Goal: Task Accomplishment & Management: Manage account settings

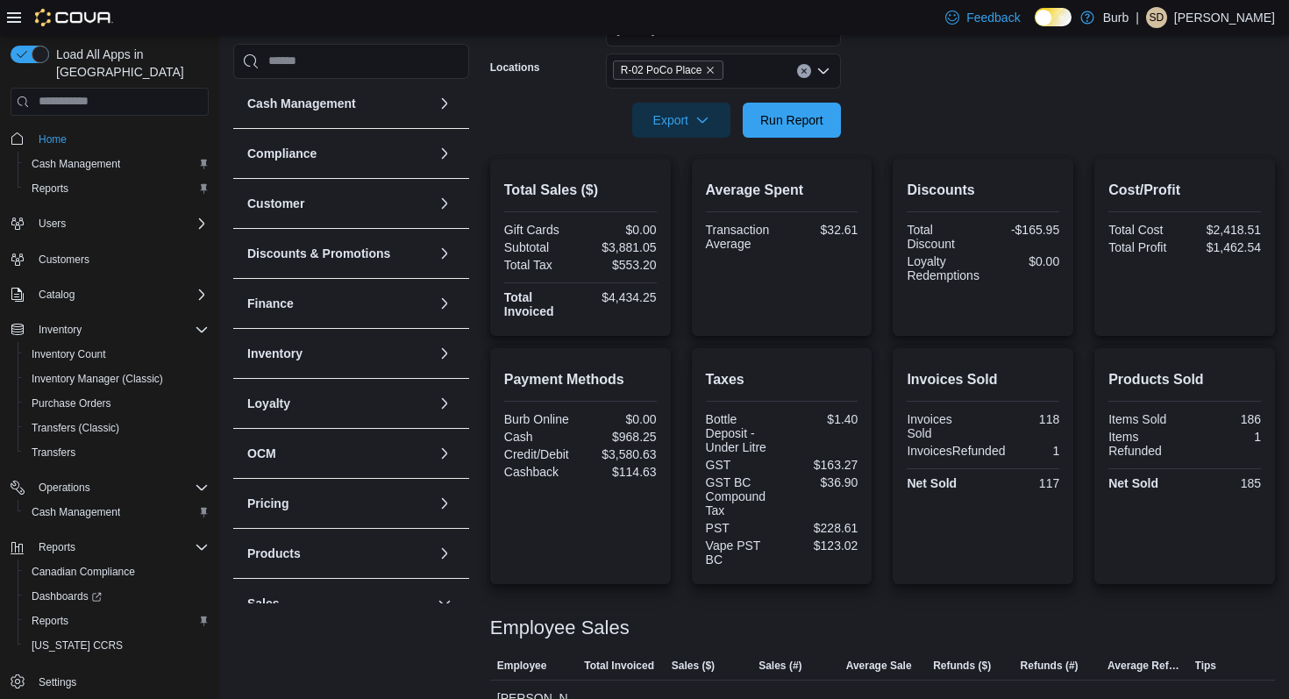
scroll to position [284, 0]
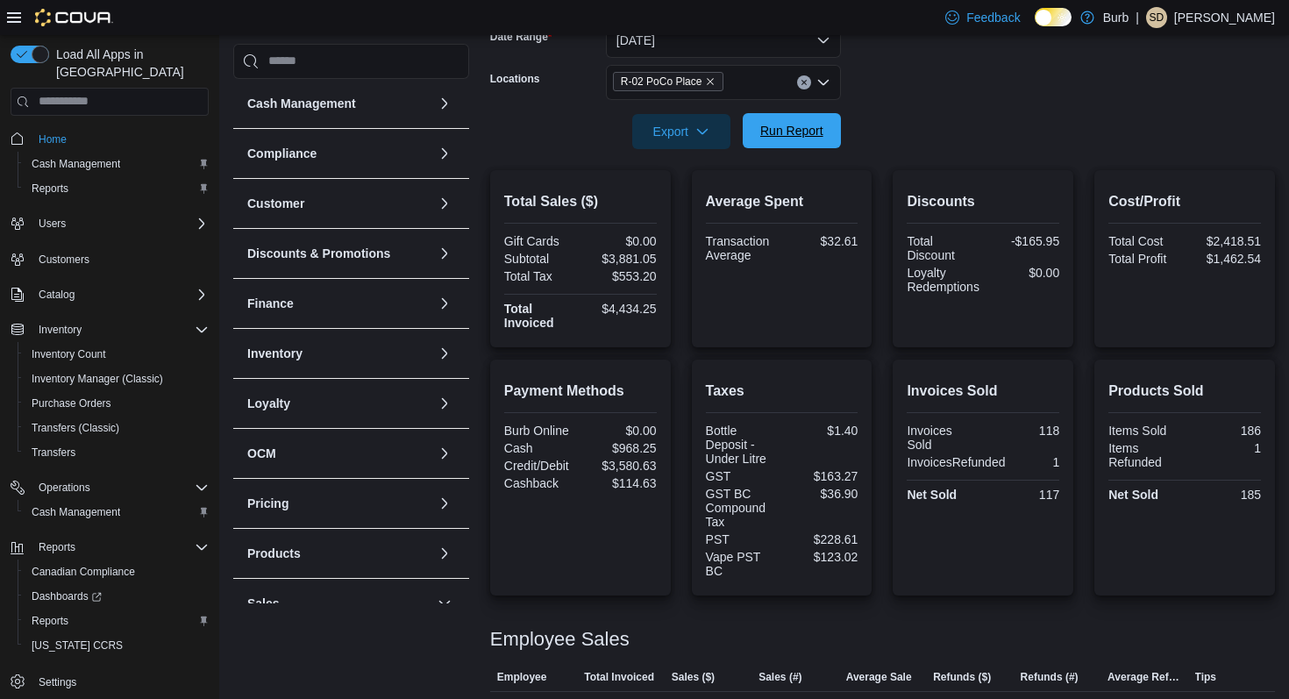
click at [786, 144] on span "Run Report" at bounding box center [791, 130] width 77 height 35
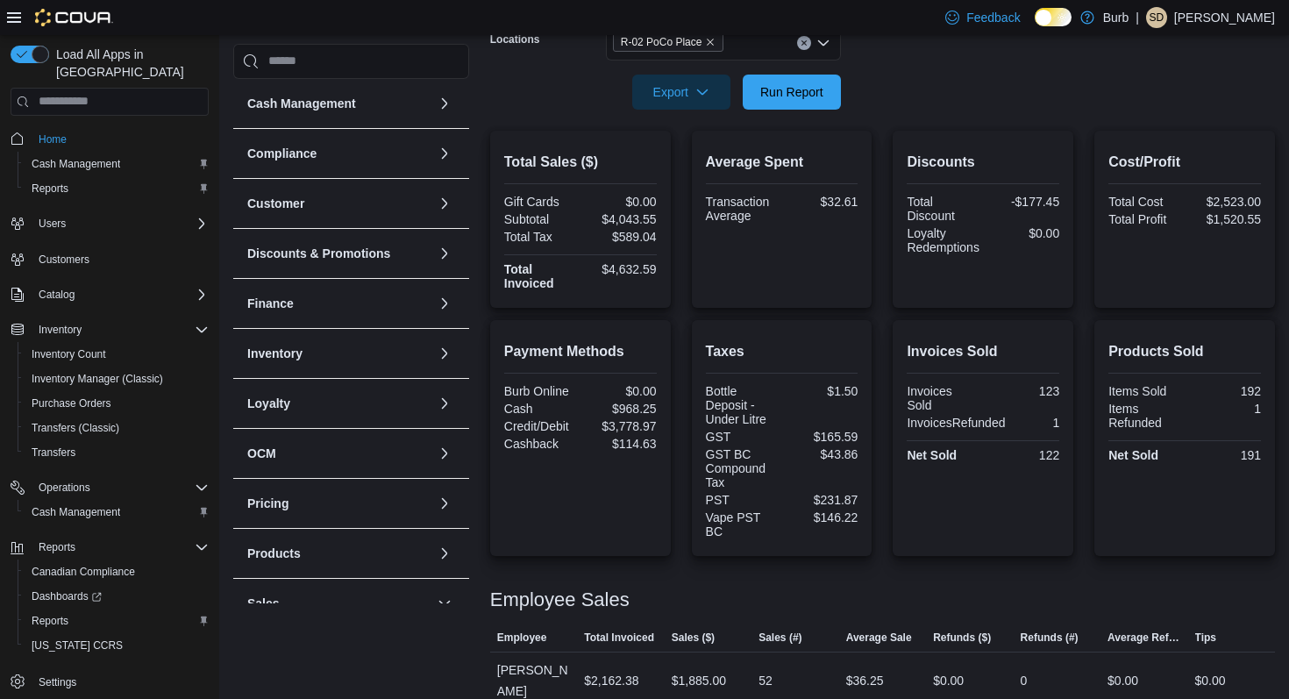
scroll to position [315, 0]
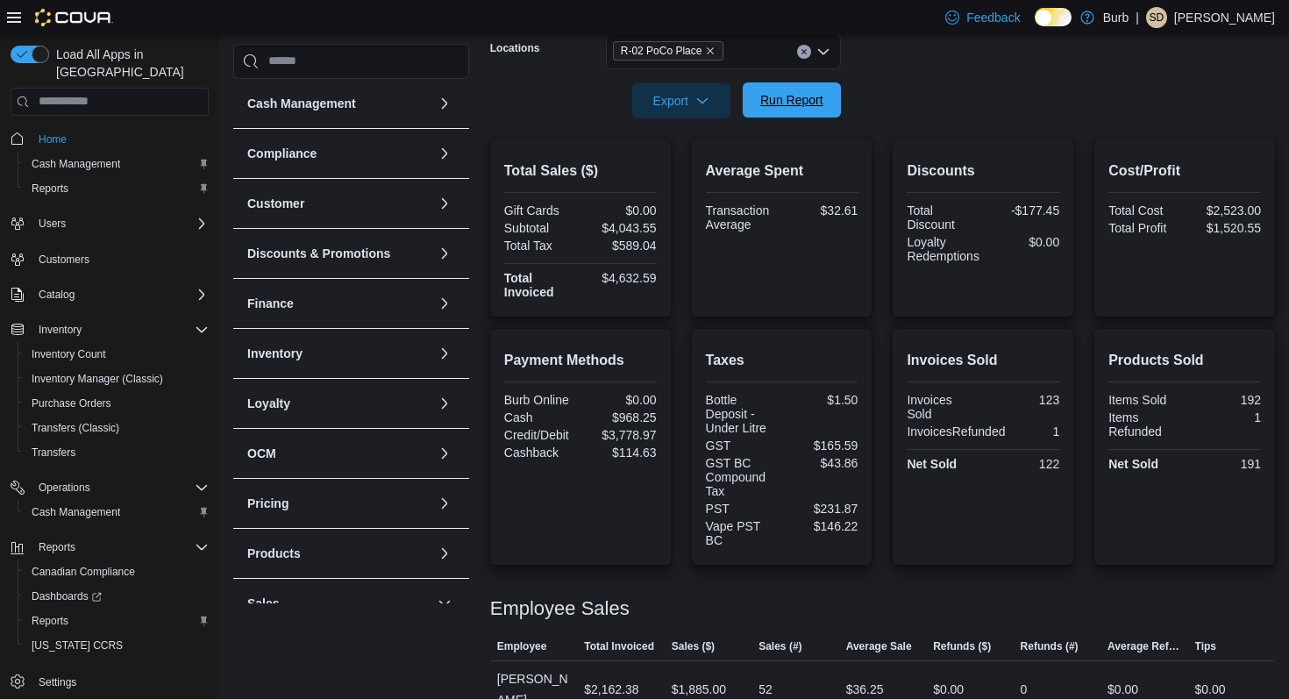
click at [789, 111] on span "Run Report" at bounding box center [791, 99] width 77 height 35
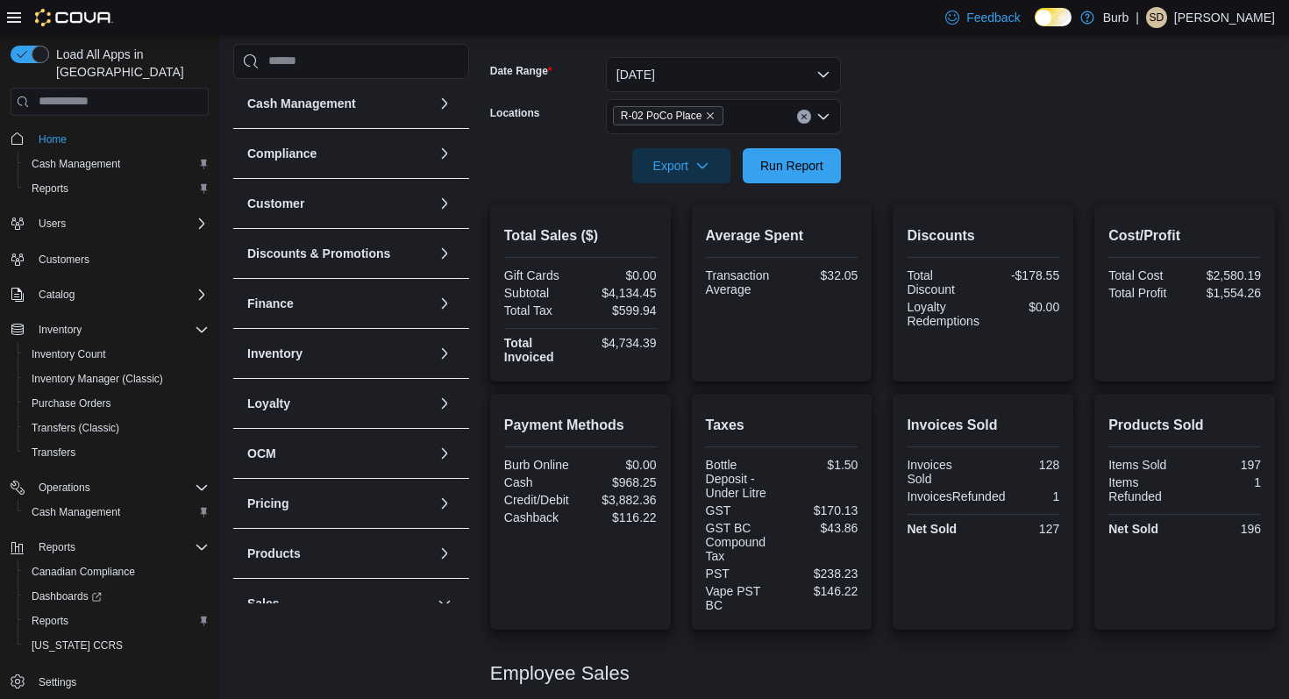
scroll to position [248, 0]
click at [750, 172] on button "Run Report" at bounding box center [792, 166] width 98 height 35
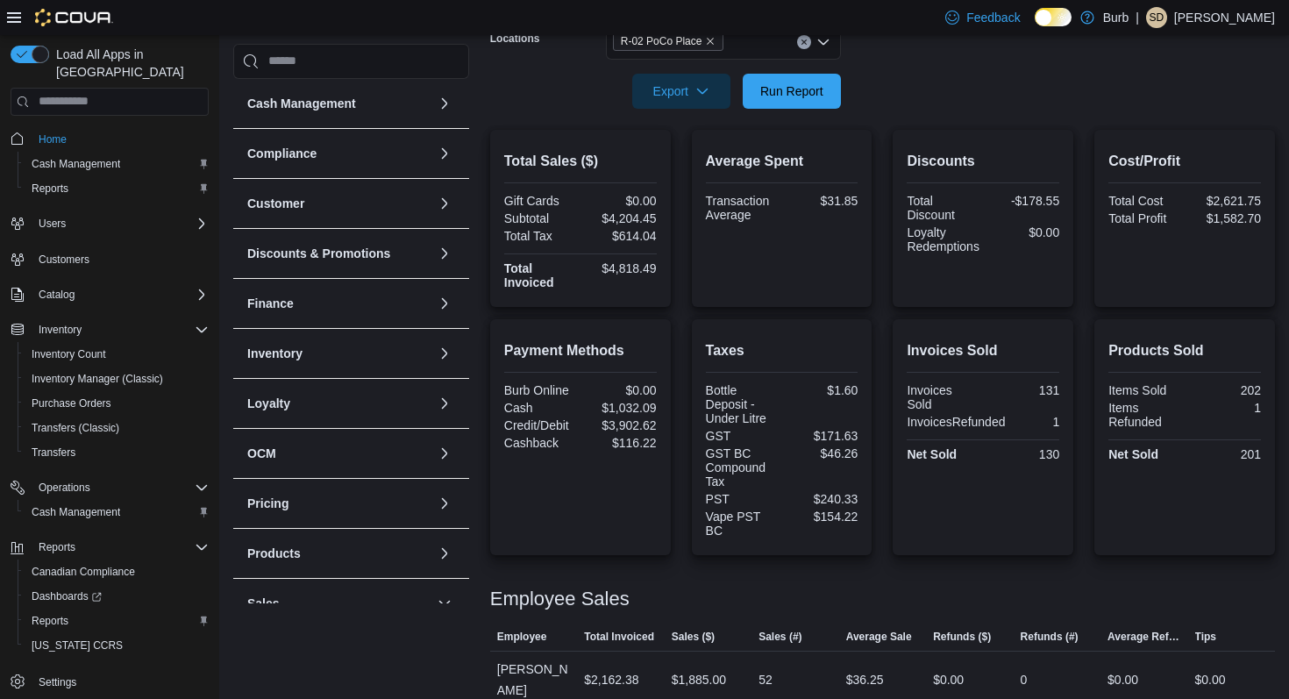
scroll to position [309, 0]
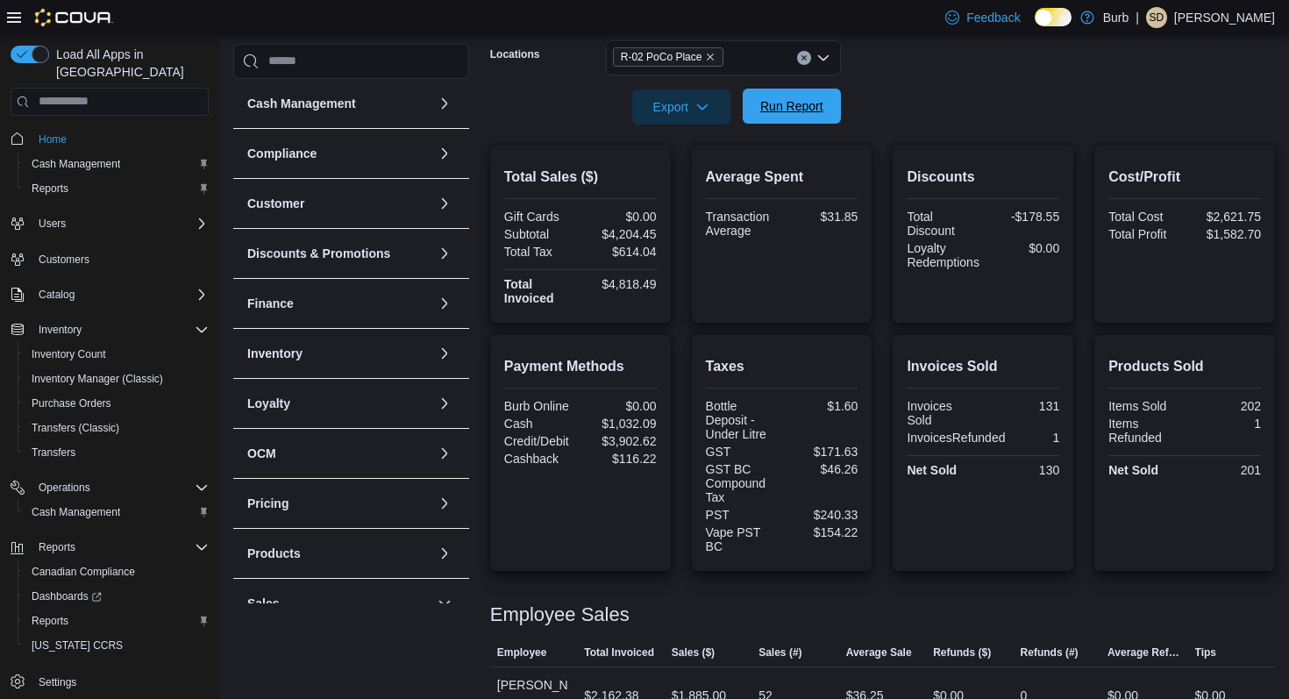
click at [780, 112] on span "Run Report" at bounding box center [792, 106] width 63 height 18
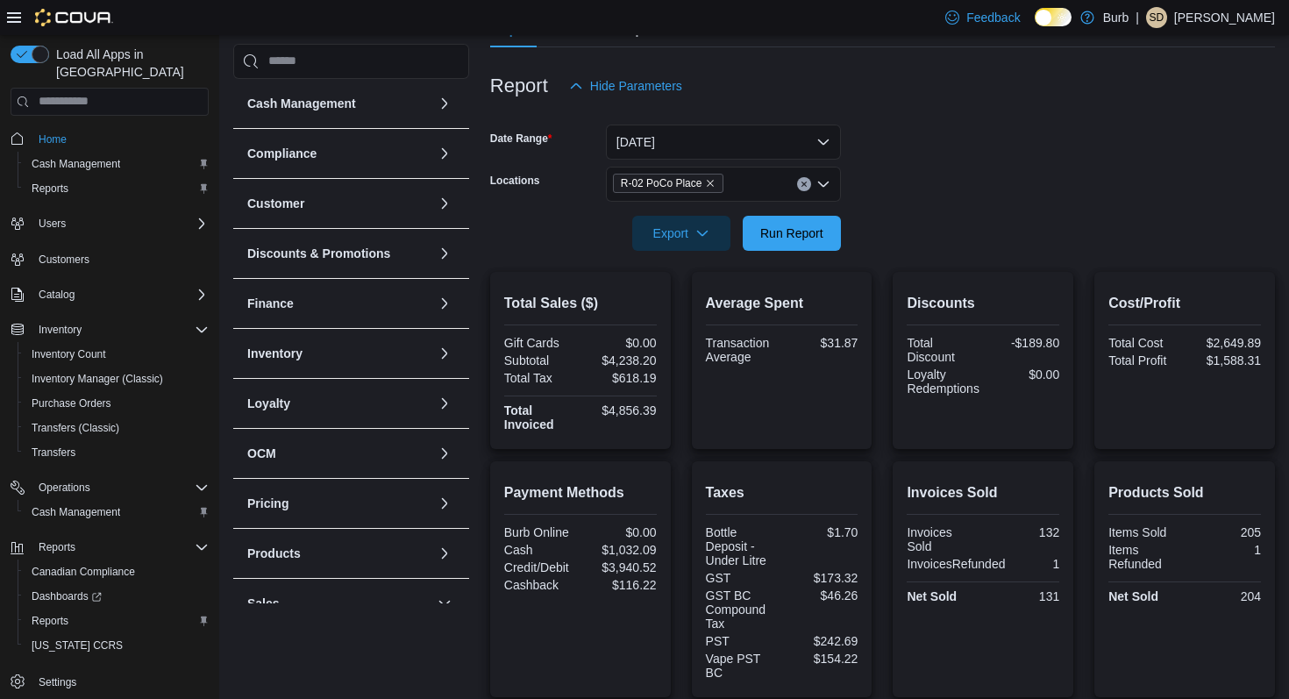
scroll to position [37, 0]
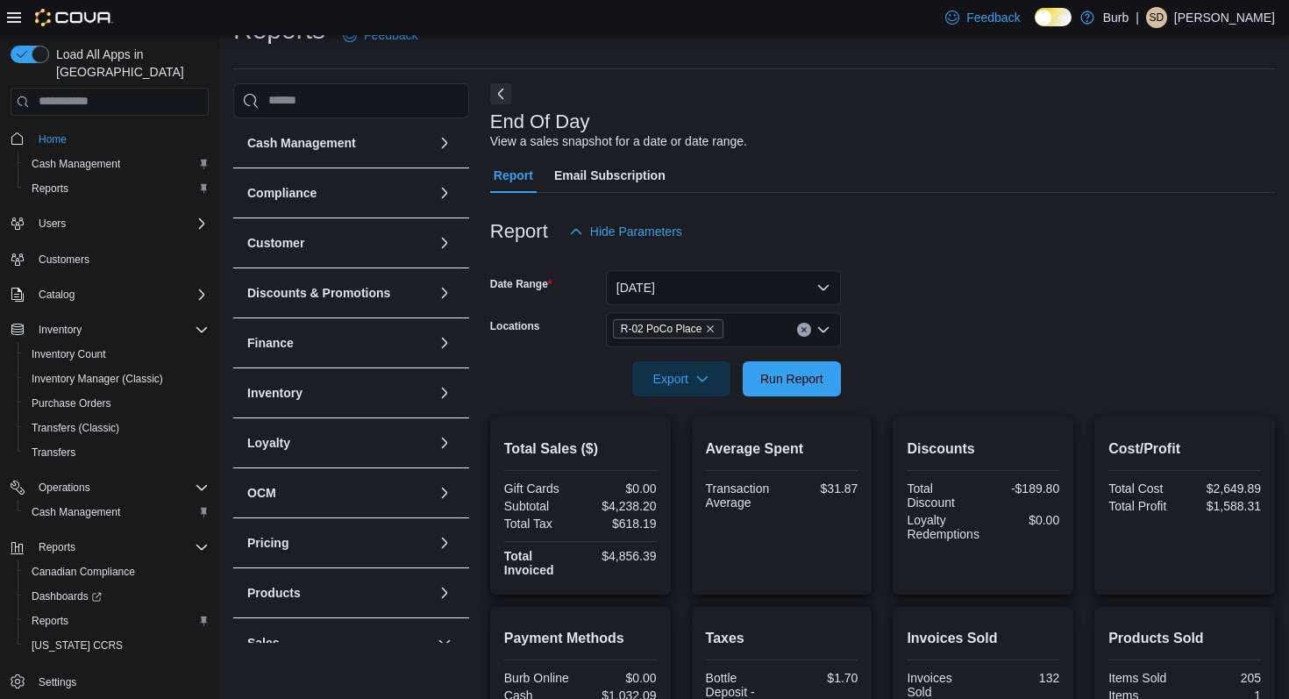
click at [801, 329] on icon "Clear input" at bounding box center [804, 329] width 7 height 7
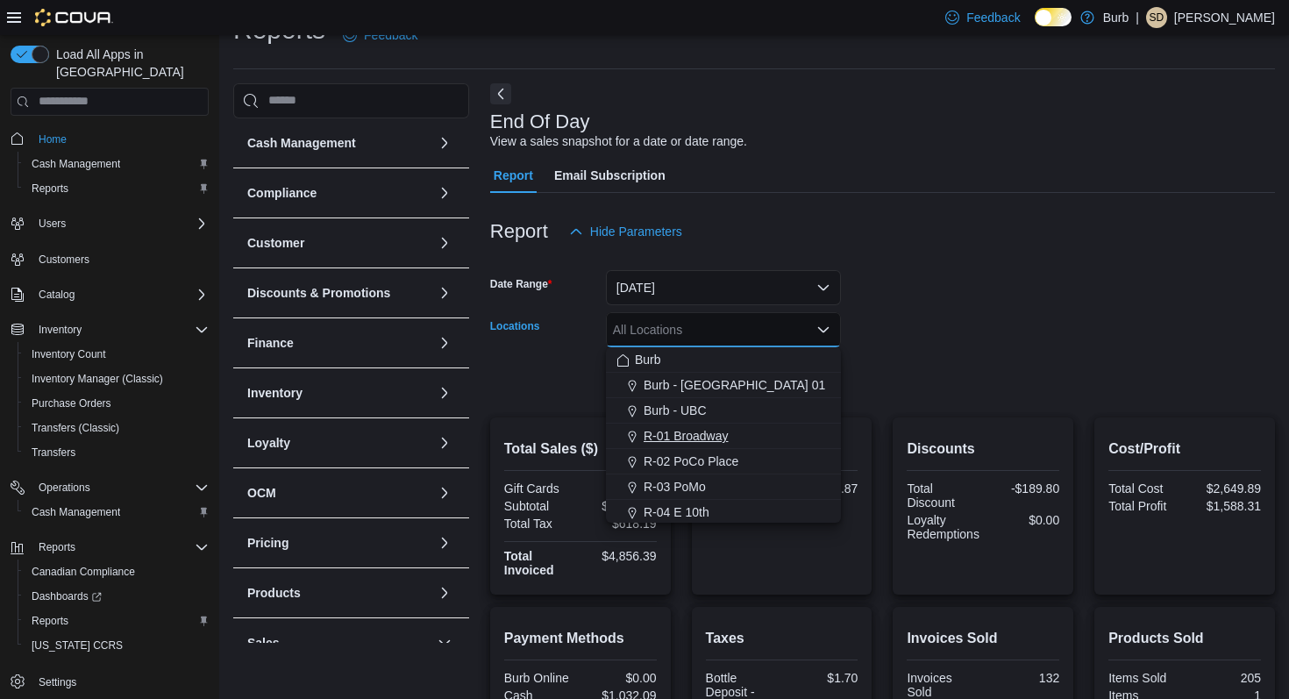
click at [746, 446] on button "R-01 Broadway" at bounding box center [723, 436] width 235 height 25
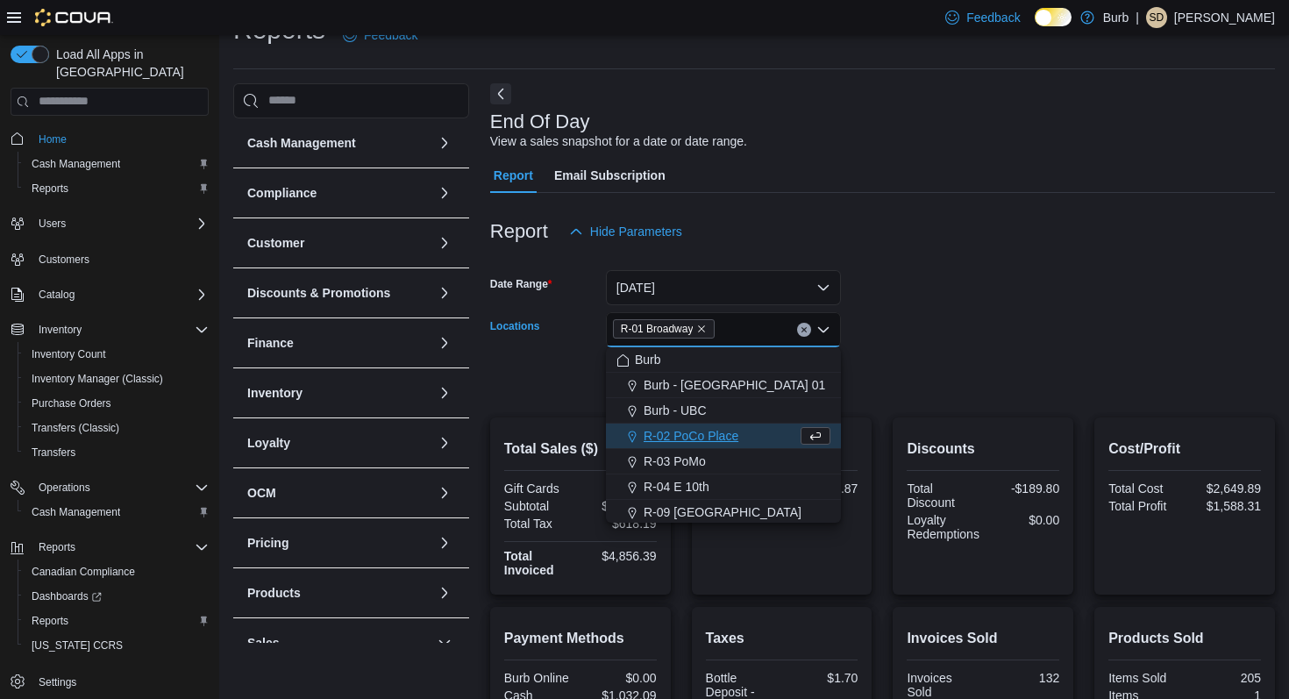
click at [901, 339] on form "Date Range Today Locations R-01 Broadway Combo box. Selected. R-01 Broadway. Pr…" at bounding box center [882, 322] width 785 height 147
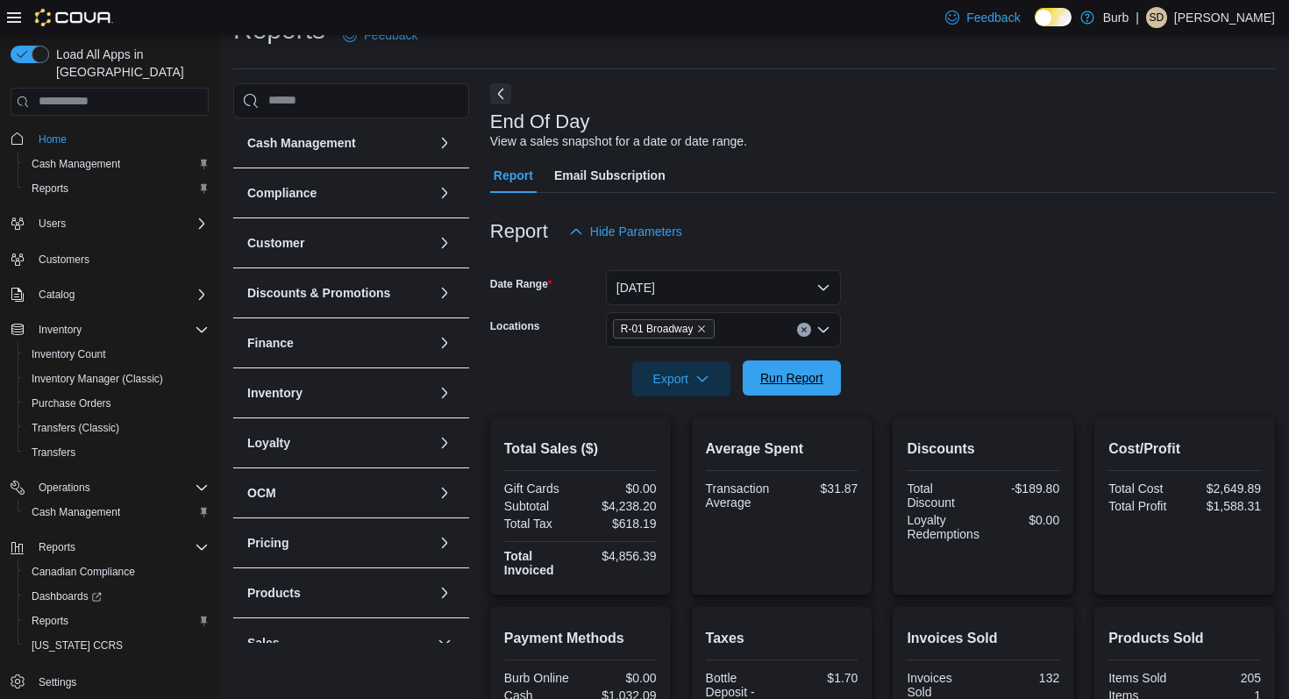
click at [814, 379] on span "Run Report" at bounding box center [792, 378] width 63 height 18
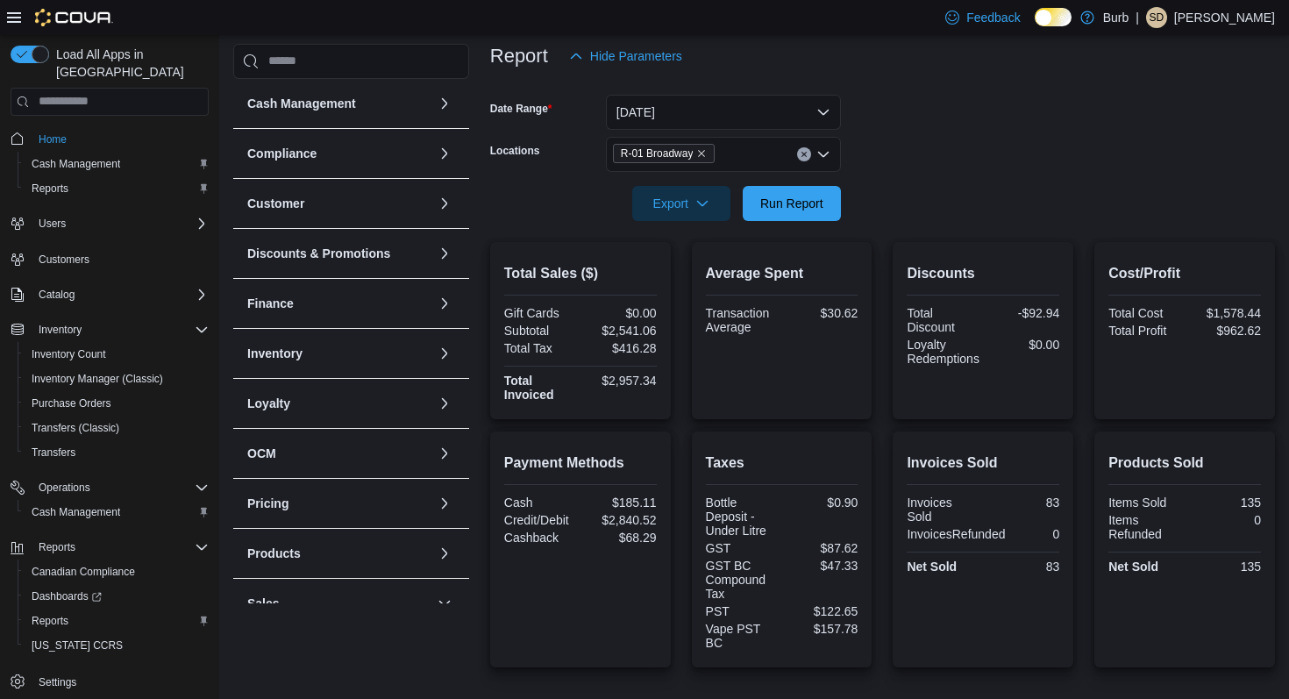
scroll to position [211, 0]
click at [803, 153] on icon "Clear input" at bounding box center [804, 155] width 7 height 7
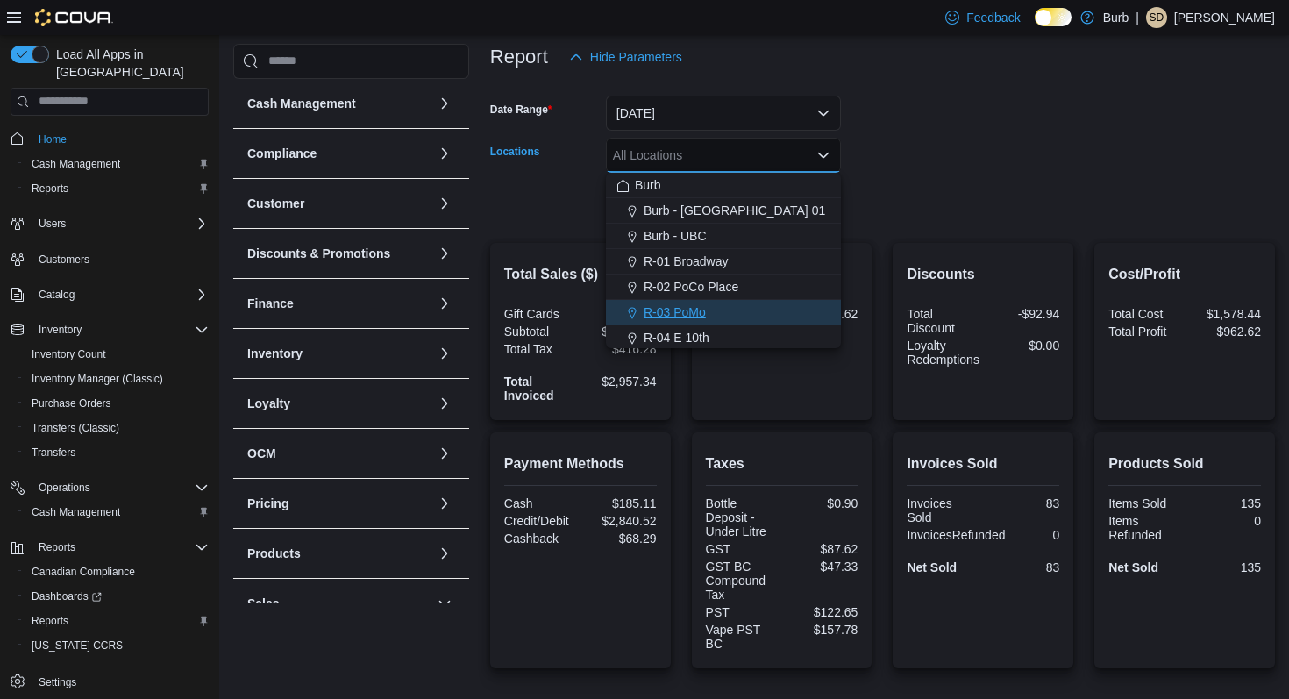
click at [744, 305] on div "R-03 PoMo" at bounding box center [724, 313] width 214 height 18
click at [938, 196] on form "Date Range Today Locations R-03 PoMo Combo box. Selected. R-03 PoMo. Press Back…" at bounding box center [882, 148] width 785 height 147
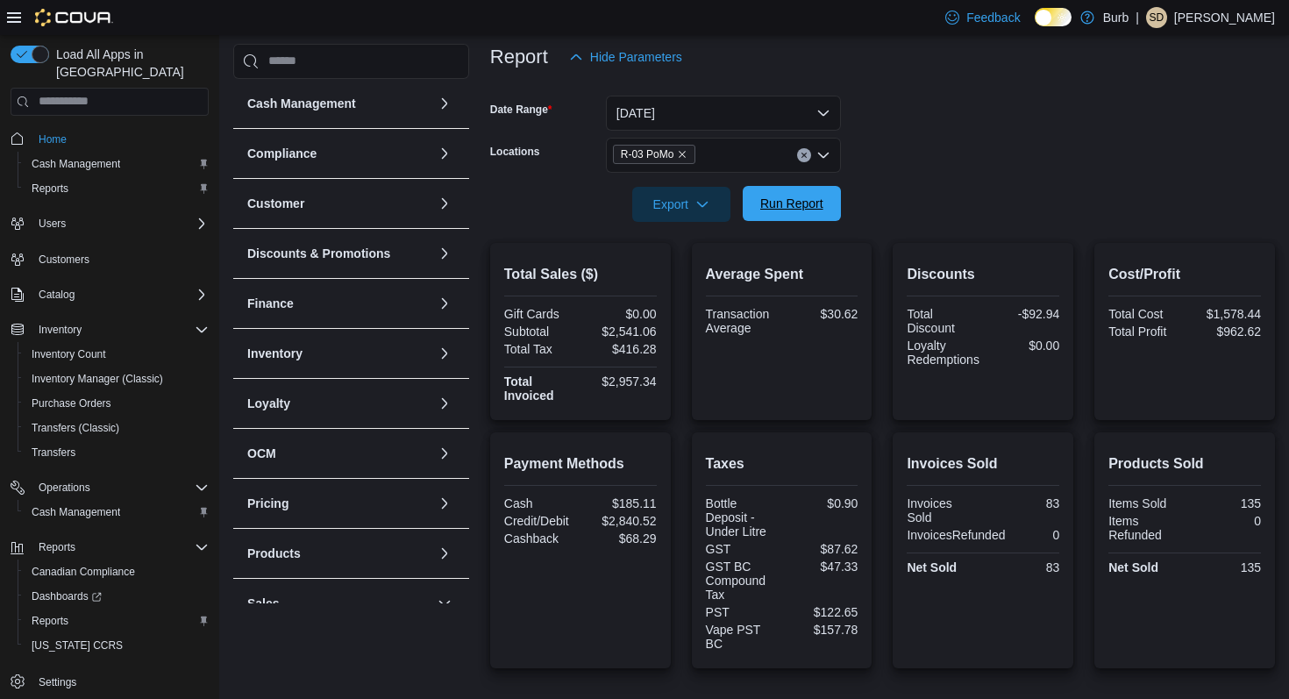
click at [828, 206] on span "Run Report" at bounding box center [791, 203] width 77 height 35
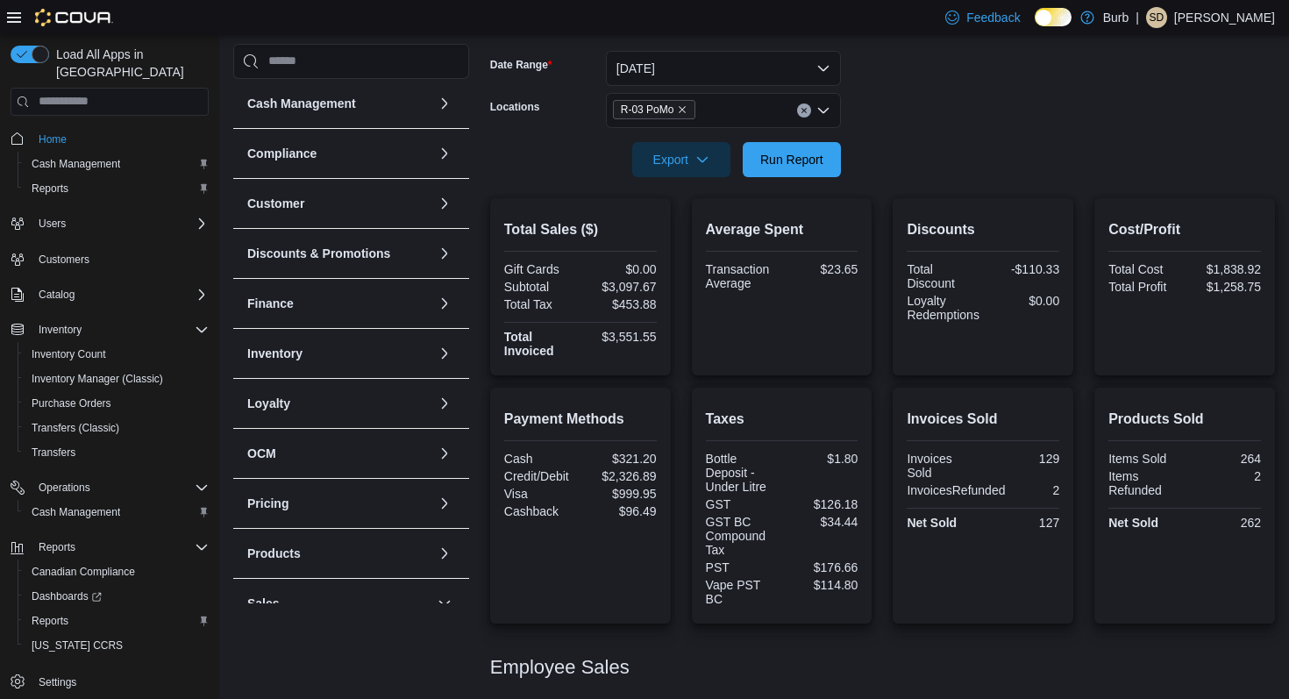
scroll to position [184, 0]
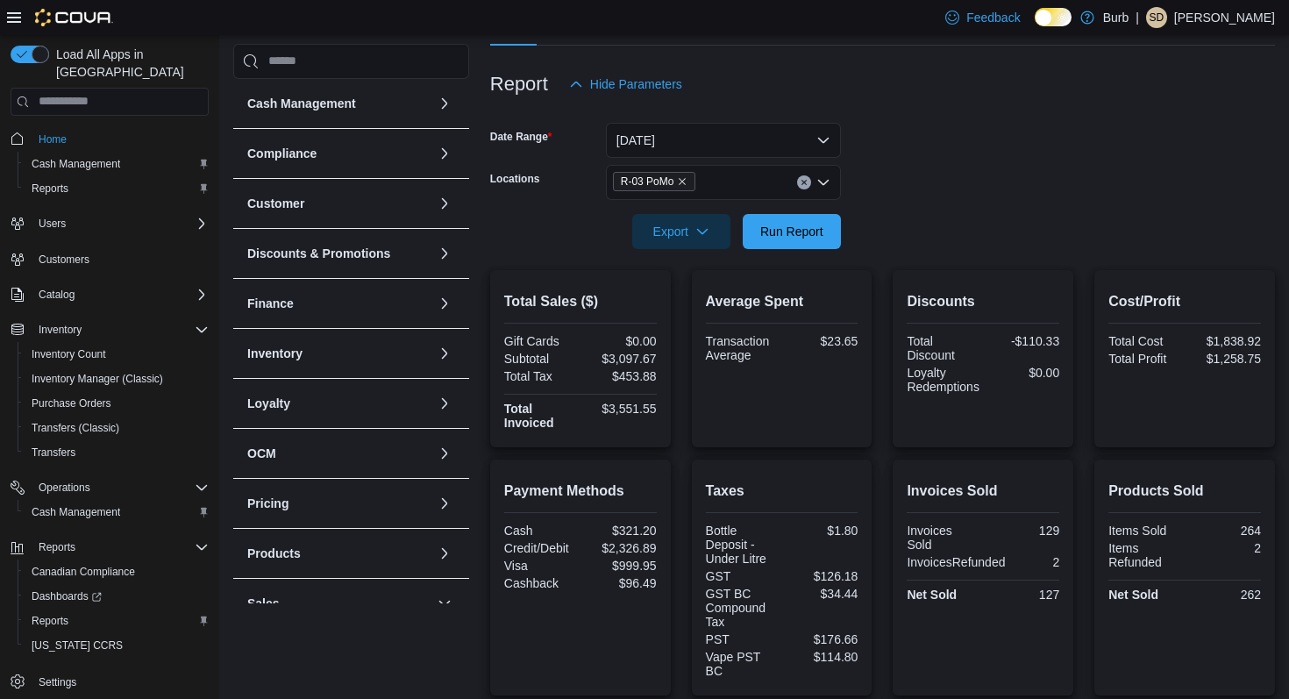
click at [805, 183] on icon "Clear input" at bounding box center [804, 182] width 4 height 4
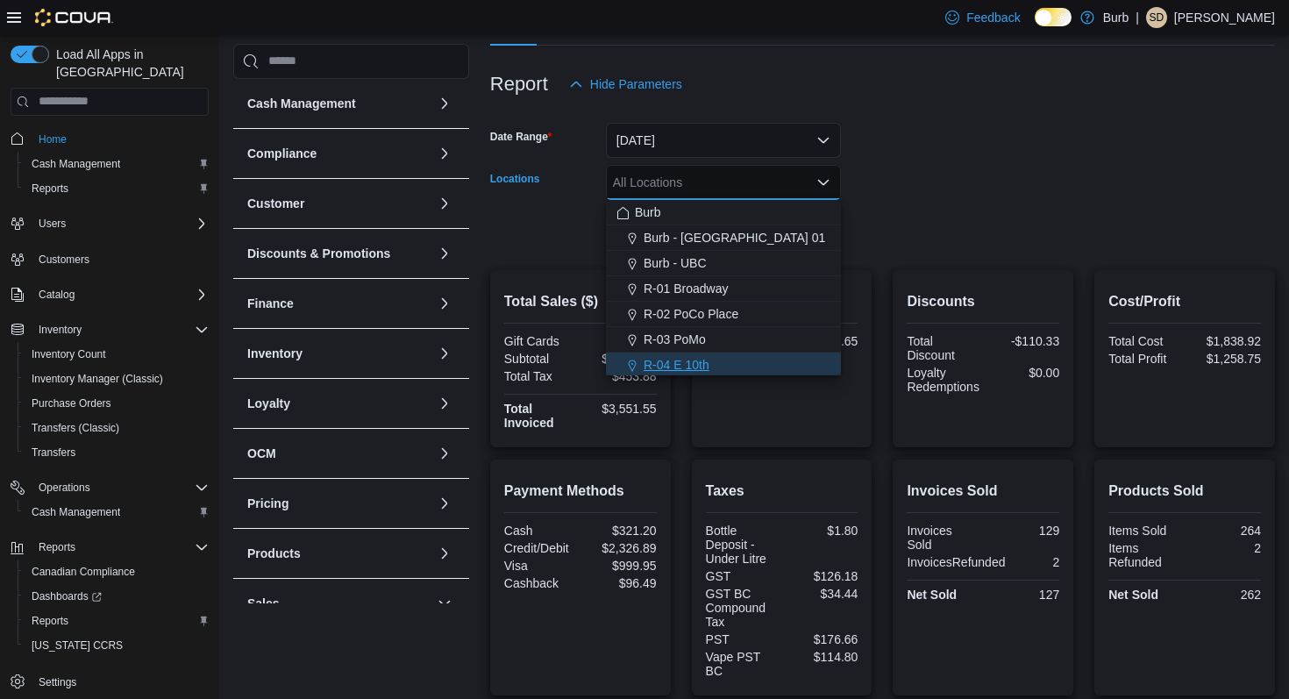
click at [727, 370] on div "R-04 E 10th" at bounding box center [724, 365] width 214 height 18
click at [918, 215] on form "Date Range Today Locations R-04 E 10th Combo box. Selected. R-04 E 10th. Press …" at bounding box center [882, 175] width 785 height 147
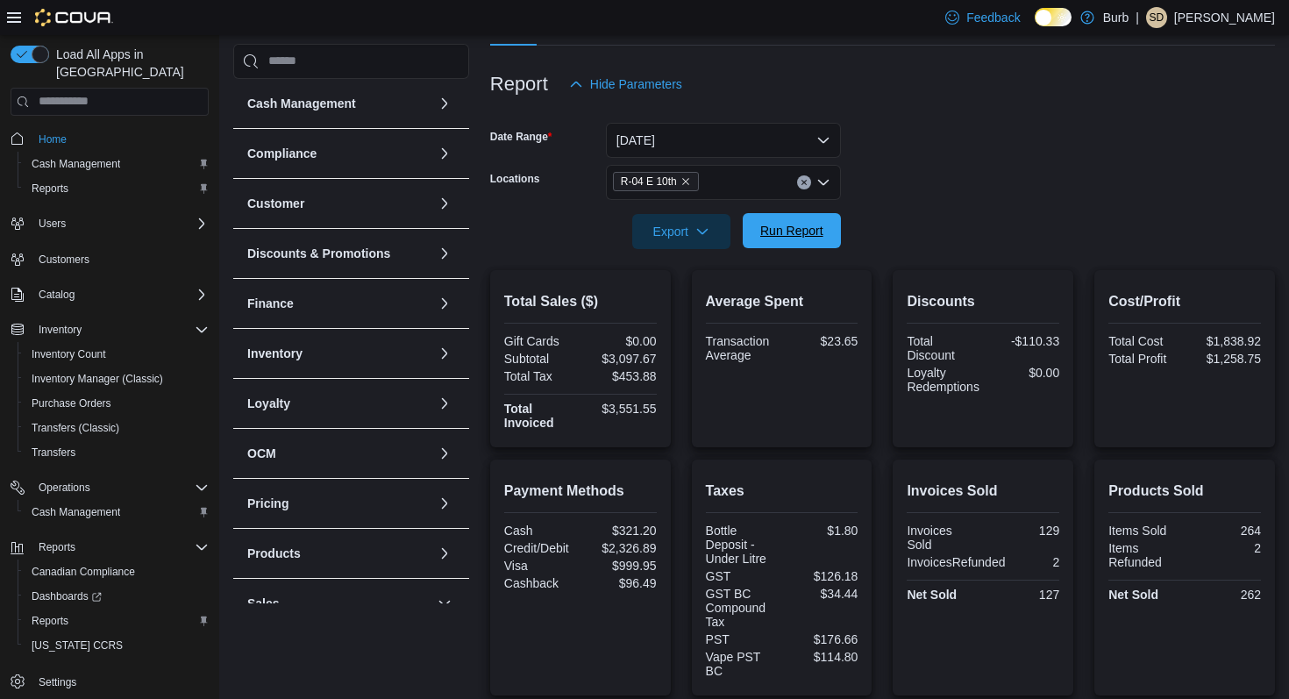
click at [815, 229] on span "Run Report" at bounding box center [792, 231] width 63 height 18
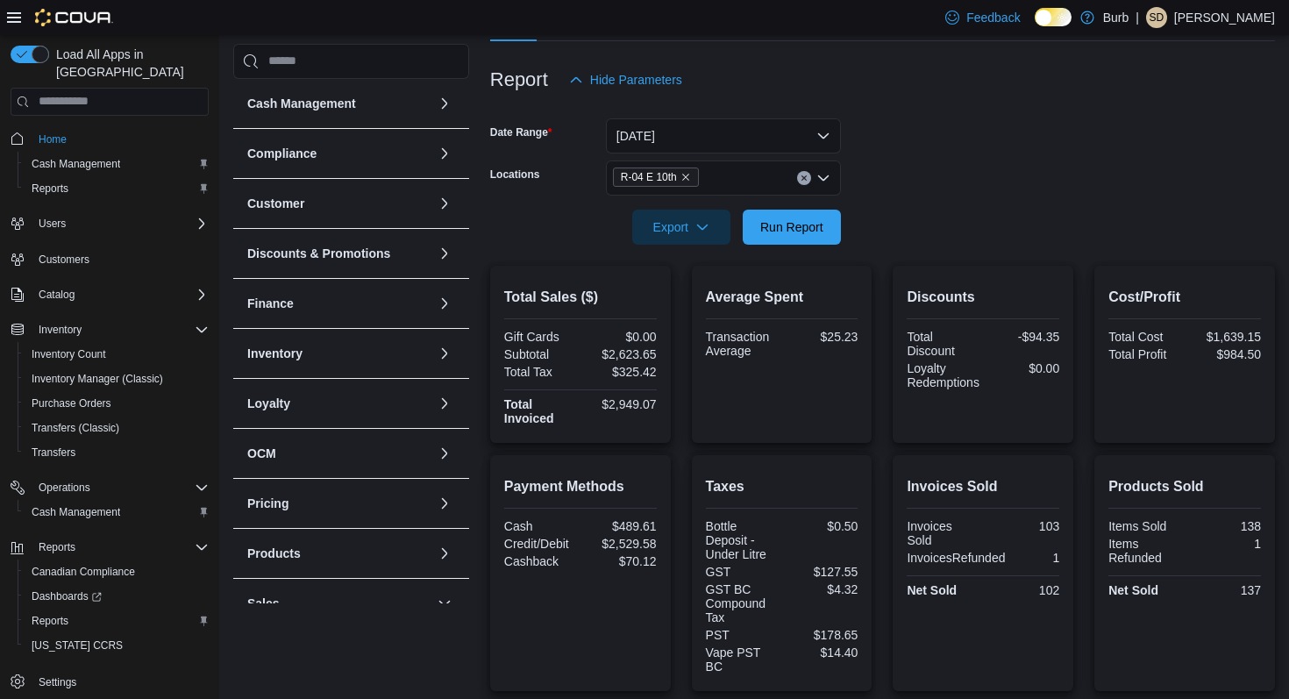
scroll to position [182, 0]
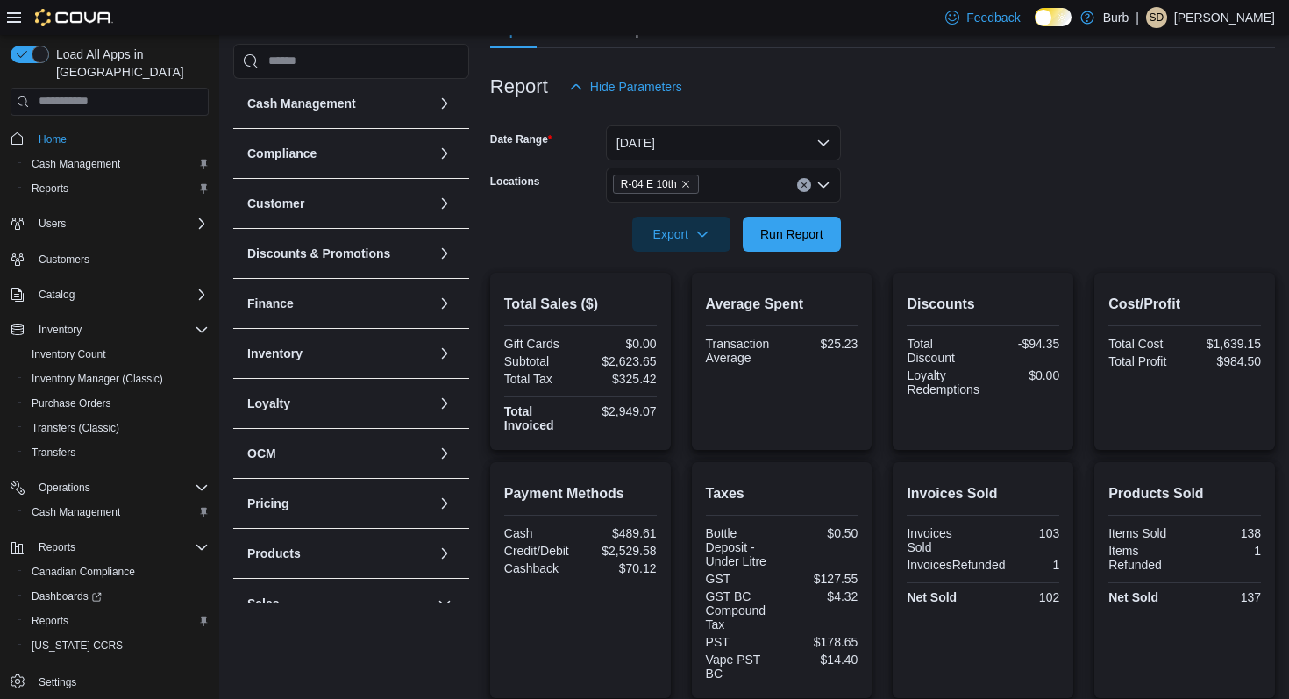
click at [802, 182] on icon "Clear input" at bounding box center [804, 185] width 7 height 7
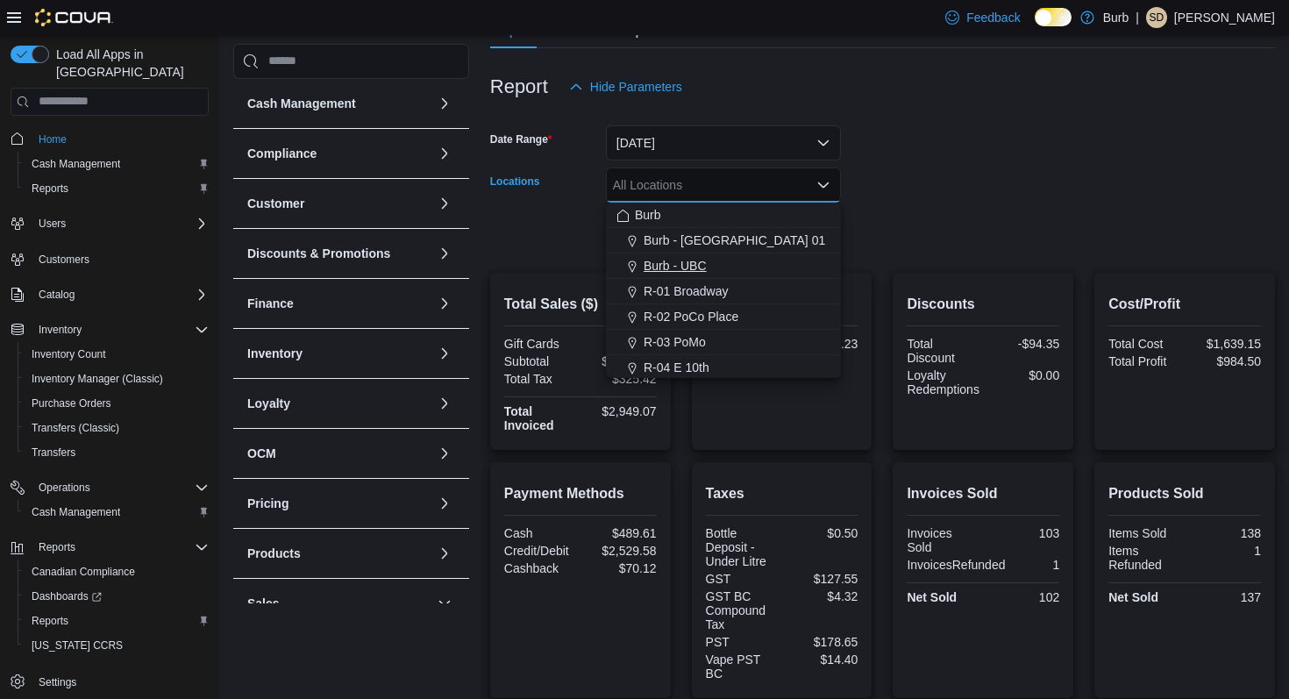
click at [772, 268] on div "Burb - UBC" at bounding box center [724, 266] width 214 height 18
click at [989, 209] on div at bounding box center [882, 210] width 785 height 14
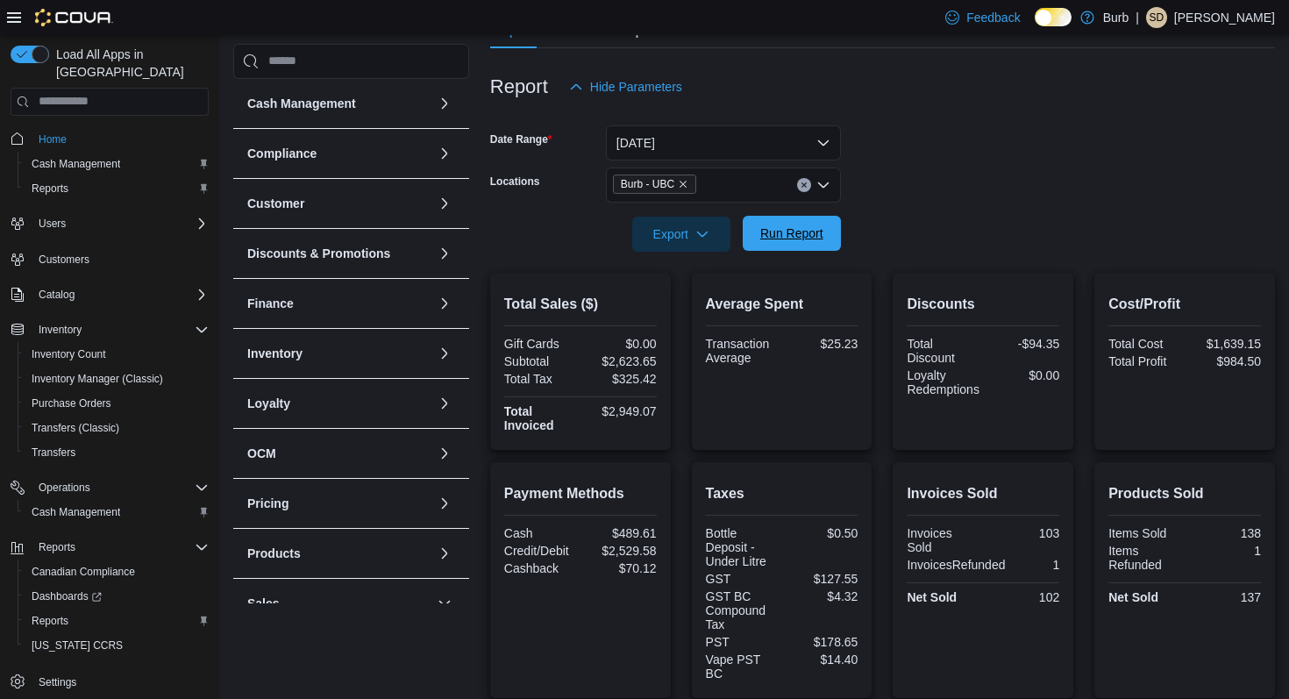
click at [811, 242] on span "Run Report" at bounding box center [791, 233] width 77 height 35
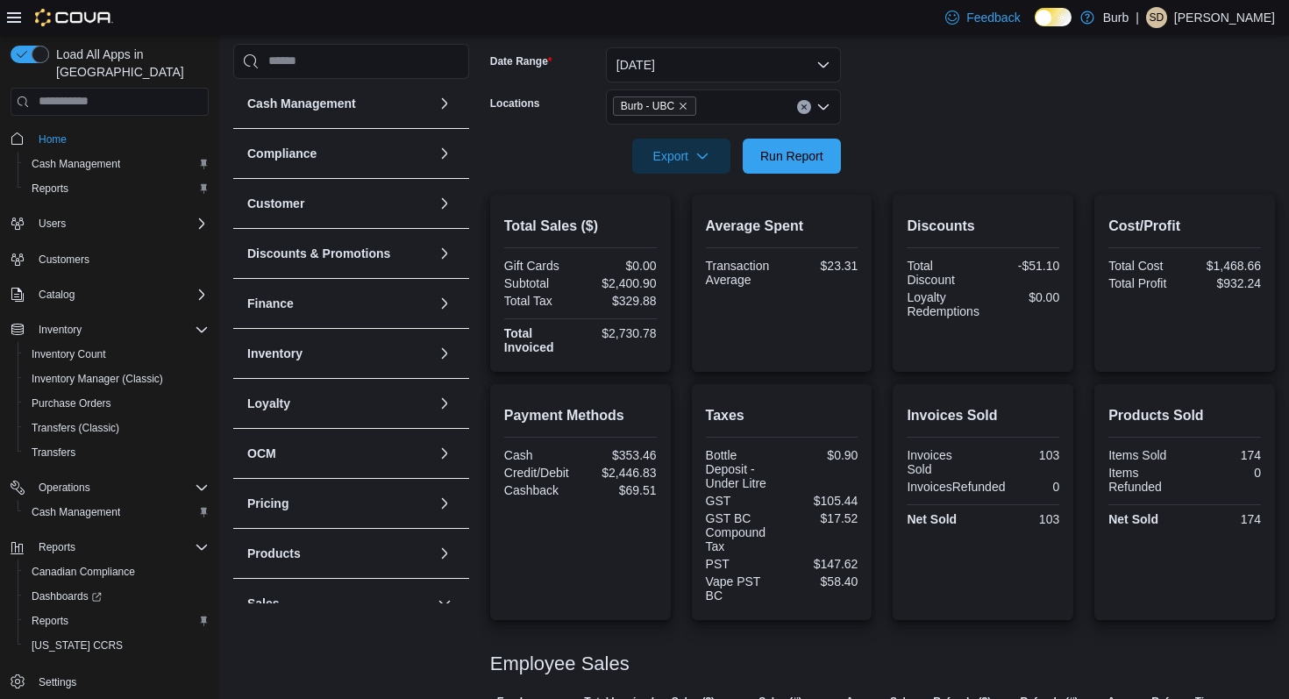
scroll to position [236, 0]
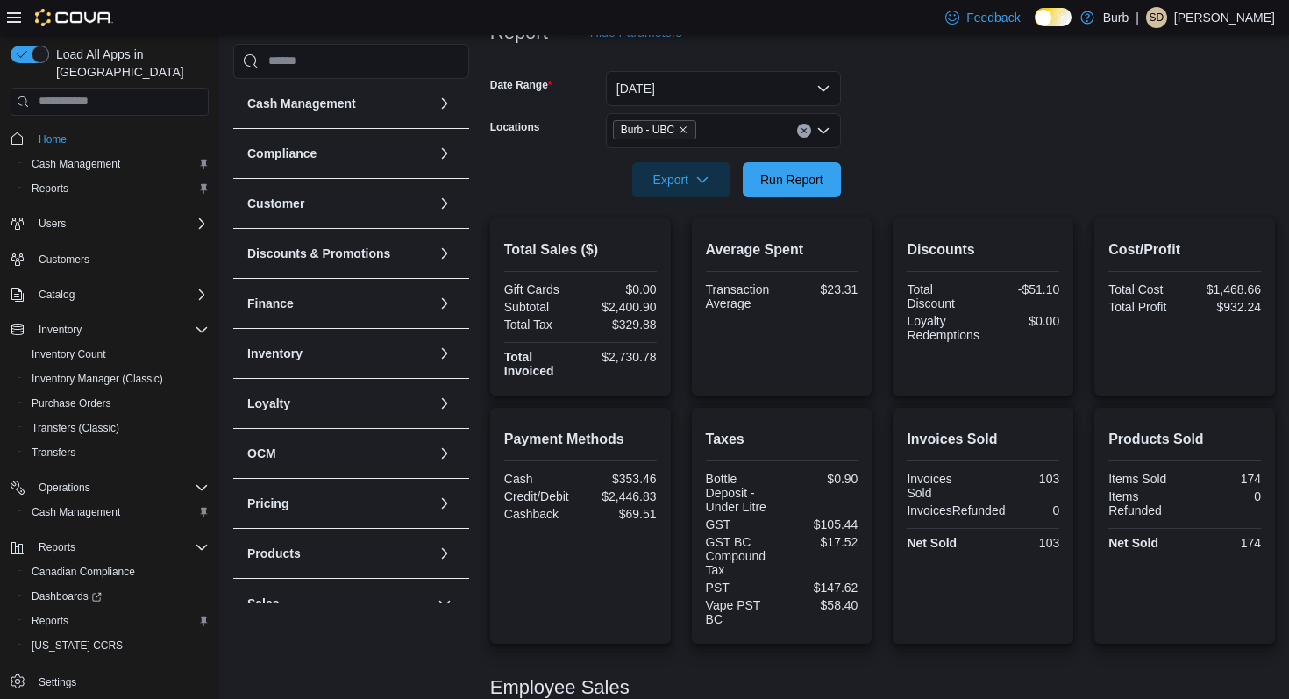
click at [806, 131] on icon "Clear input" at bounding box center [804, 130] width 7 height 7
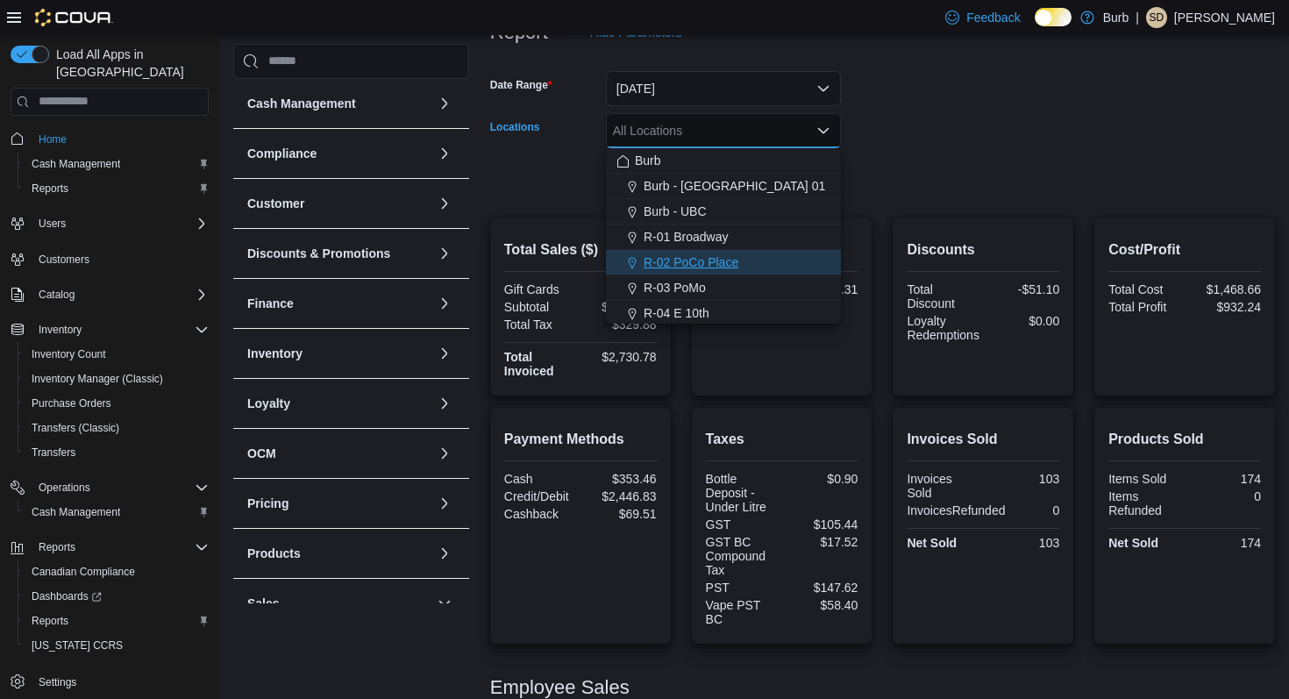
click at [779, 261] on div "R-02 PoCo Place" at bounding box center [724, 263] width 214 height 18
click at [899, 160] on div at bounding box center [882, 155] width 785 height 14
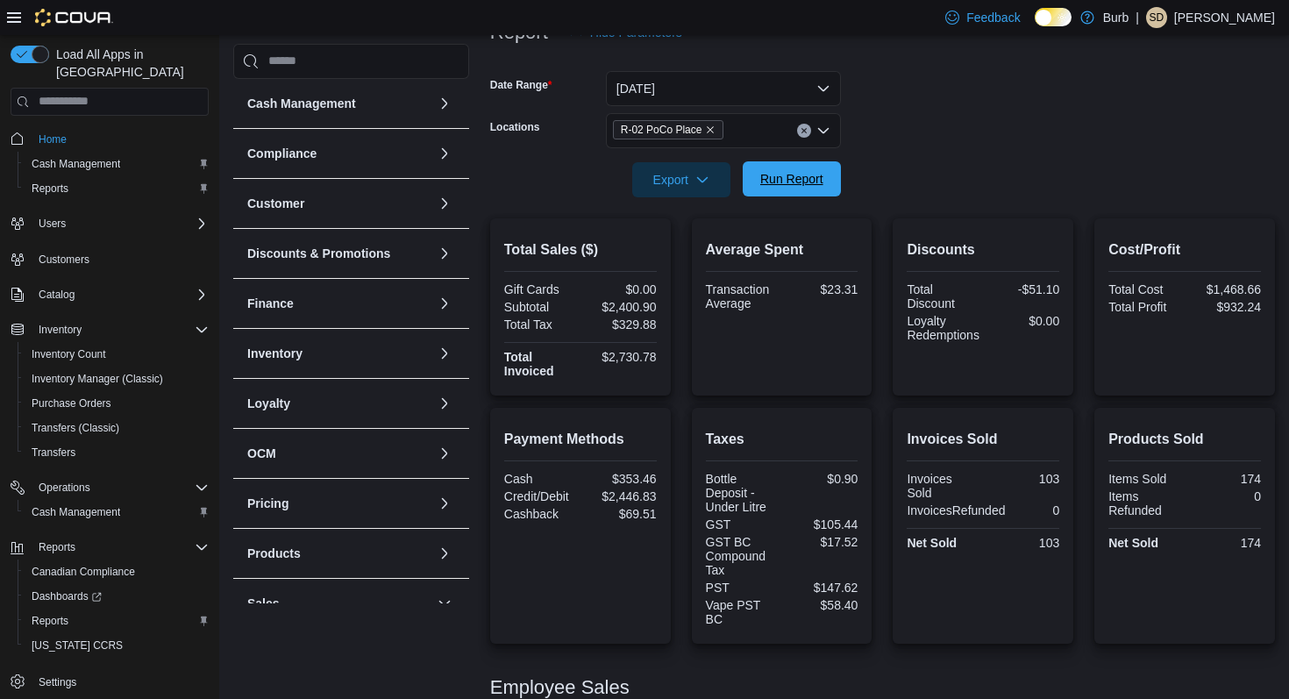
click at [789, 188] on span "Run Report" at bounding box center [791, 178] width 77 height 35
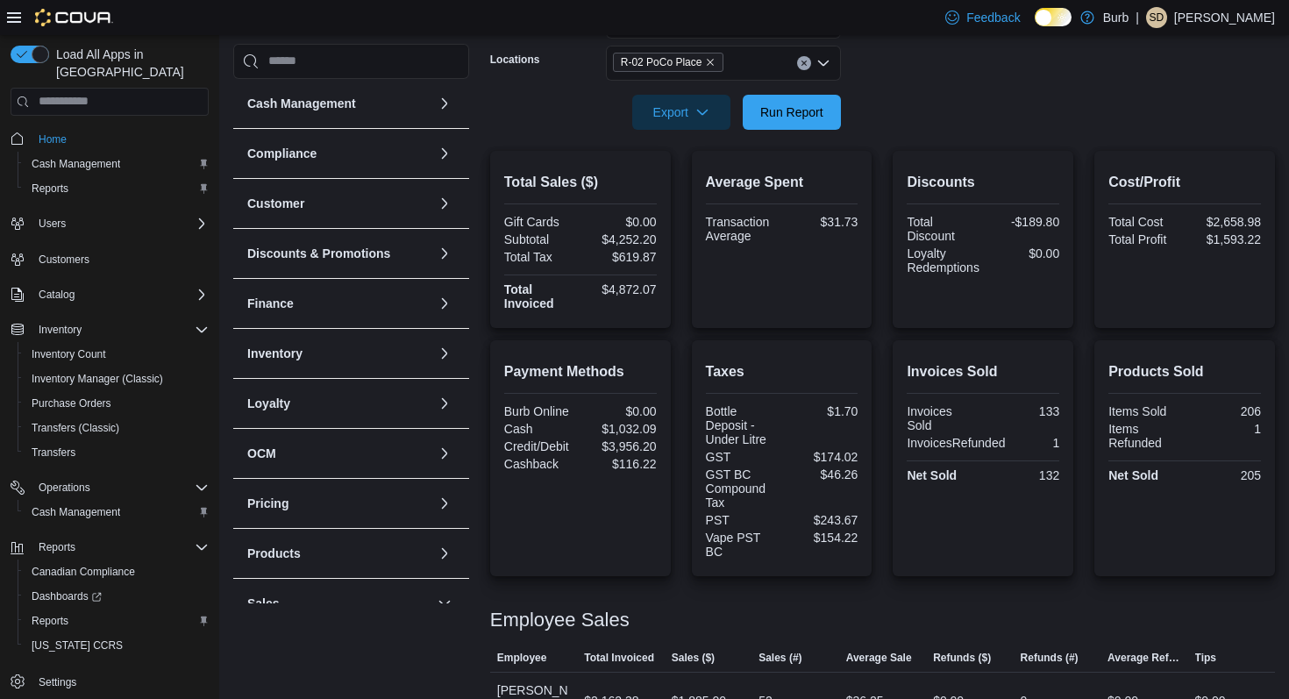
scroll to position [300, 0]
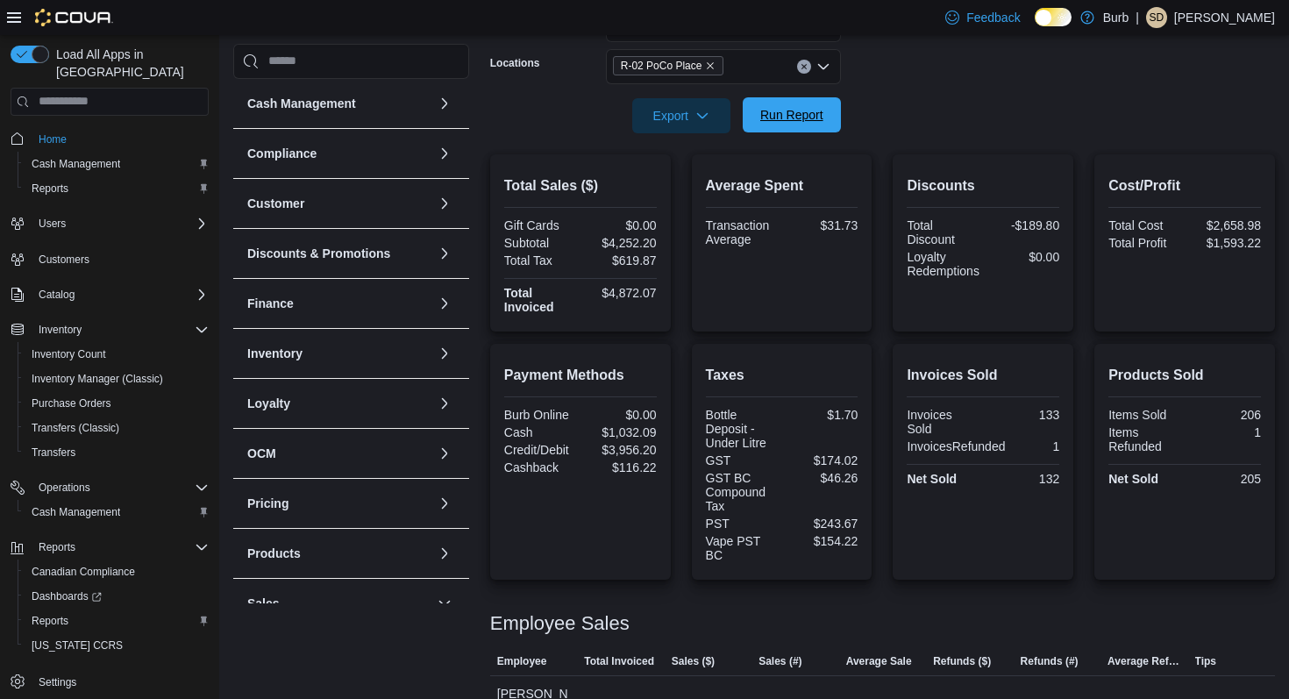
click at [823, 118] on span "Run Report" at bounding box center [792, 115] width 63 height 18
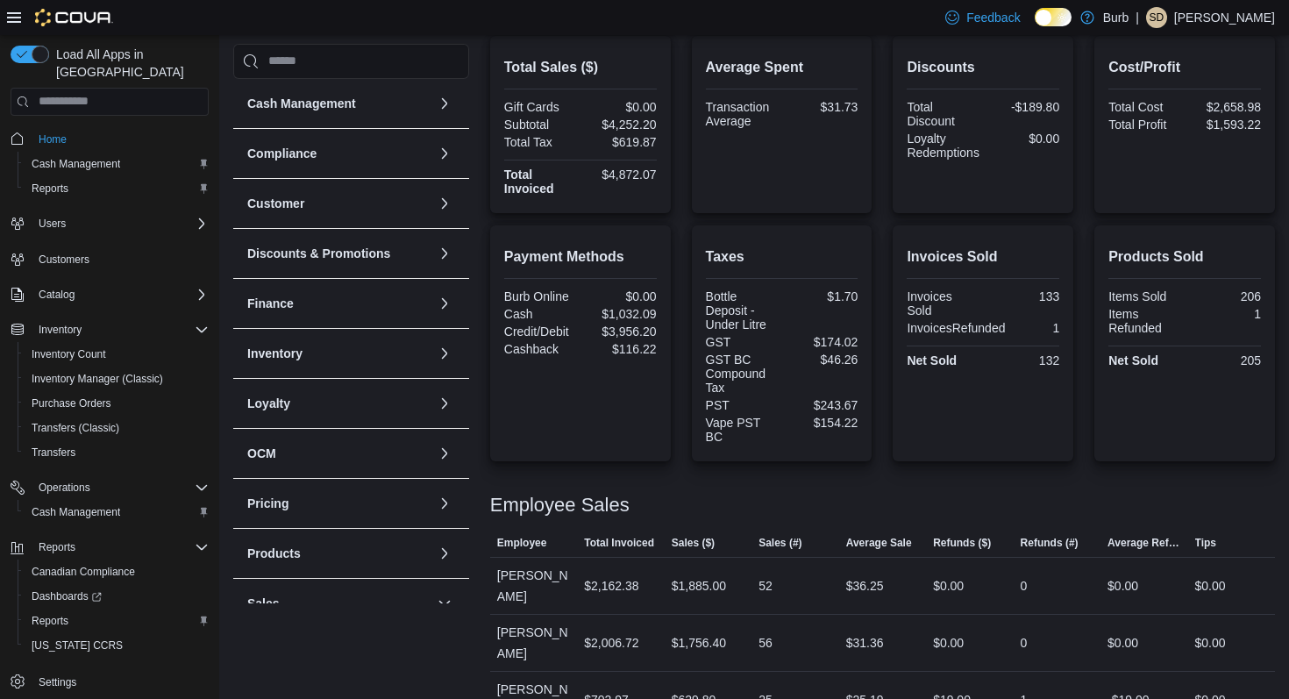
scroll to position [441, 0]
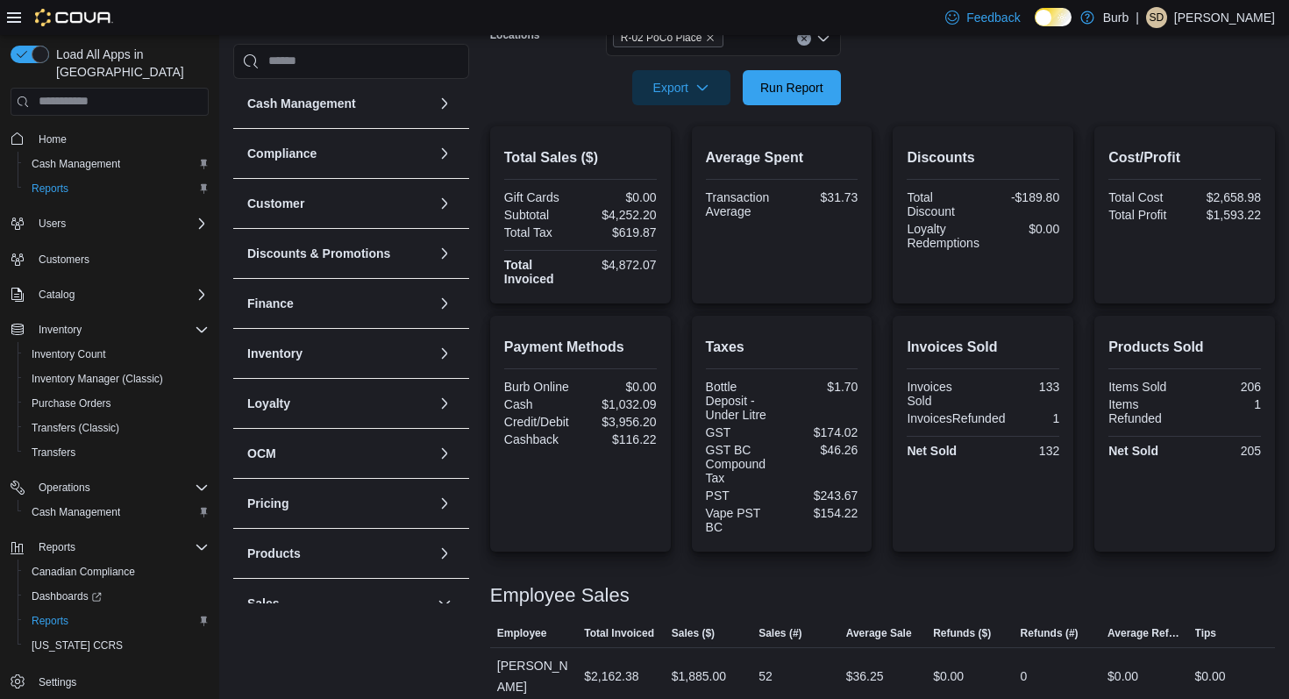
scroll to position [290, 0]
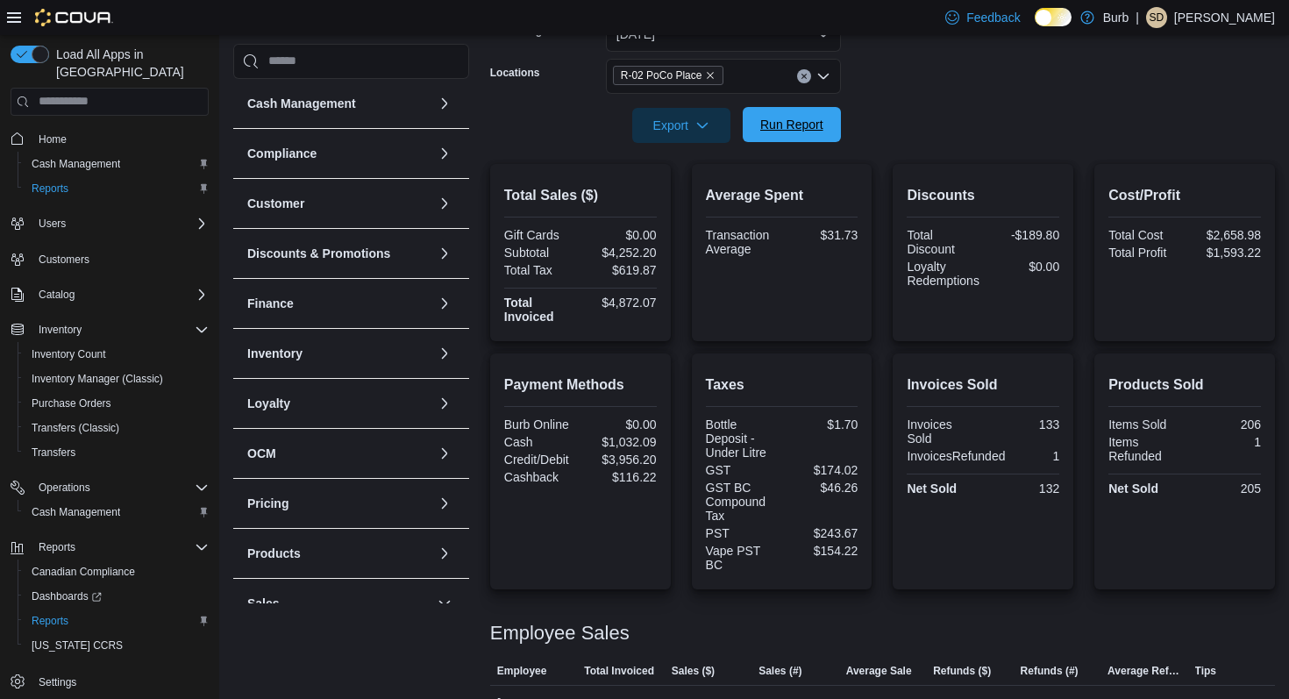
click at [803, 127] on span "Run Report" at bounding box center [792, 125] width 63 height 18
click at [799, 133] on span "Run Report" at bounding box center [791, 124] width 77 height 35
click at [104, 157] on span "Cash Management" at bounding box center [76, 164] width 89 height 14
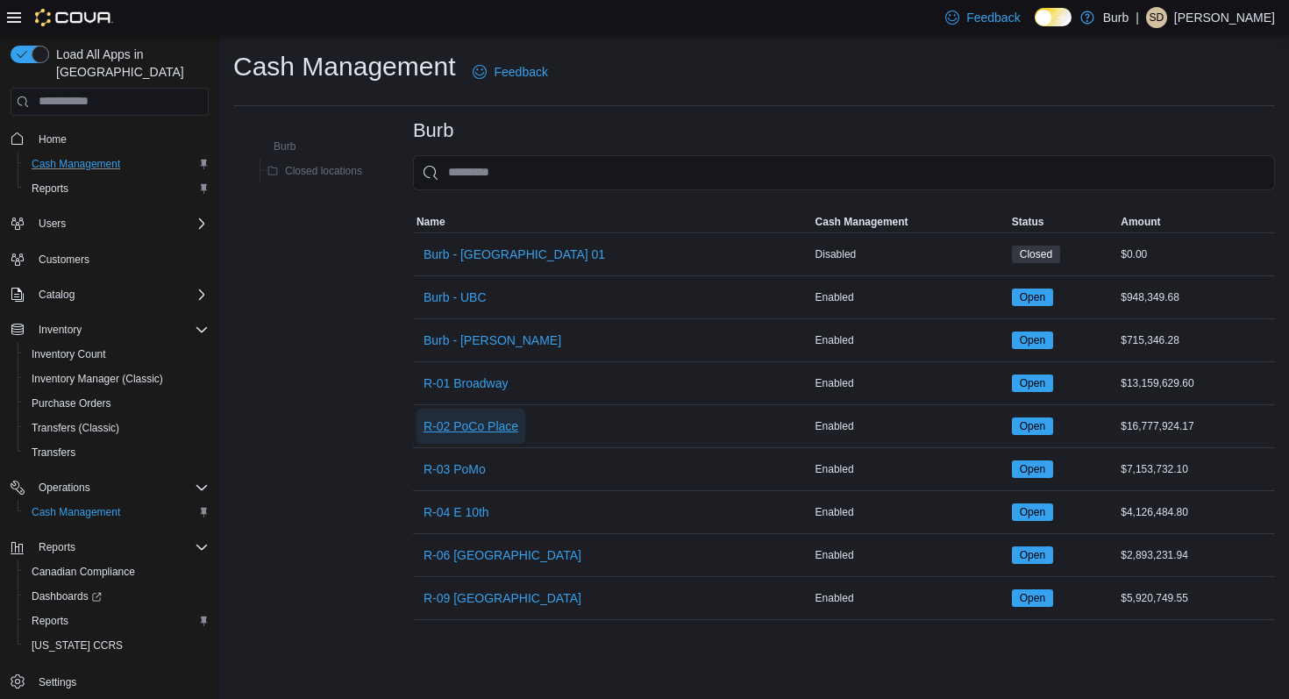
click at [468, 415] on span "R-02 PoCo Place" at bounding box center [471, 426] width 95 height 35
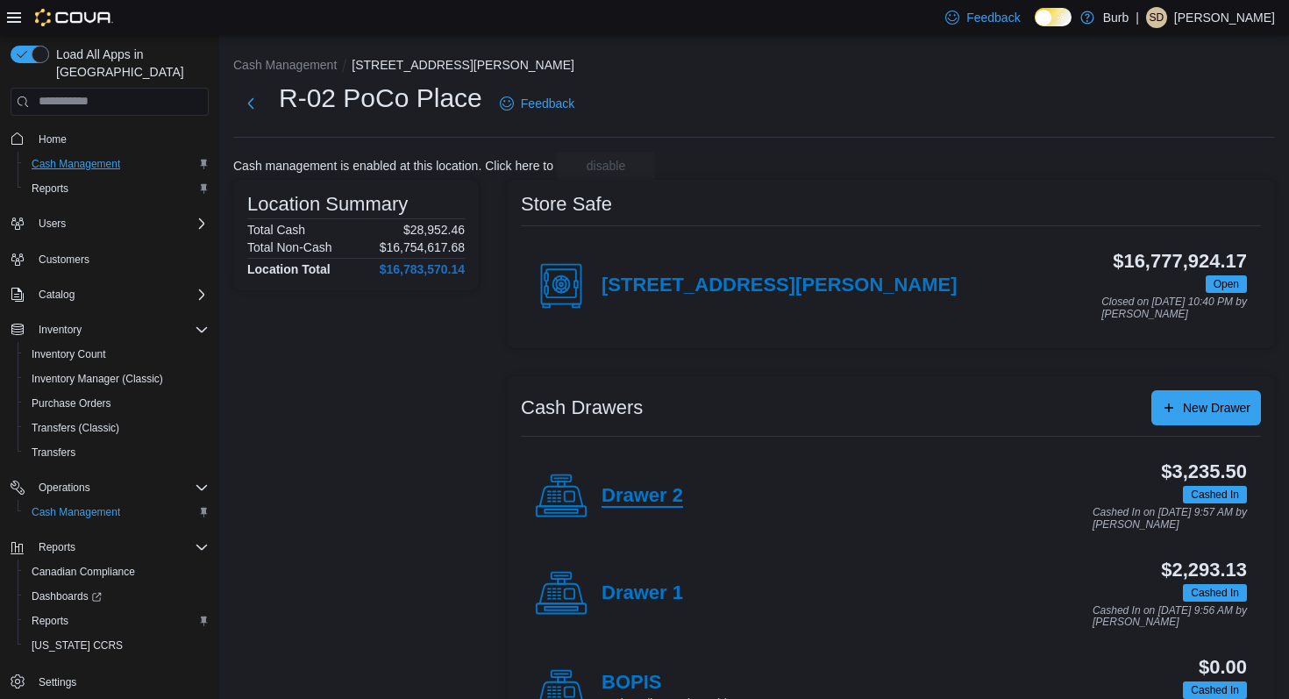
click at [654, 489] on h4 "Drawer 2" at bounding box center [643, 496] width 82 height 23
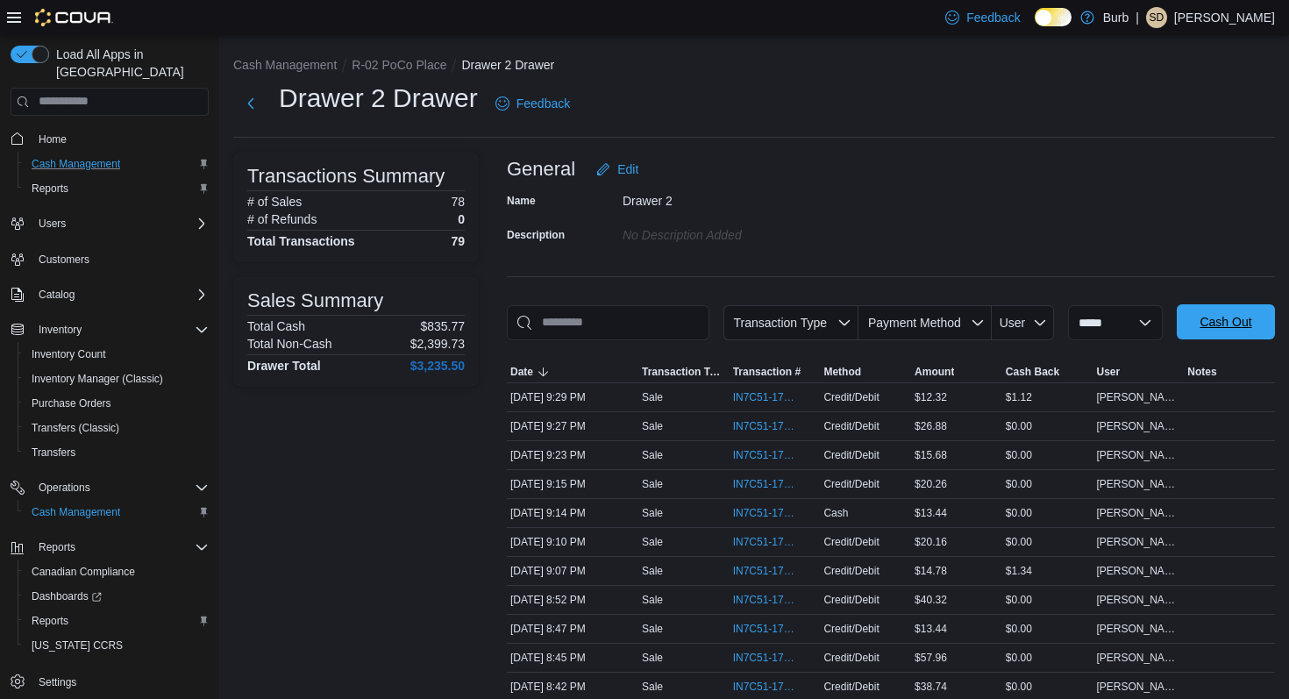
click at [1188, 339] on span "Cash Out" at bounding box center [1226, 321] width 77 height 35
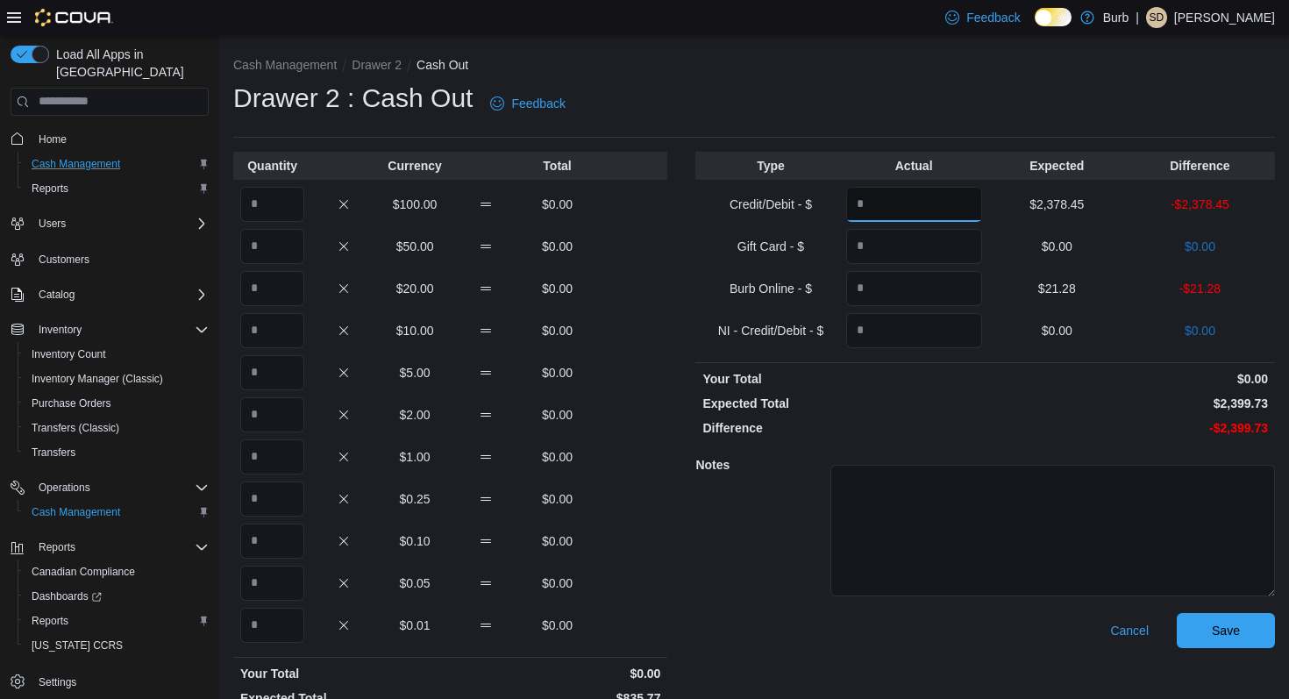
click at [918, 201] on input "Quantity" at bounding box center [914, 204] width 136 height 35
type input "*******"
click at [895, 287] on input "Quantity" at bounding box center [914, 288] width 136 height 35
type input "*****"
click at [268, 209] on input "Quantity" at bounding box center [272, 204] width 64 height 35
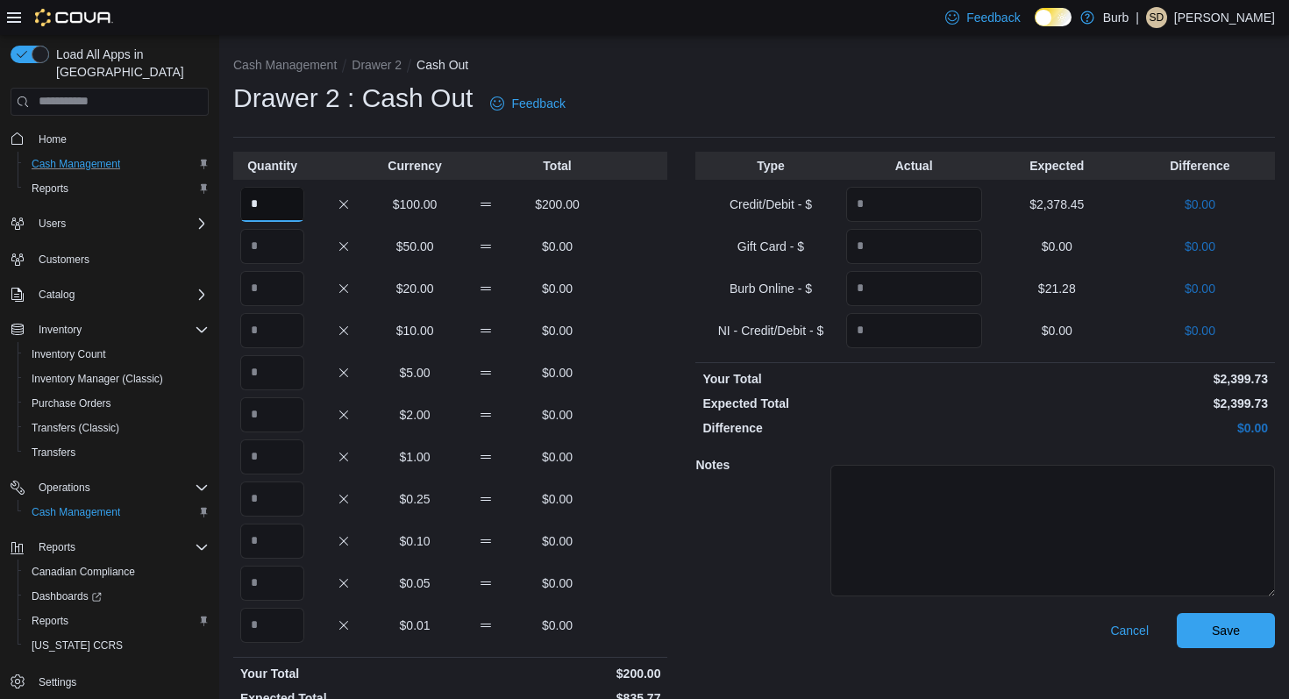
type input "*"
type input "**"
type input "*"
type input "**"
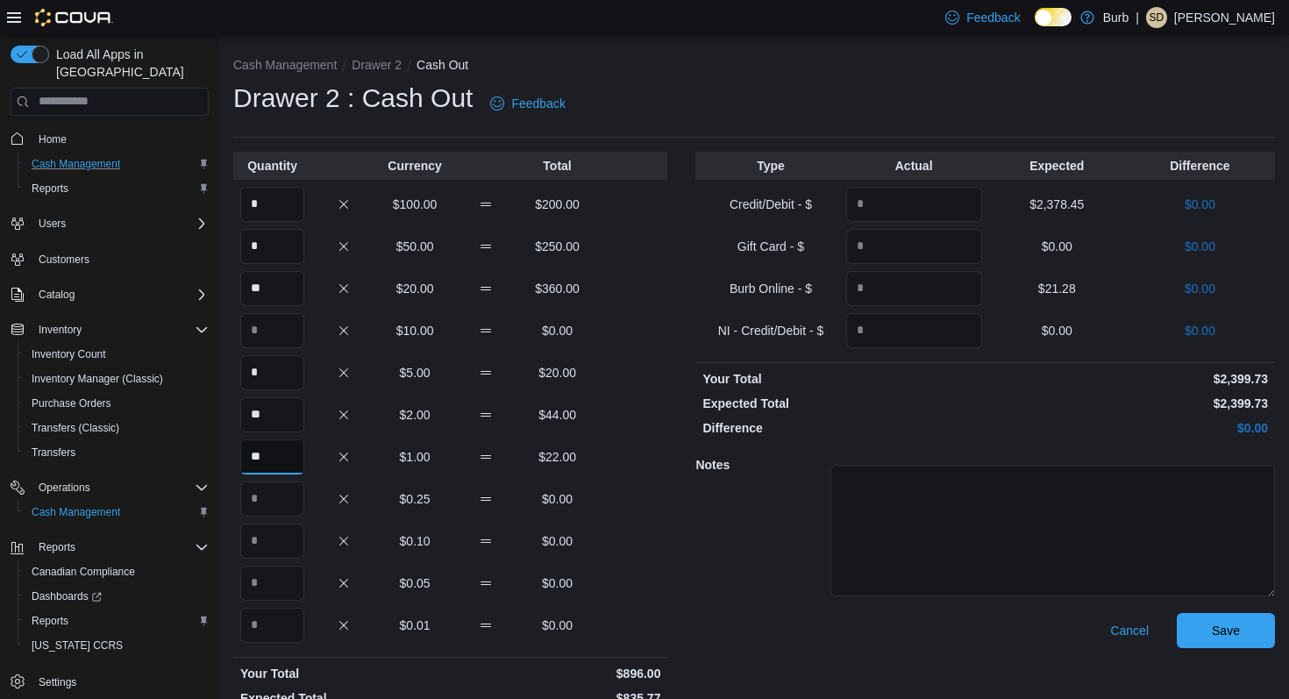
type input "**"
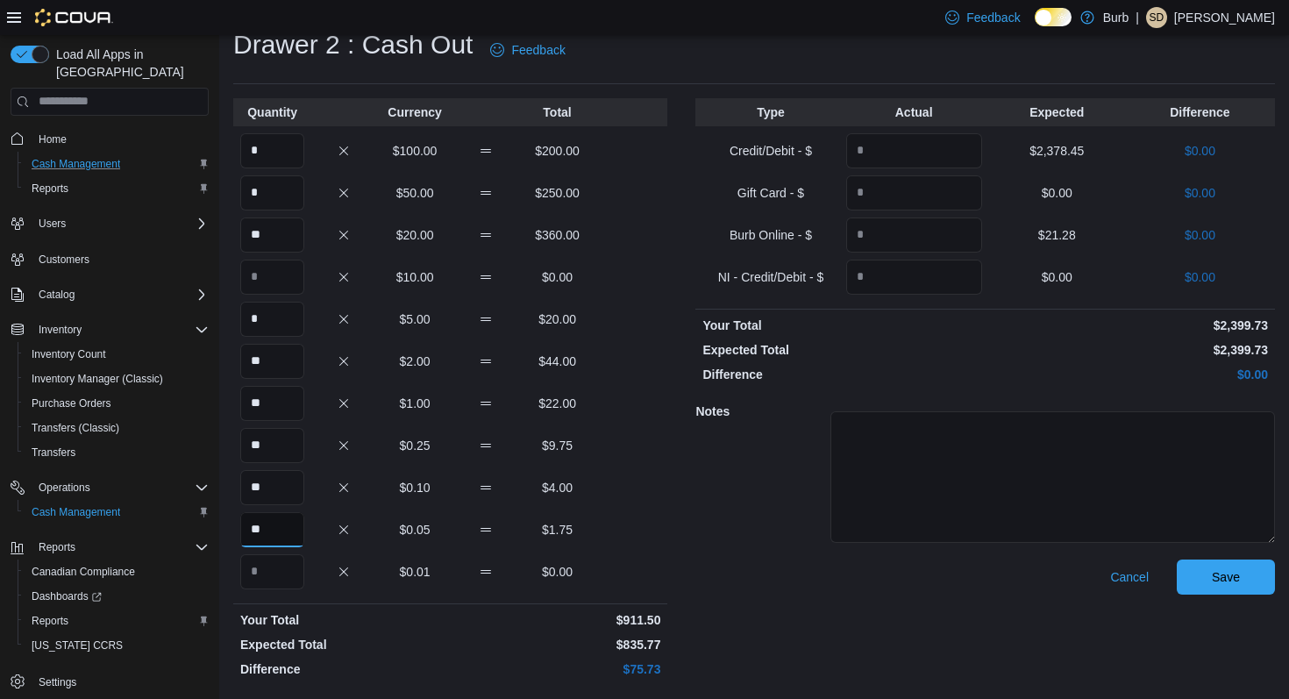
type input "**"
click at [986, 497] on textarea at bounding box center [1053, 477] width 445 height 132
type textarea "******"
click at [1211, 573] on span "Save" at bounding box center [1226, 576] width 77 height 35
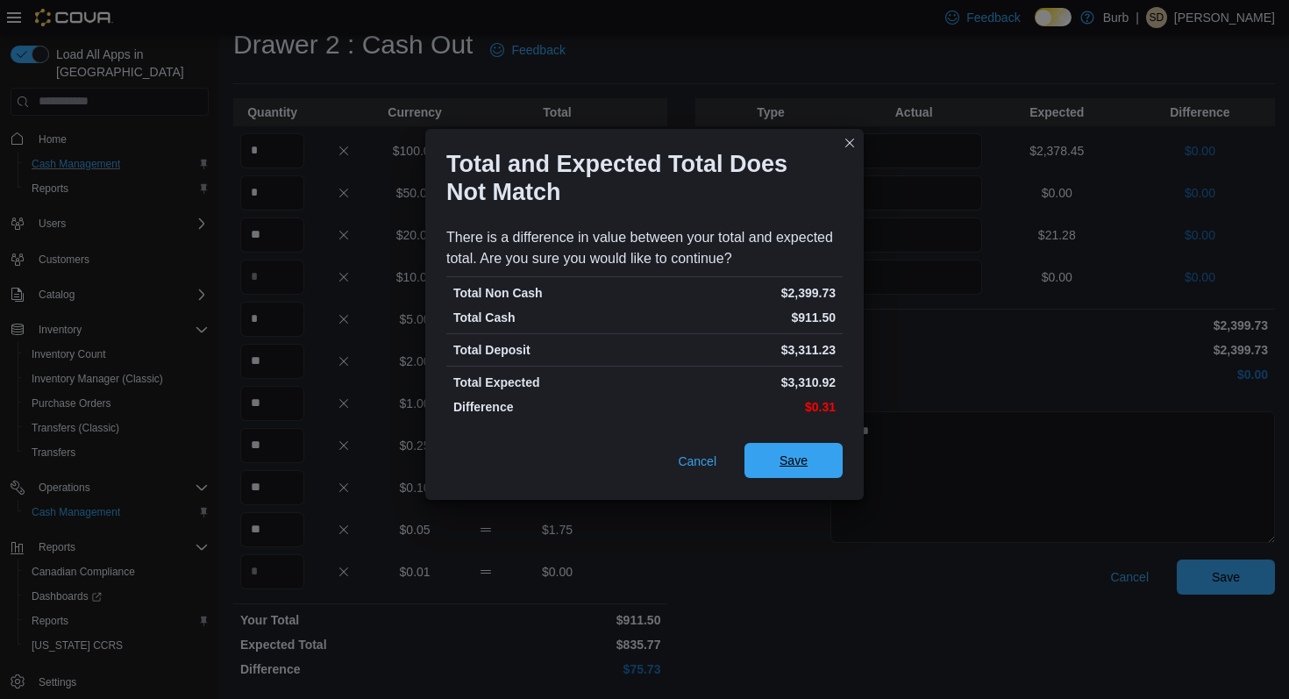
click at [820, 457] on span "Save" at bounding box center [793, 460] width 77 height 35
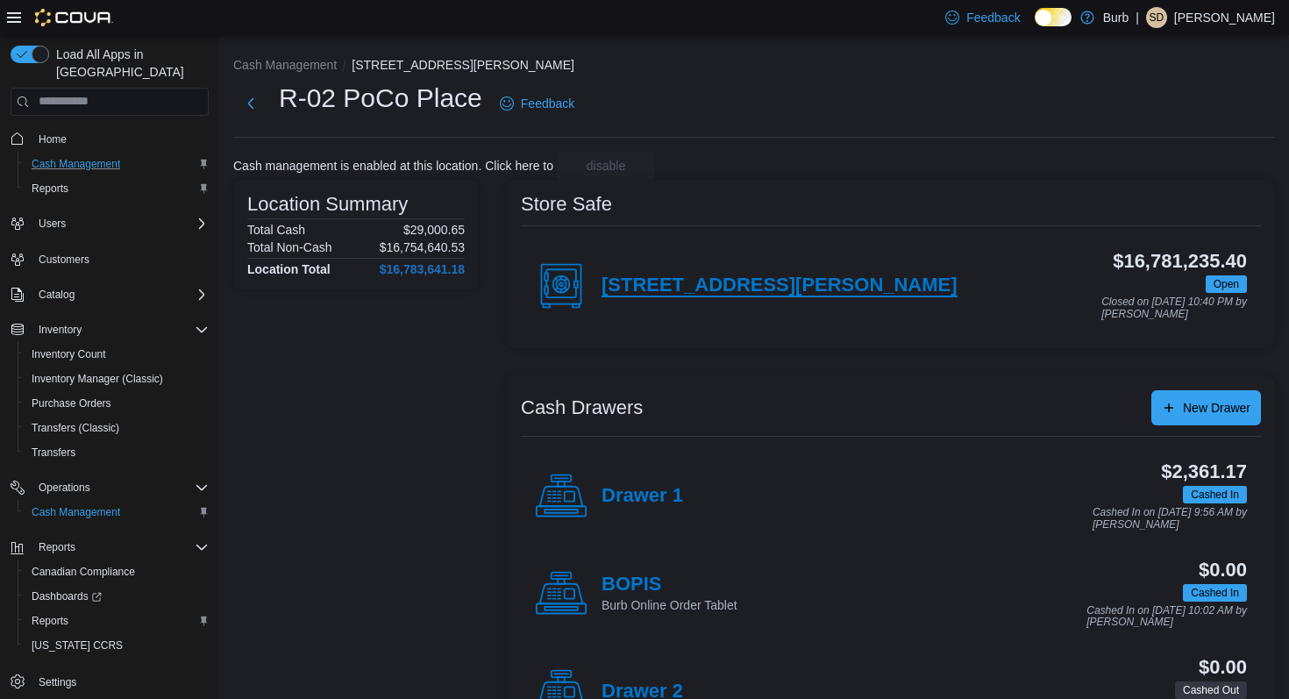
click at [718, 284] on h4 "[STREET_ADDRESS][PERSON_NAME]" at bounding box center [780, 286] width 356 height 23
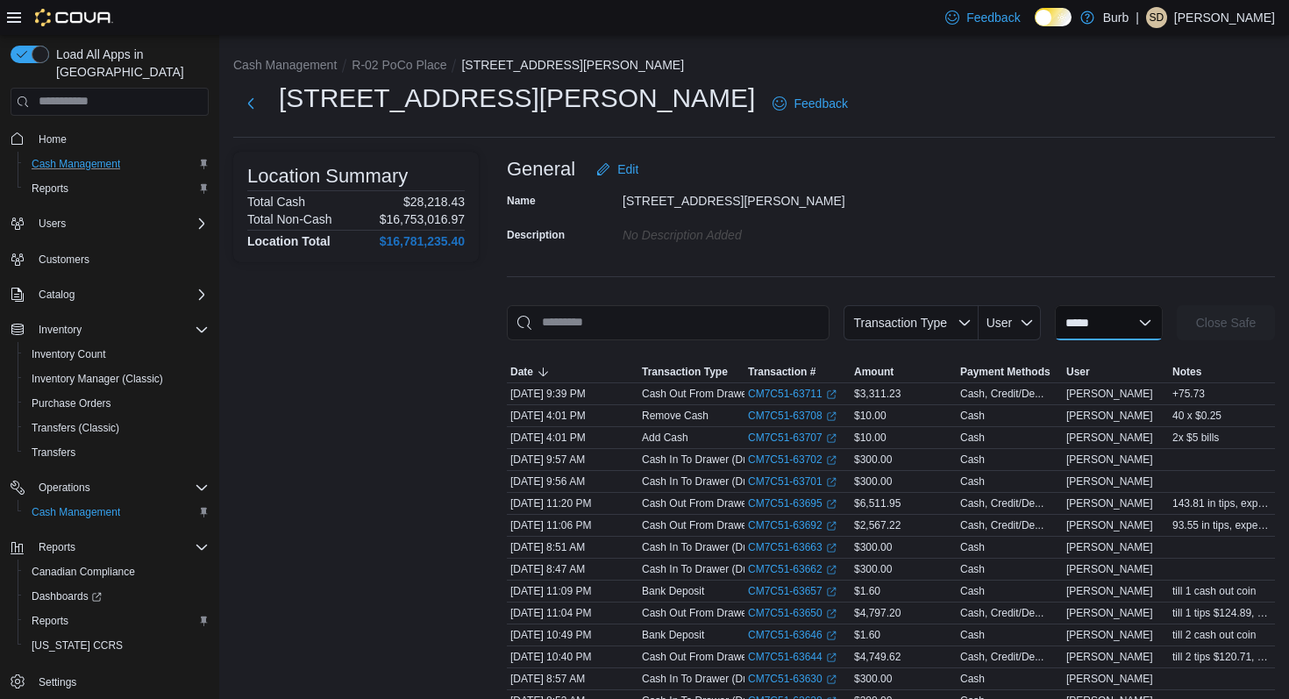
click at [1089, 312] on select "**********" at bounding box center [1109, 322] width 108 height 35
select select "**********"
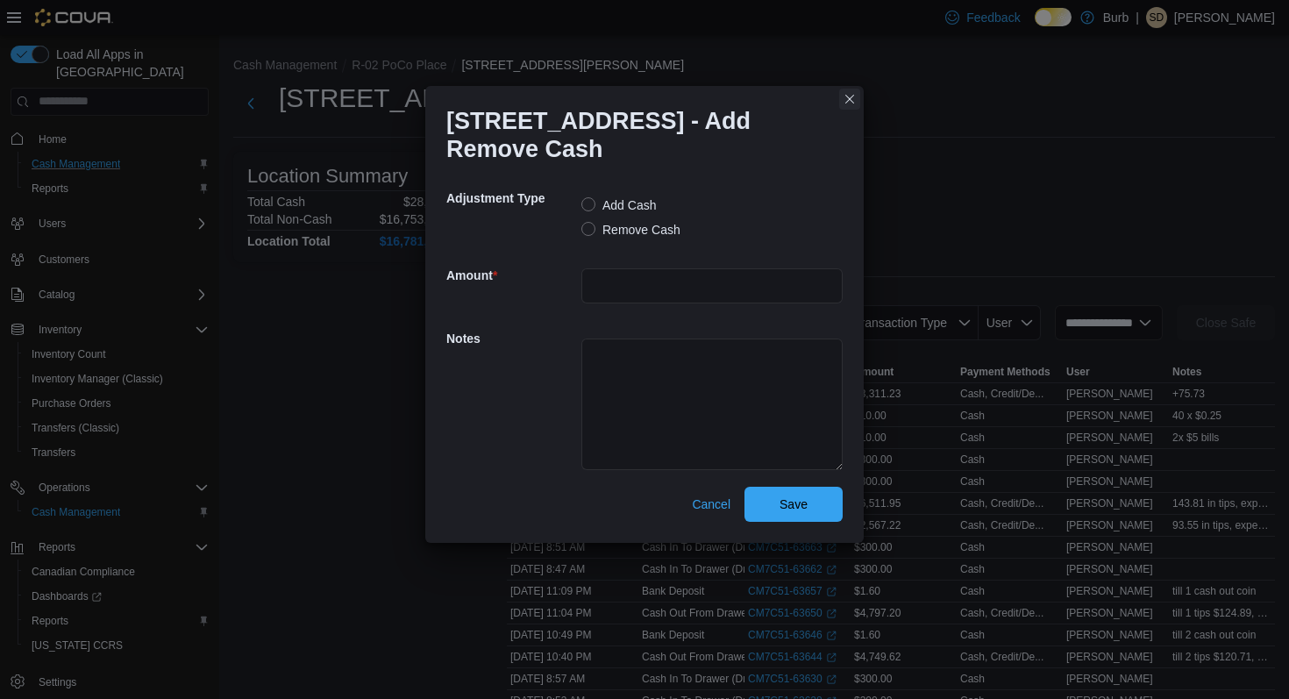
click at [851, 95] on button "Closes this modal window" at bounding box center [849, 99] width 21 height 21
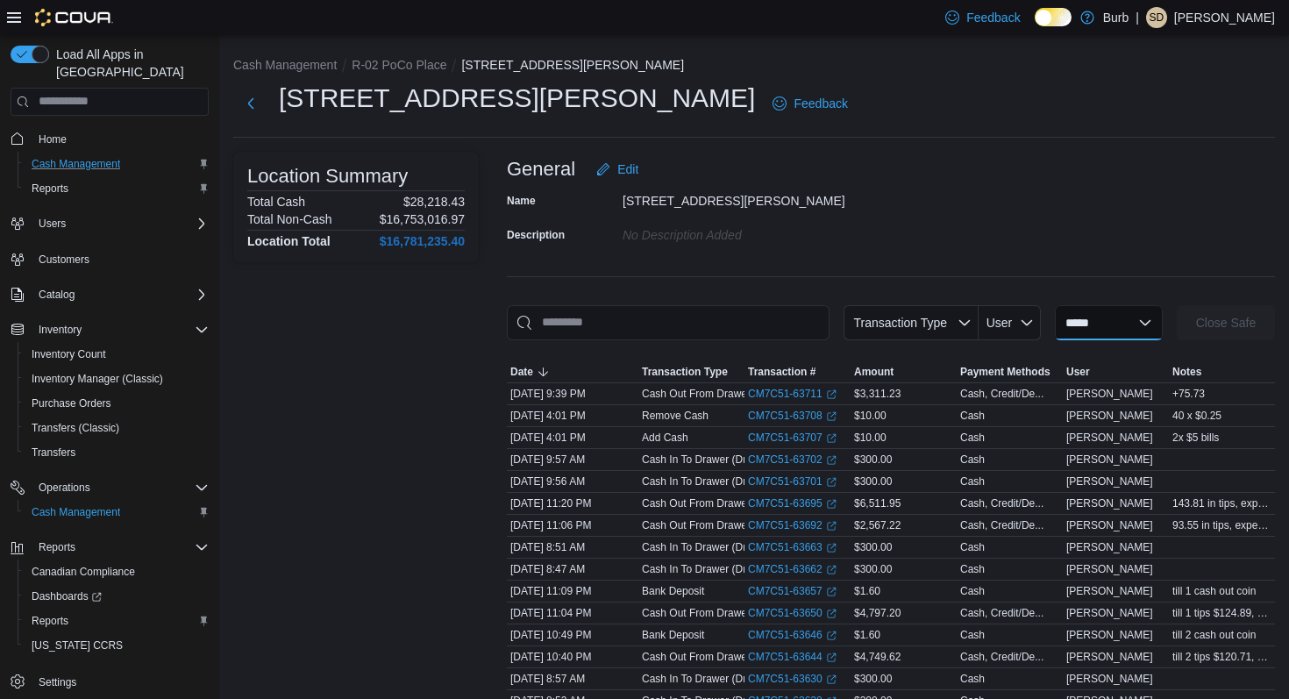
click at [1096, 324] on select "**********" at bounding box center [1109, 322] width 108 height 35
select select "**********"
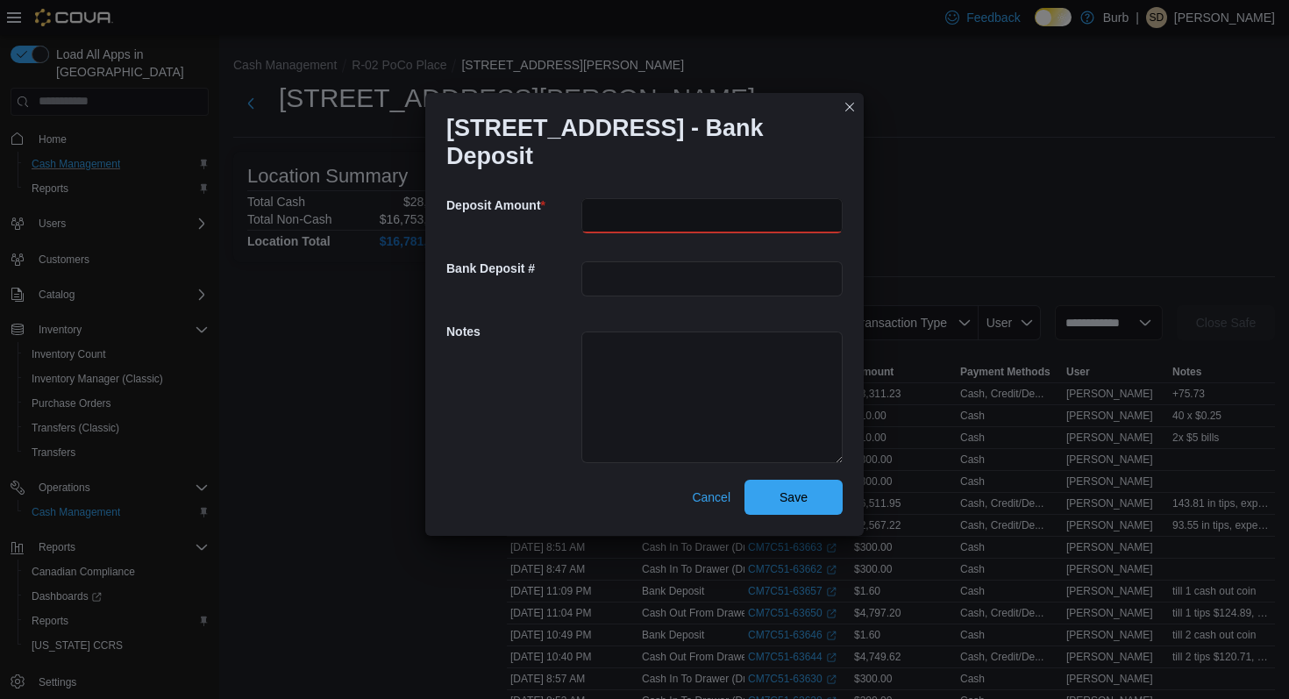
click at [747, 218] on input "number" at bounding box center [712, 215] width 261 height 35
type input "****"
click at [714, 285] on input "text" at bounding box center [712, 278] width 261 height 35
type input "**********"
click at [716, 354] on textarea at bounding box center [712, 398] width 261 height 132
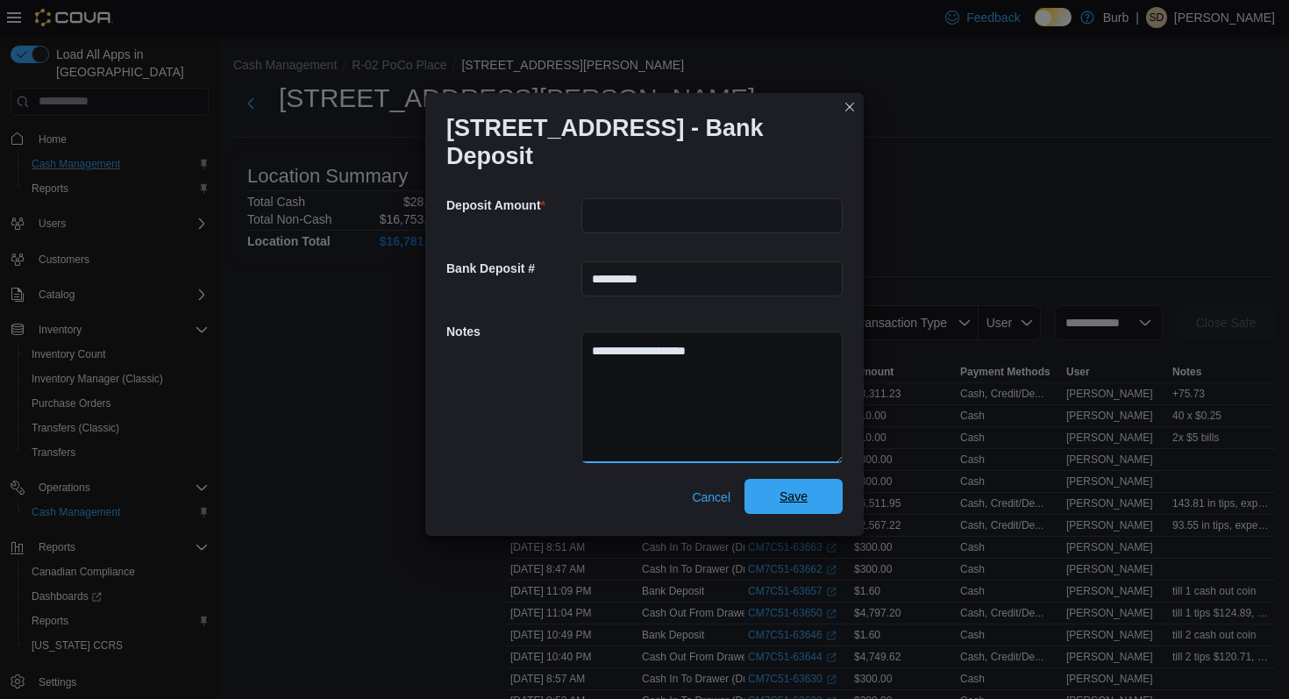
type textarea "**********"
click at [790, 496] on span "Save" at bounding box center [794, 497] width 28 height 18
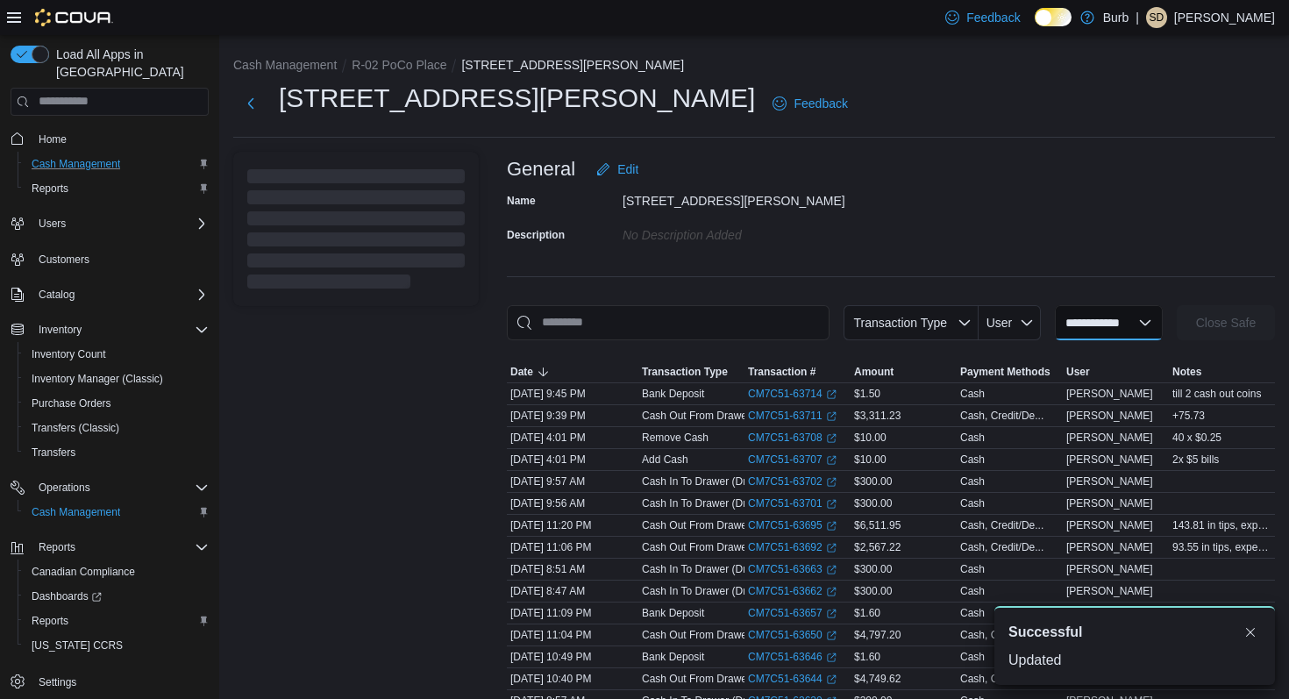
select select
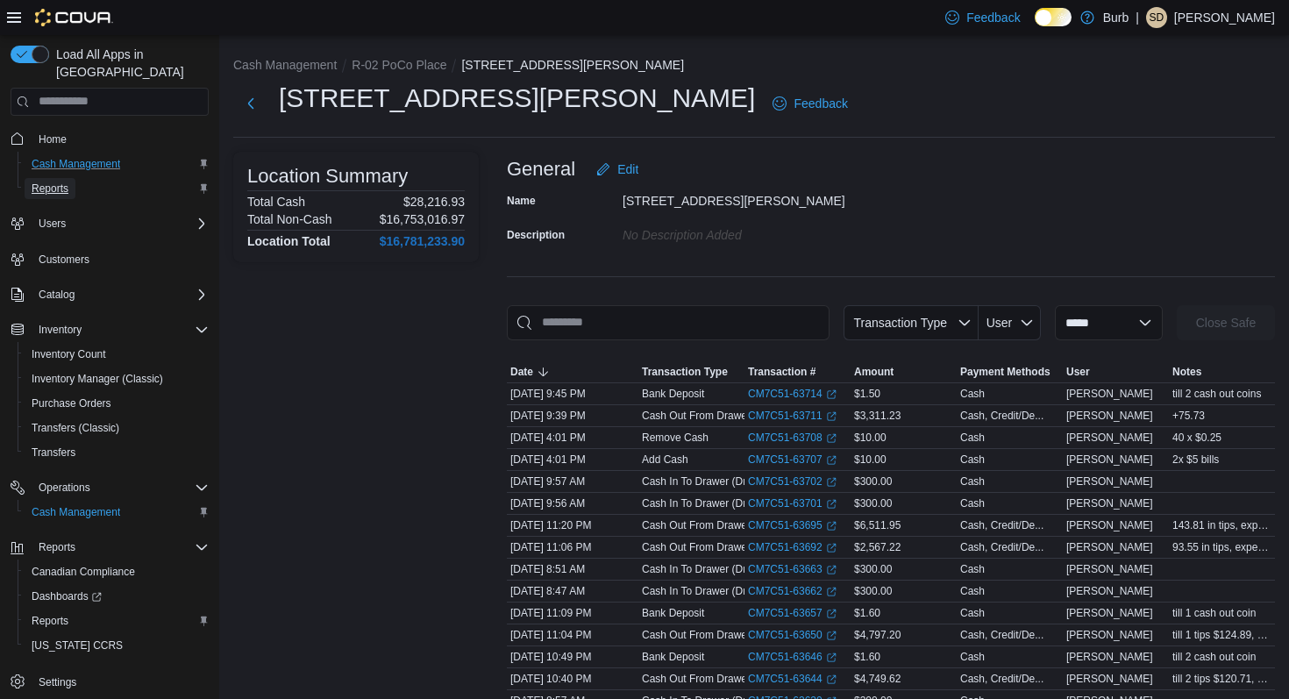
click at [61, 182] on span "Reports" at bounding box center [50, 189] width 37 height 14
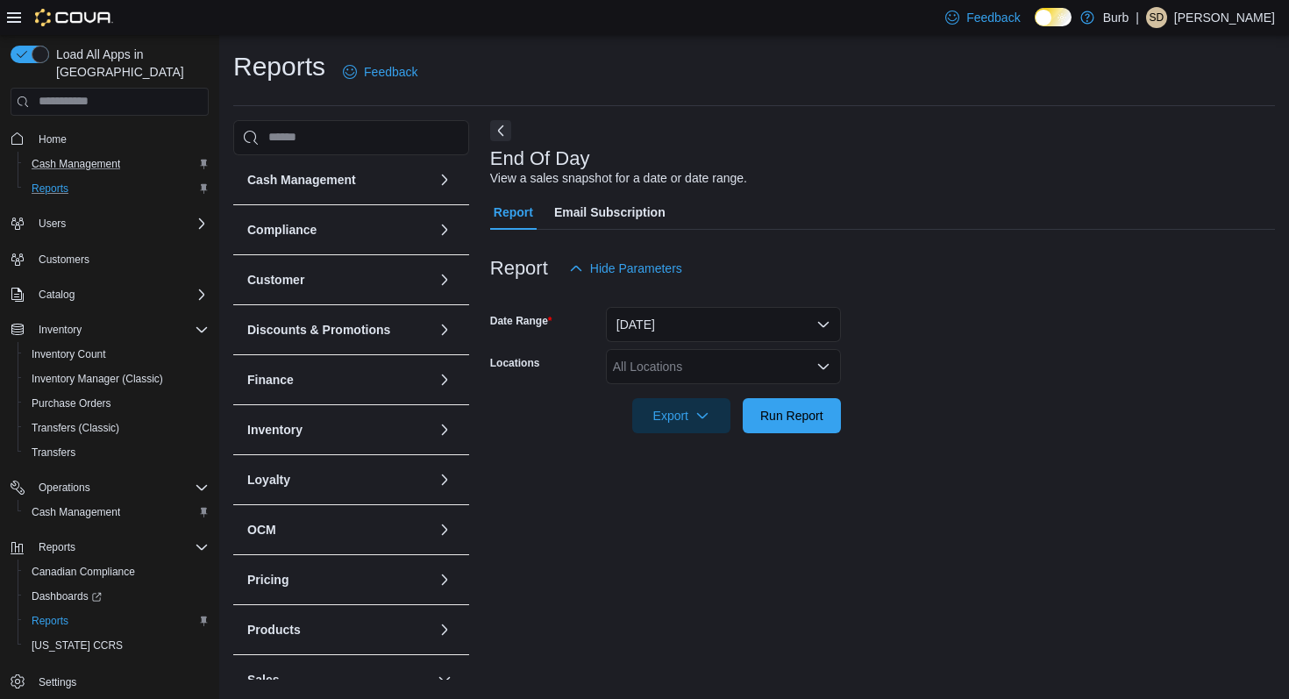
click at [761, 360] on div "All Locations" at bounding box center [723, 366] width 235 height 35
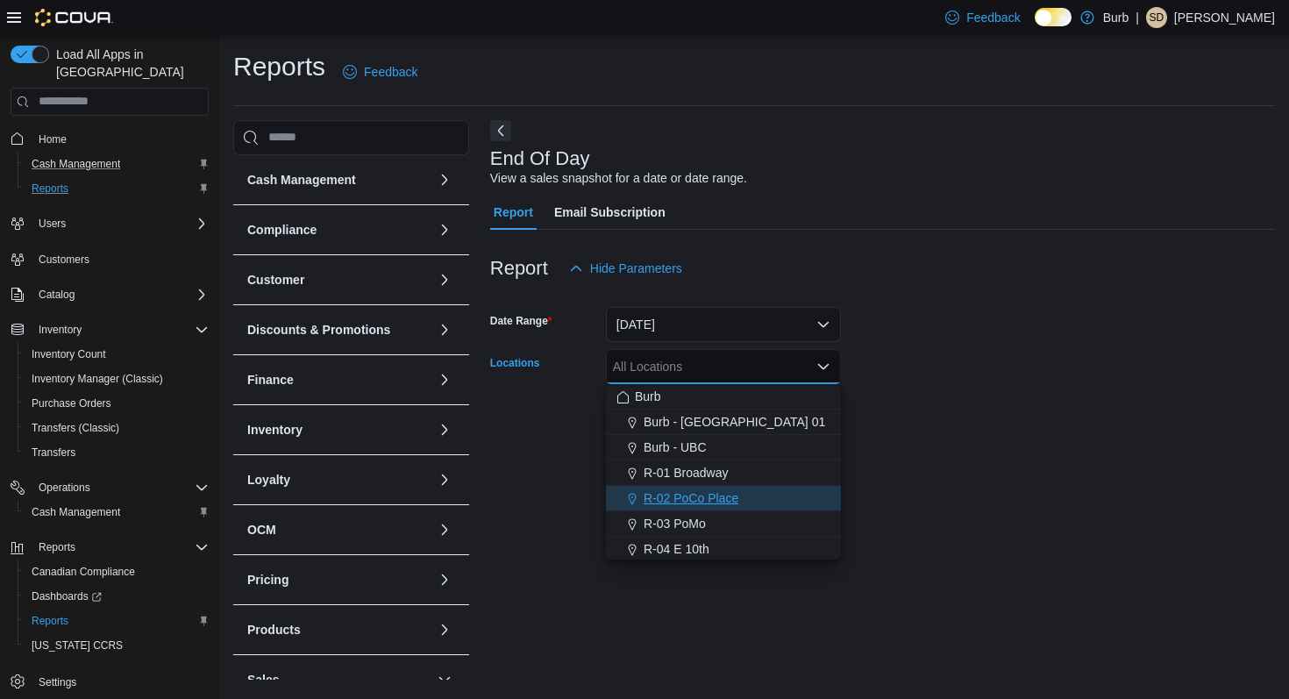
click at [747, 499] on div "R-02 PoCo Place" at bounding box center [724, 498] width 214 height 18
click at [1009, 374] on form "Date Range [DATE] Locations R-02 [GEOGRAPHIC_DATA] Combo box. Selected. R-02 [G…" at bounding box center [882, 359] width 785 height 147
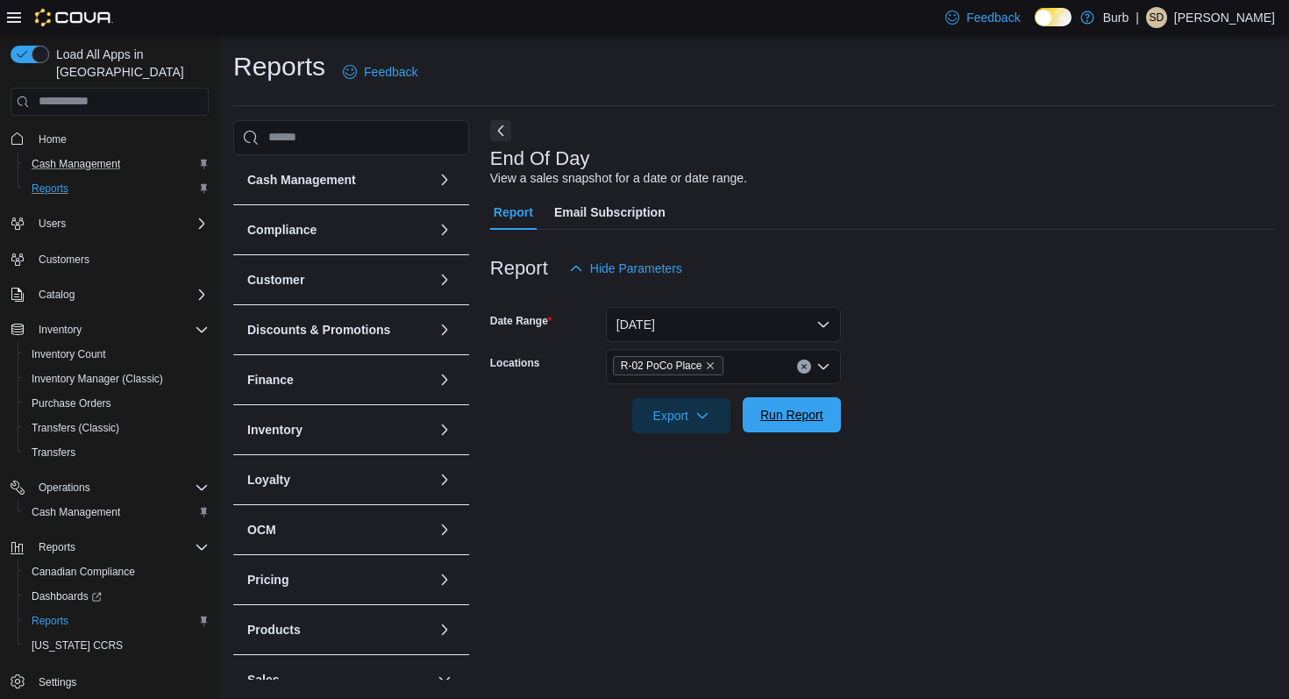
click at [784, 430] on span "Run Report" at bounding box center [791, 414] width 77 height 35
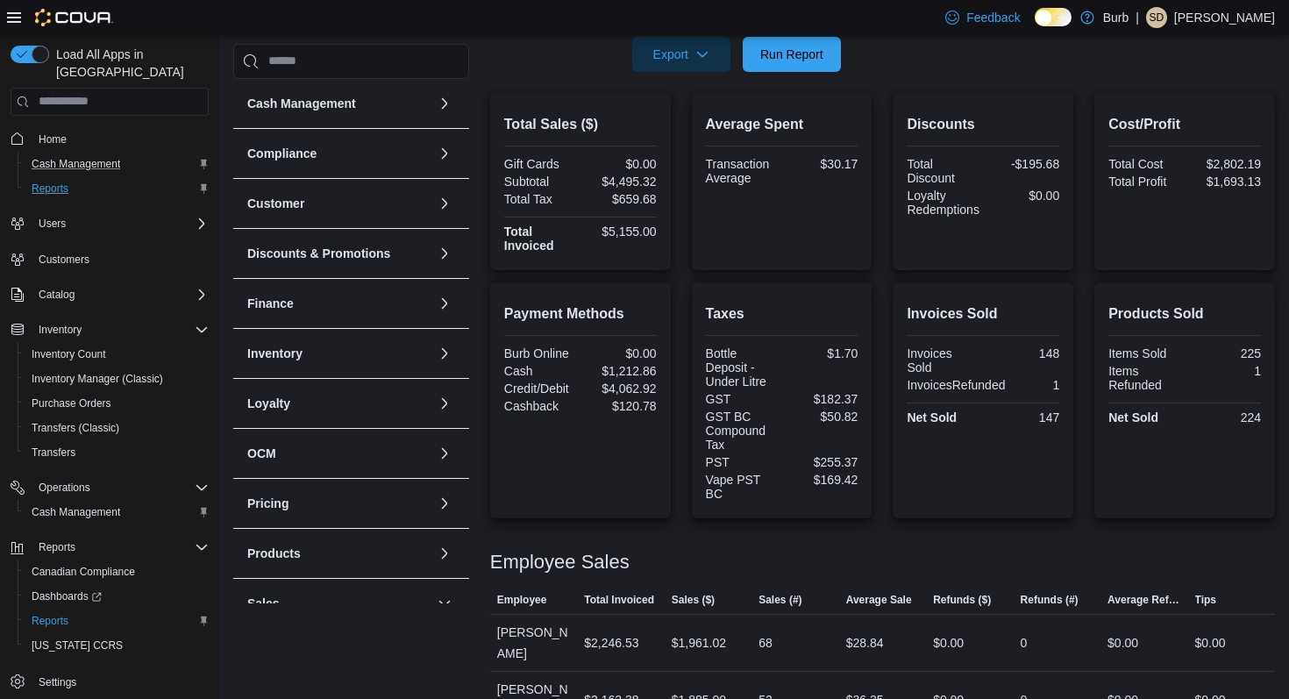
scroll to position [361, 0]
click at [769, 43] on span "Run Report" at bounding box center [791, 54] width 77 height 35
drag, startPoint x: 607, startPoint y: 182, endPoint x: 679, endPoint y: 182, distance: 71.9
click at [679, 182] on div "Total Sales ($) Gift Cards $0.00 Subtotal $4,525.32 Total Tax $663.28 Total Inv…" at bounding box center [882, 182] width 785 height 177
copy div "4,525.32"
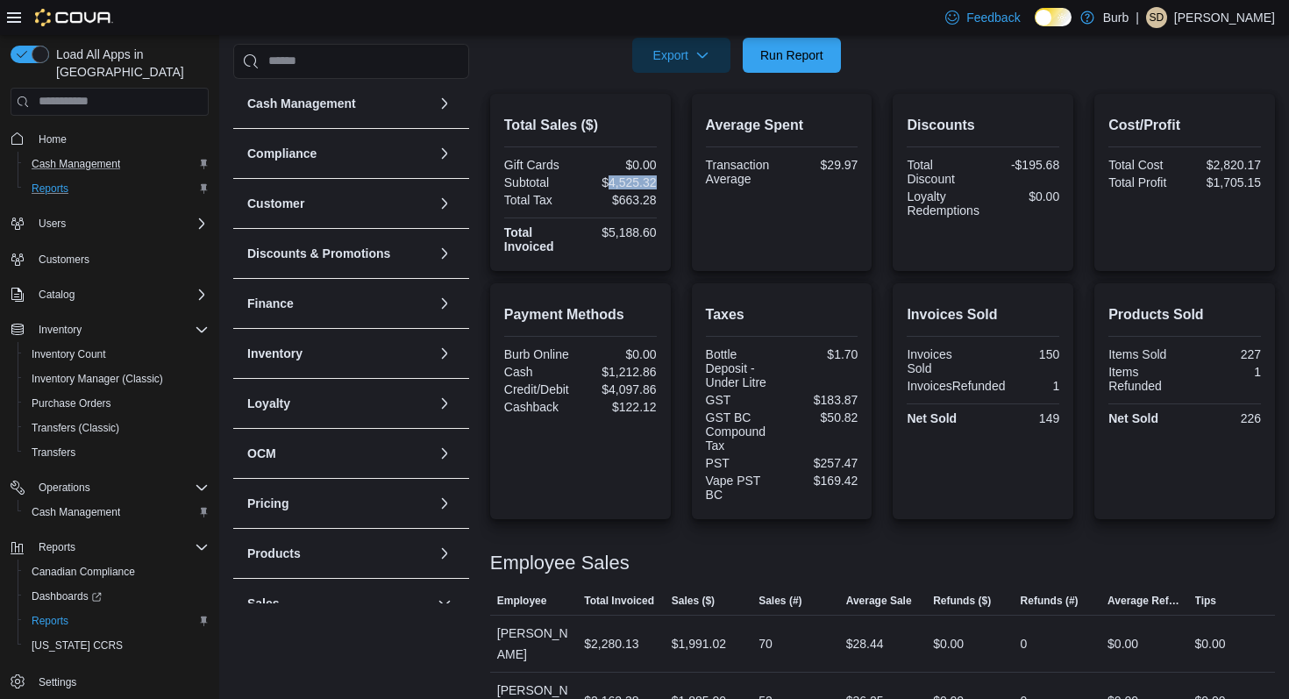
click at [733, 262] on div "Average Spent Transaction Average $29.97" at bounding box center [782, 182] width 181 height 177
drag, startPoint x: 1022, startPoint y: 168, endPoint x: 1064, endPoint y: 168, distance: 42.1
click at [1064, 168] on div "Discounts Total Discount -$195.68 Loyalty Redemptions $0.00" at bounding box center [983, 182] width 181 height 177
copy div "195.68"
click at [59, 157] on span "Cash Management" at bounding box center [76, 164] width 89 height 14
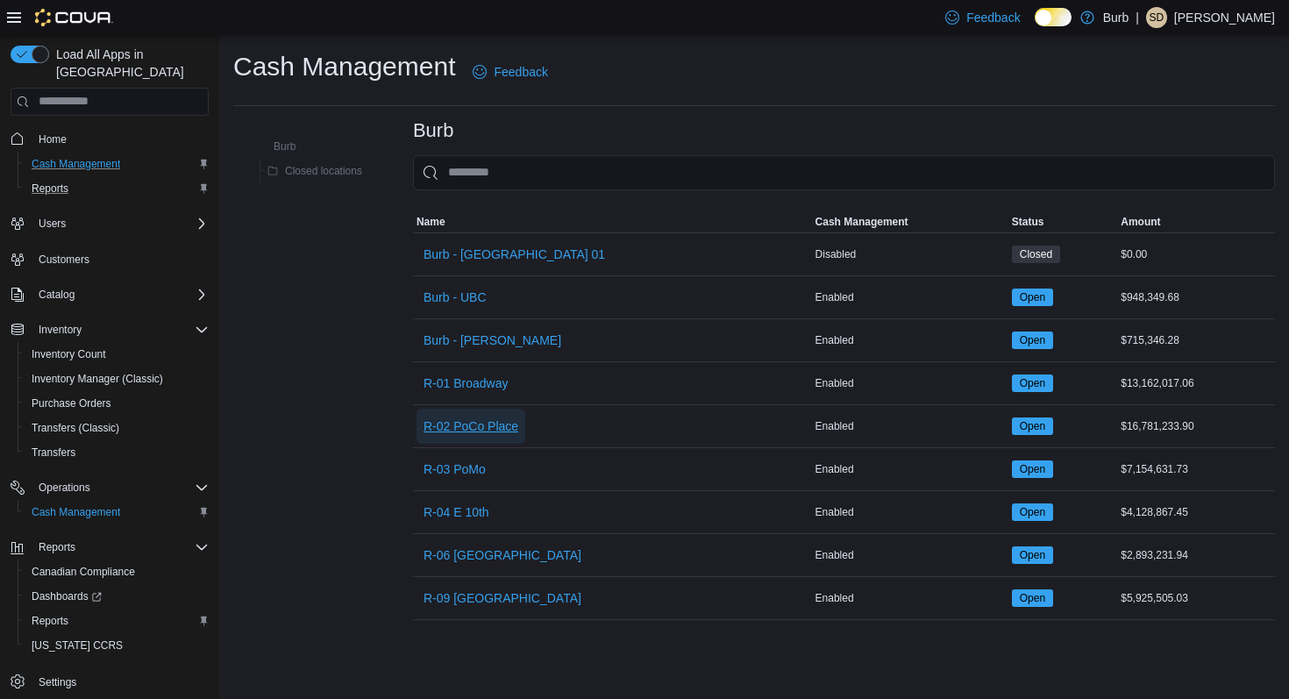
click at [496, 429] on span "R-02 PoCo Place" at bounding box center [471, 427] width 95 height 18
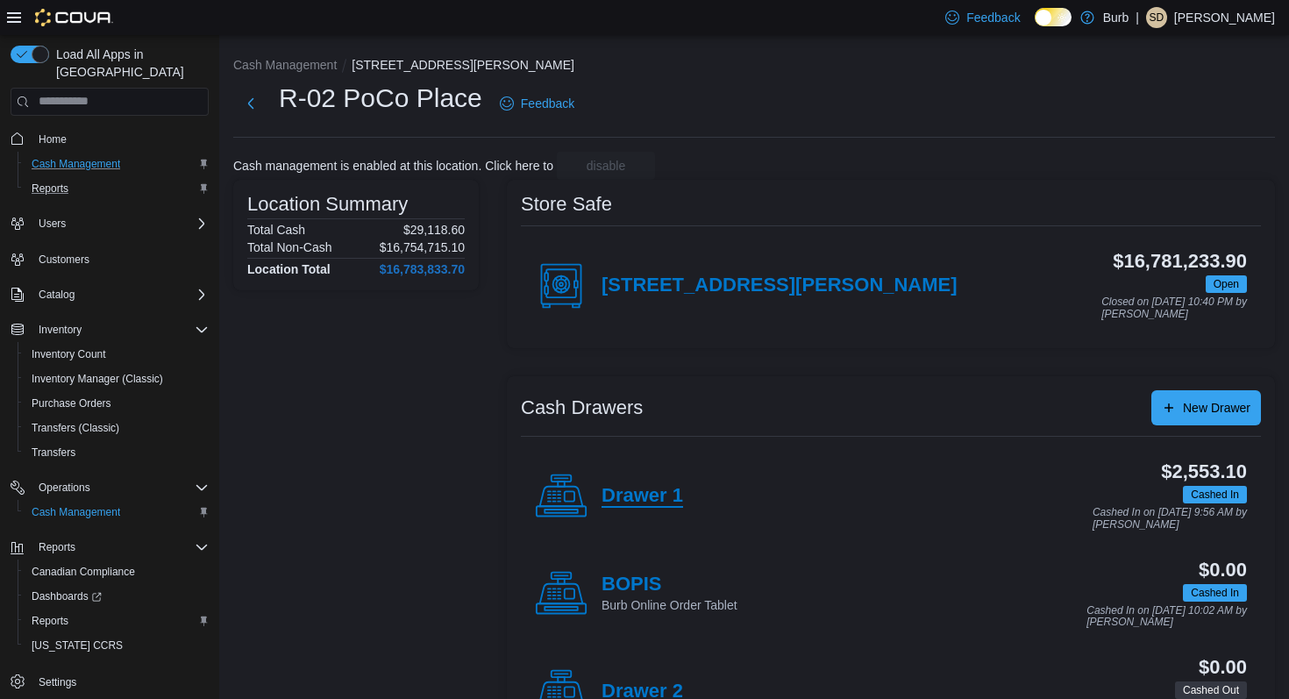
click at [635, 500] on h4 "Drawer 1" at bounding box center [643, 496] width 82 height 23
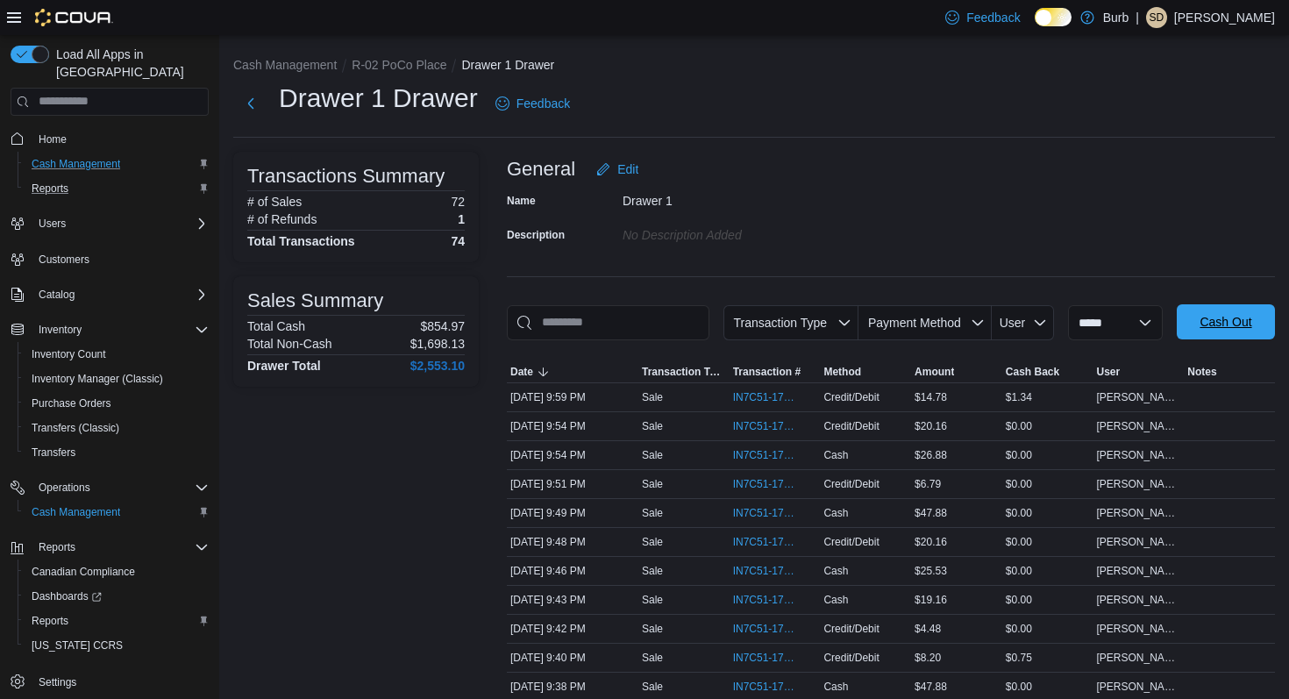
click at [1188, 339] on span "Cash Out" at bounding box center [1226, 321] width 77 height 35
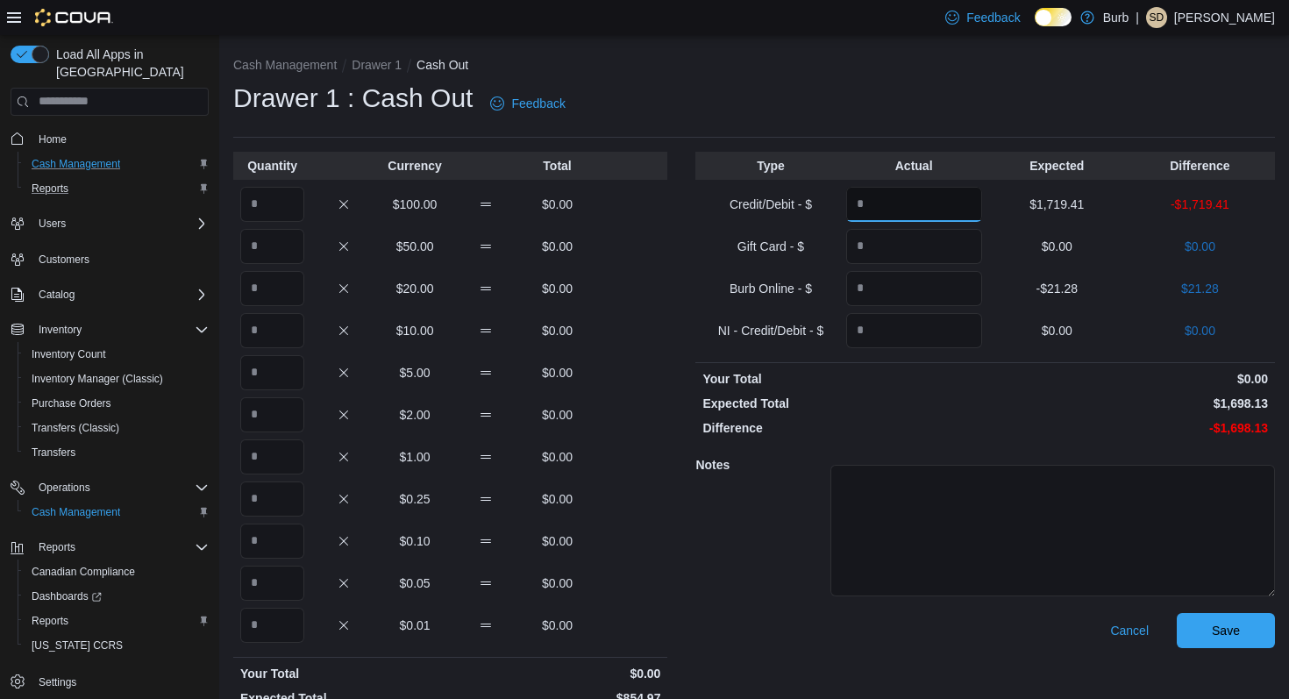
click at [886, 201] on input "Quantity" at bounding box center [914, 204] width 136 height 35
type input "*******"
click at [258, 205] on input "Quantity" at bounding box center [272, 204] width 64 height 35
type input "*"
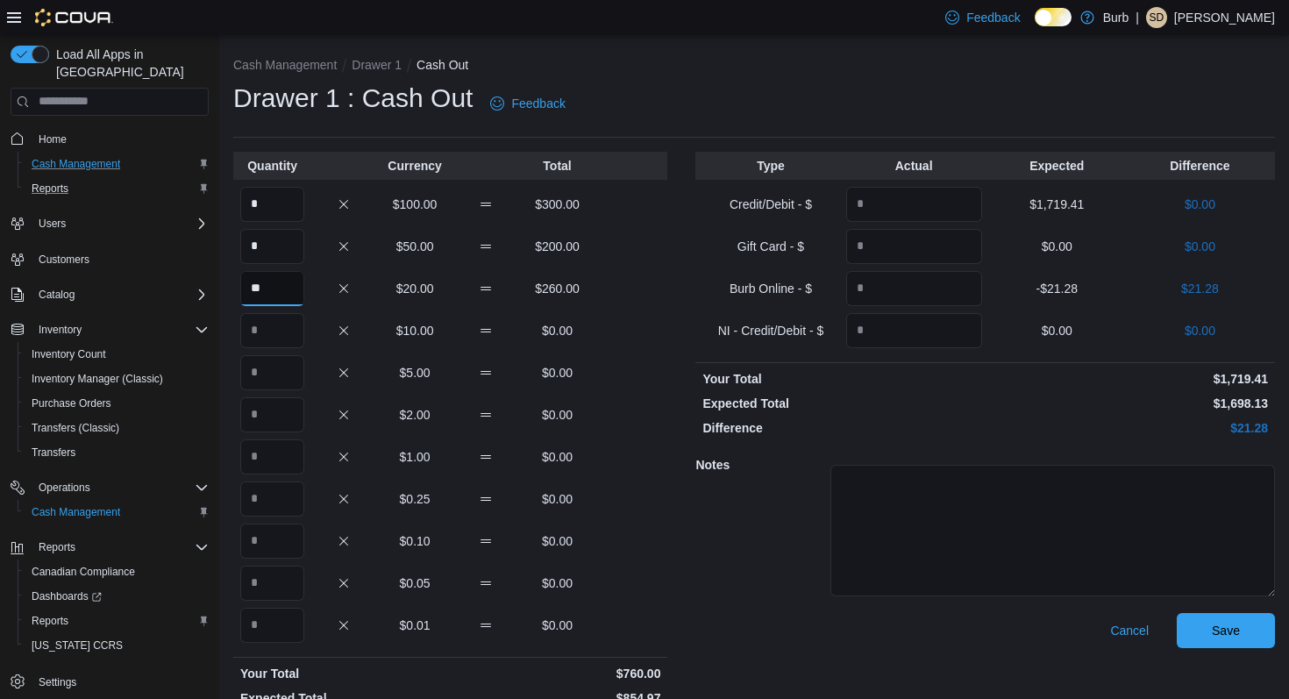
type input "**"
type input "*"
type input "**"
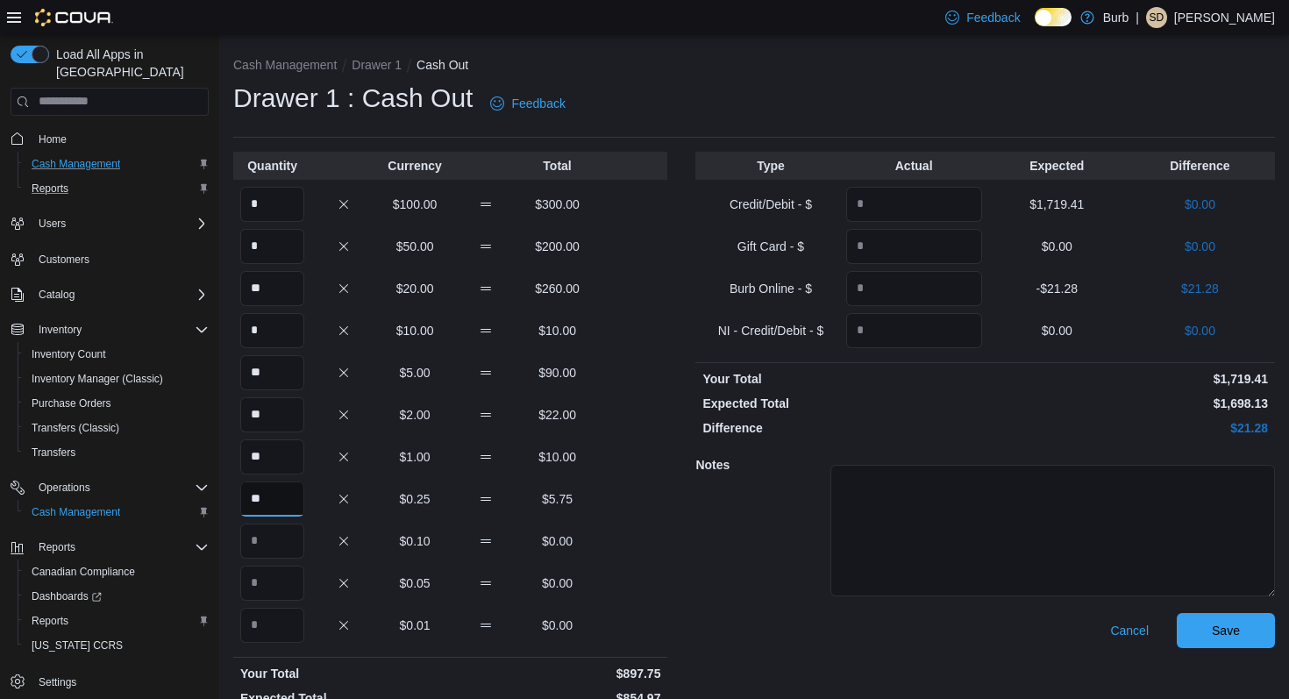
type input "**"
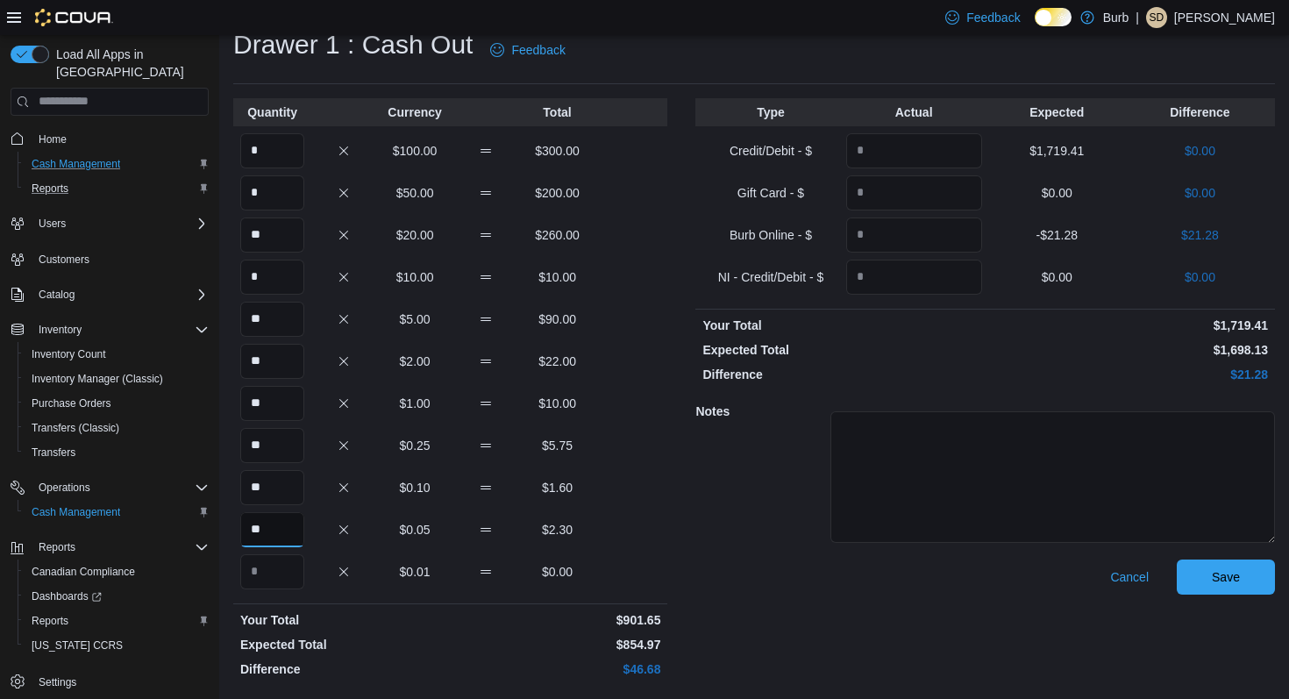
type input "**"
click at [976, 493] on textarea at bounding box center [1053, 477] width 445 height 132
type textarea "******"
click at [1240, 594] on div "Cancel Save" at bounding box center [986, 622] width 580 height 125
click at [1232, 573] on span "Save" at bounding box center [1226, 577] width 28 height 18
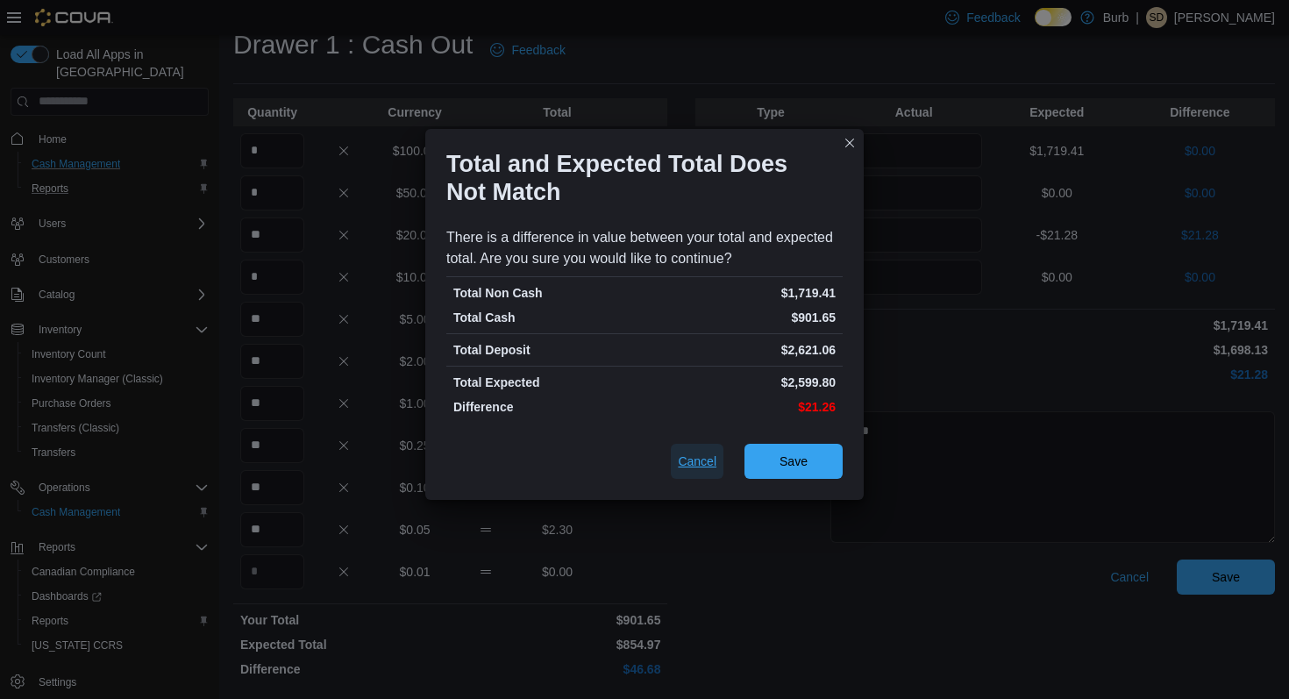
click at [689, 465] on span "Cancel" at bounding box center [697, 462] width 39 height 18
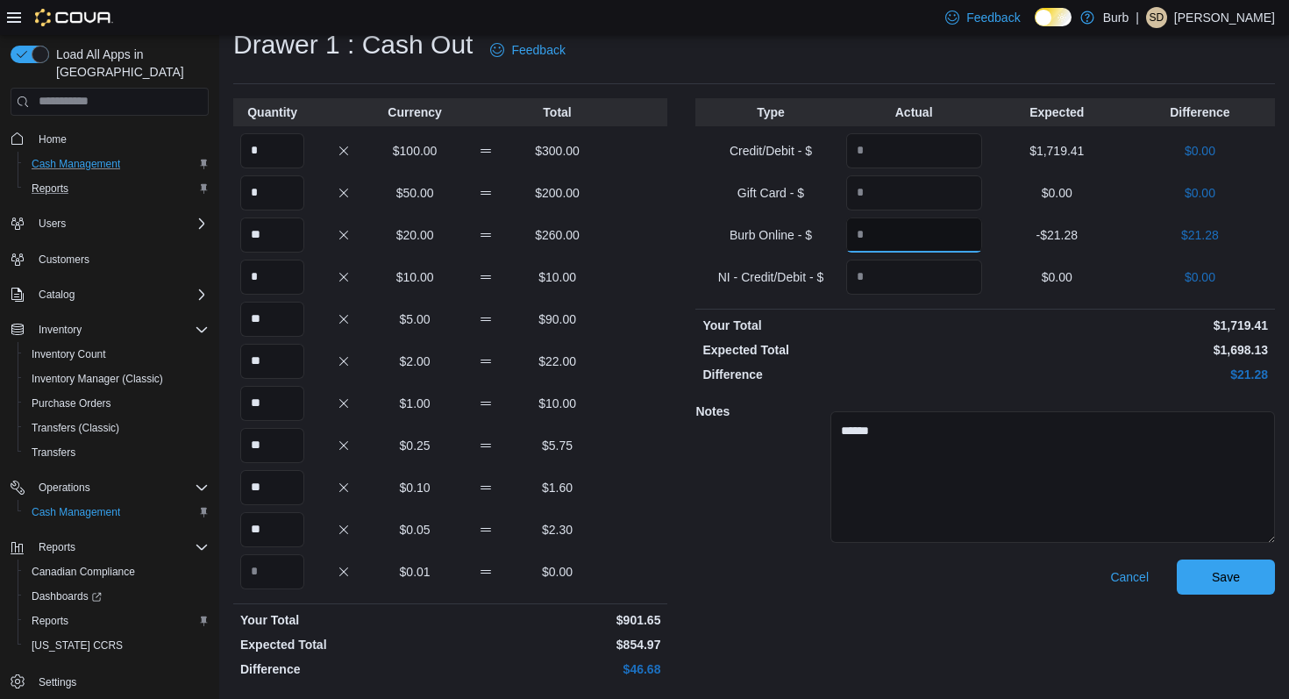
click at [930, 237] on input "Quantity" at bounding box center [914, 235] width 136 height 35
type input "*"
click at [1215, 577] on span "Save" at bounding box center [1226, 577] width 28 height 18
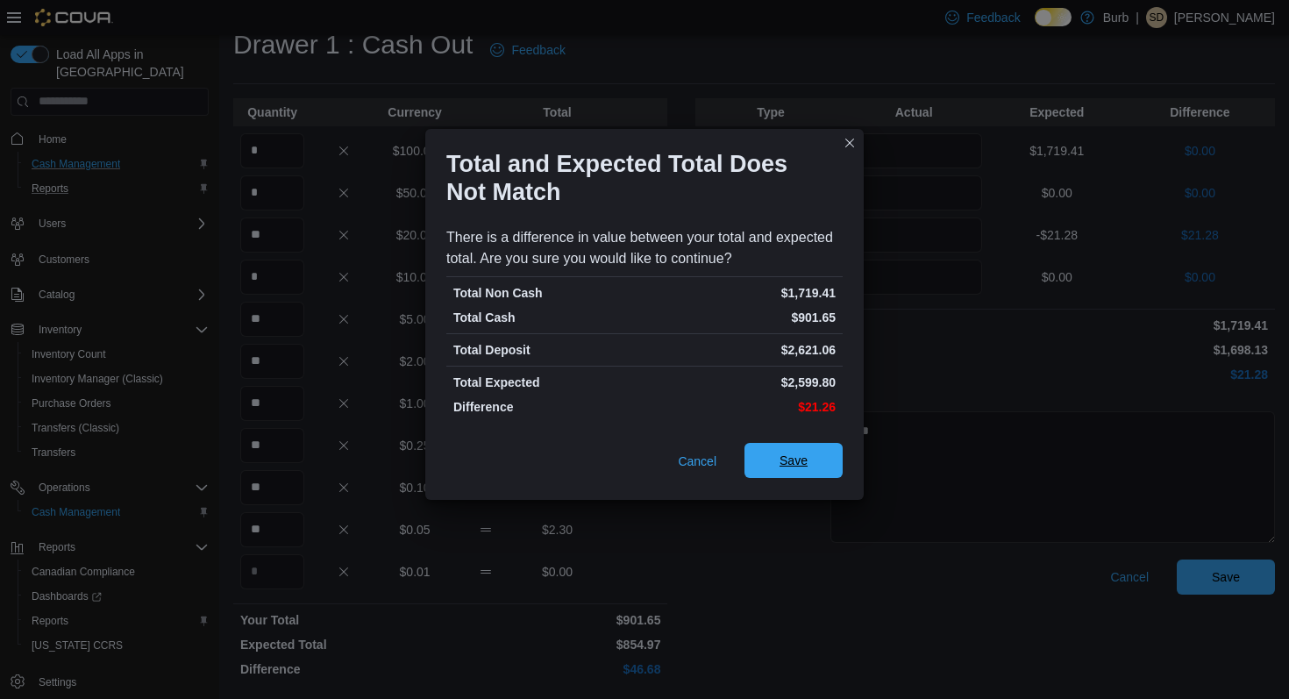
click at [813, 467] on span "Save" at bounding box center [793, 460] width 77 height 35
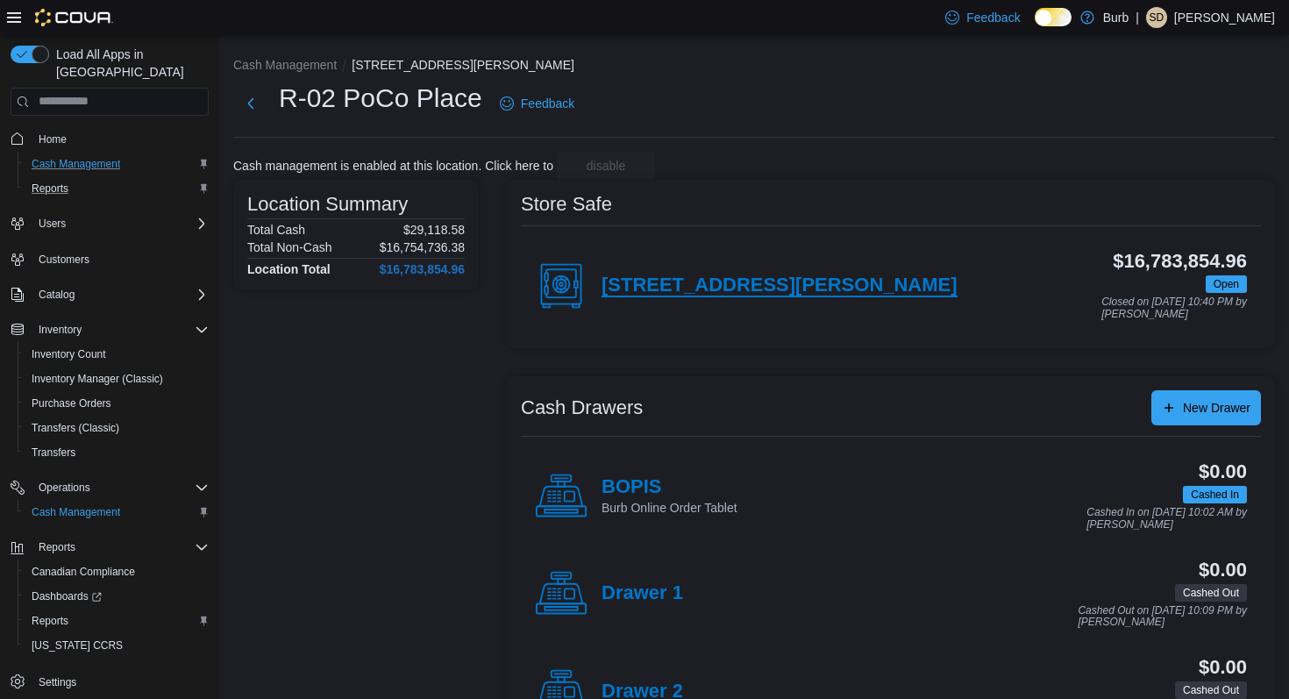
click at [664, 275] on h4 "[STREET_ADDRESS][PERSON_NAME]" at bounding box center [780, 286] width 356 height 23
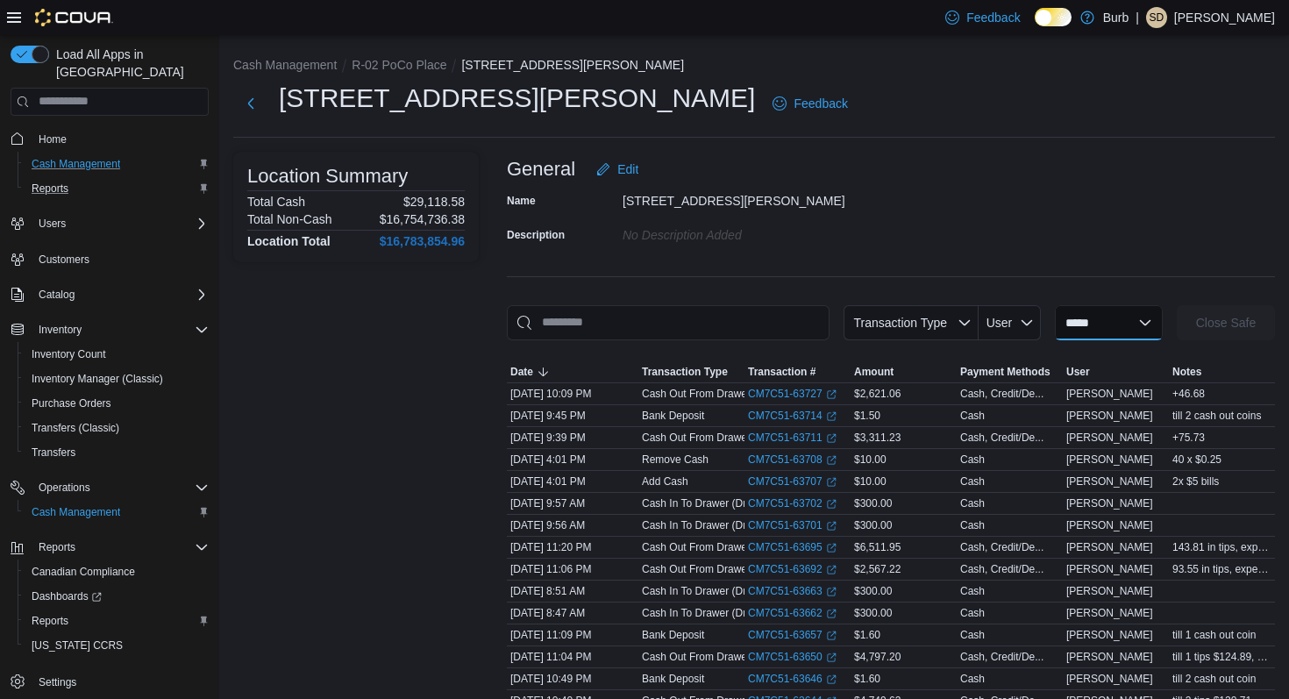
click at [1057, 315] on select "**********" at bounding box center [1109, 322] width 108 height 35
select select "**********"
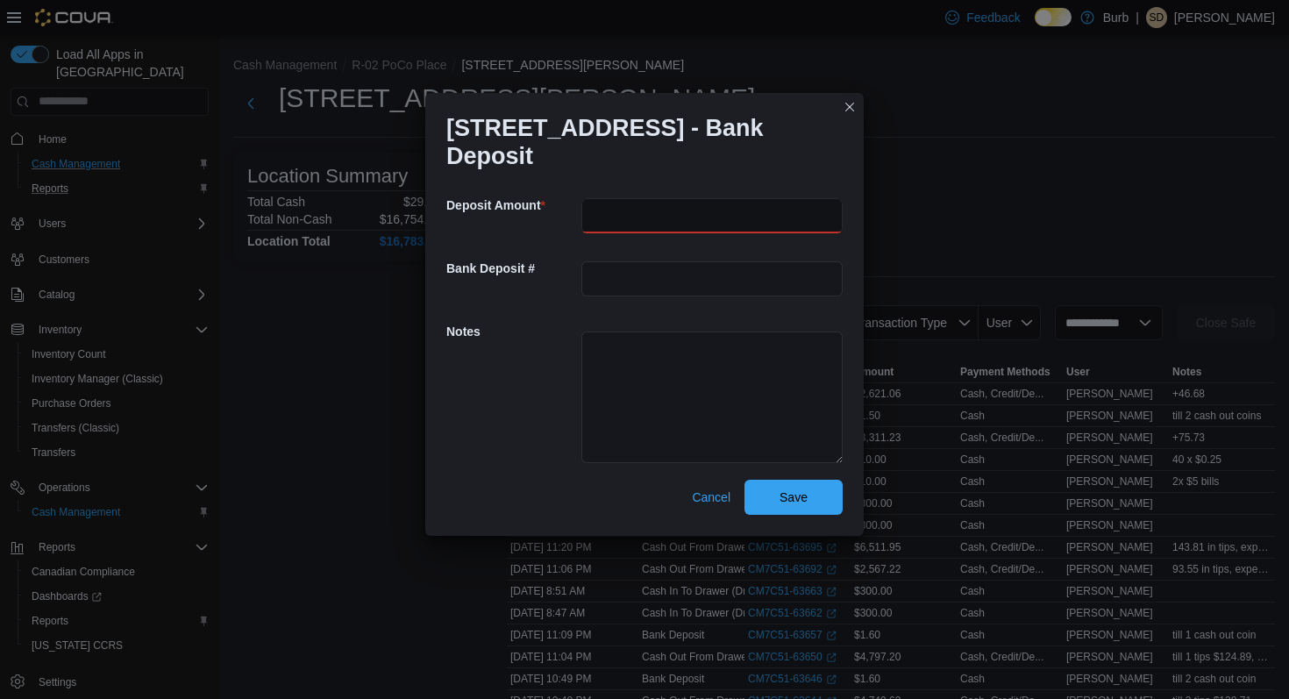
click at [653, 209] on input "number" at bounding box center [712, 215] width 261 height 35
type input "****"
click at [660, 275] on input "text" at bounding box center [712, 278] width 261 height 35
type input "**********"
click at [643, 374] on textarea at bounding box center [712, 398] width 261 height 132
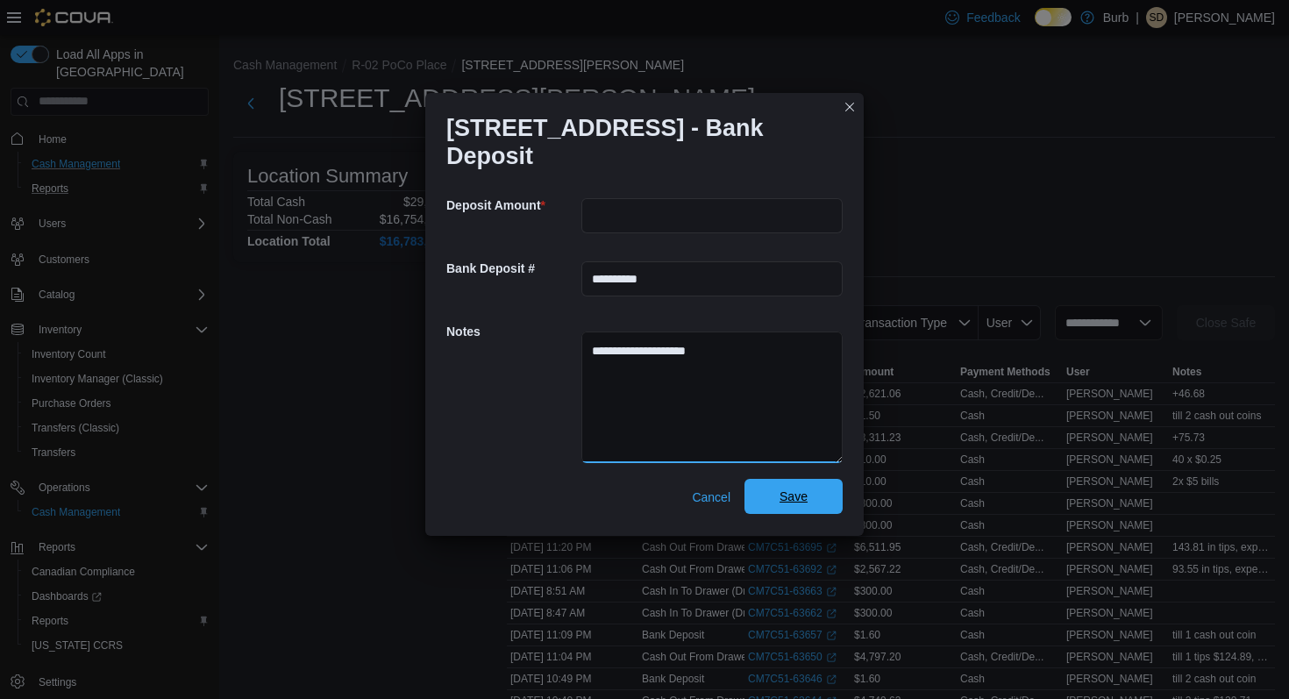
type textarea "**********"
click at [804, 504] on span "Save" at bounding box center [794, 497] width 28 height 18
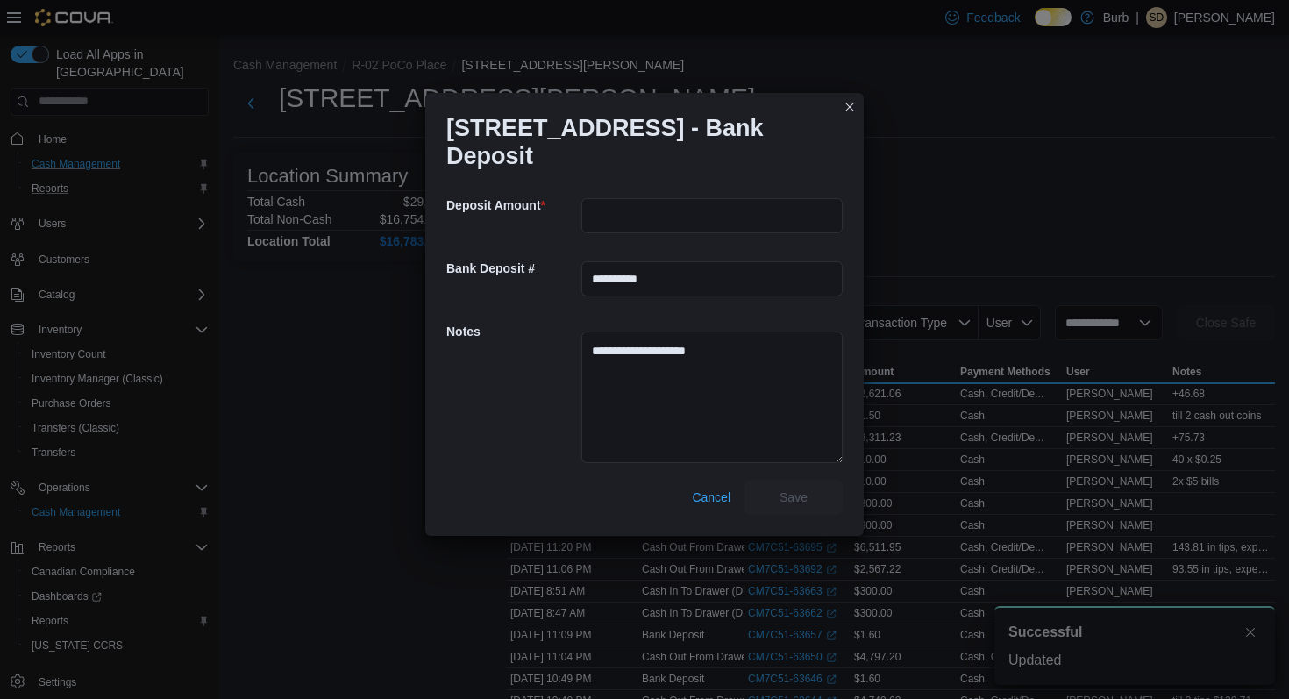
scroll to position [2, 0]
select select
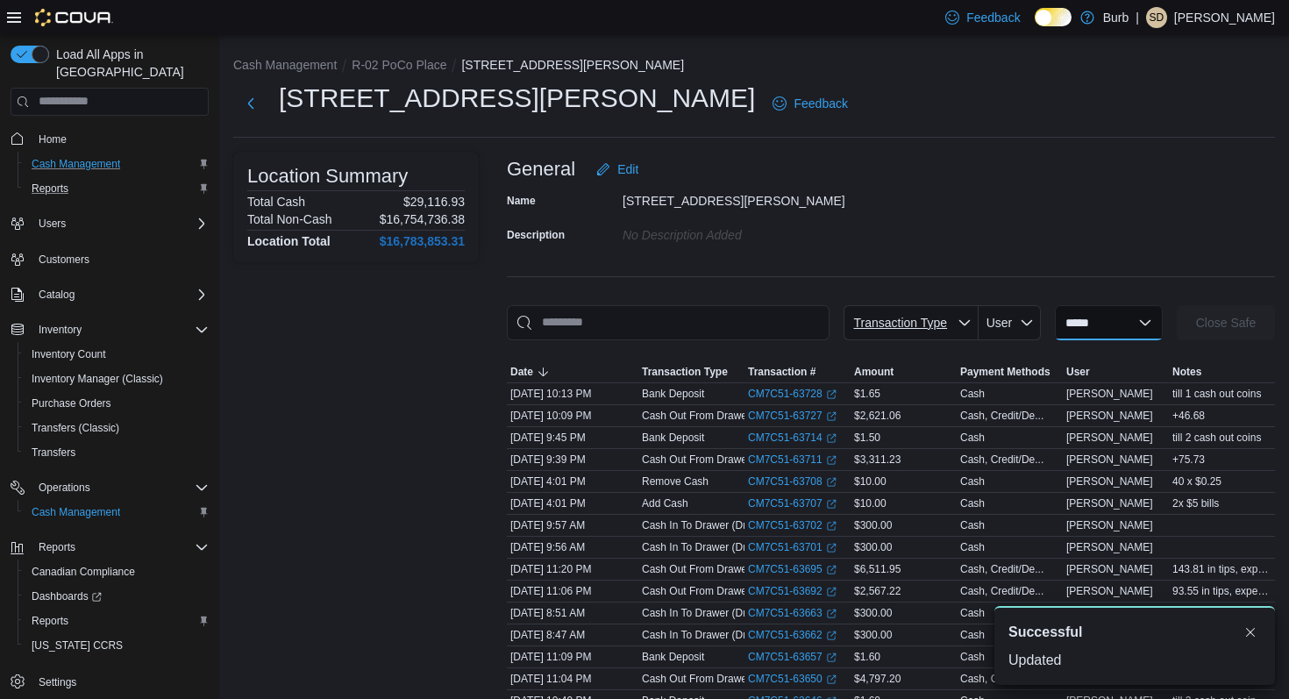
scroll to position [0, 0]
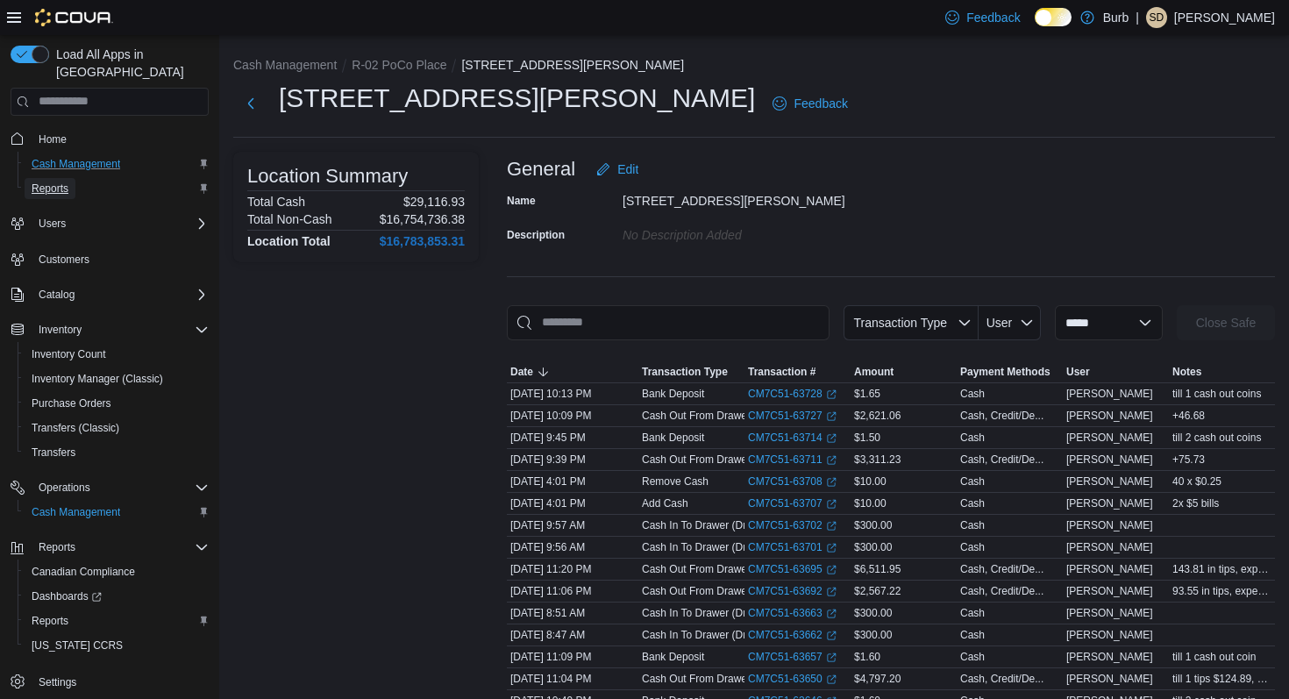
click at [45, 182] on span "Reports" at bounding box center [50, 189] width 37 height 14
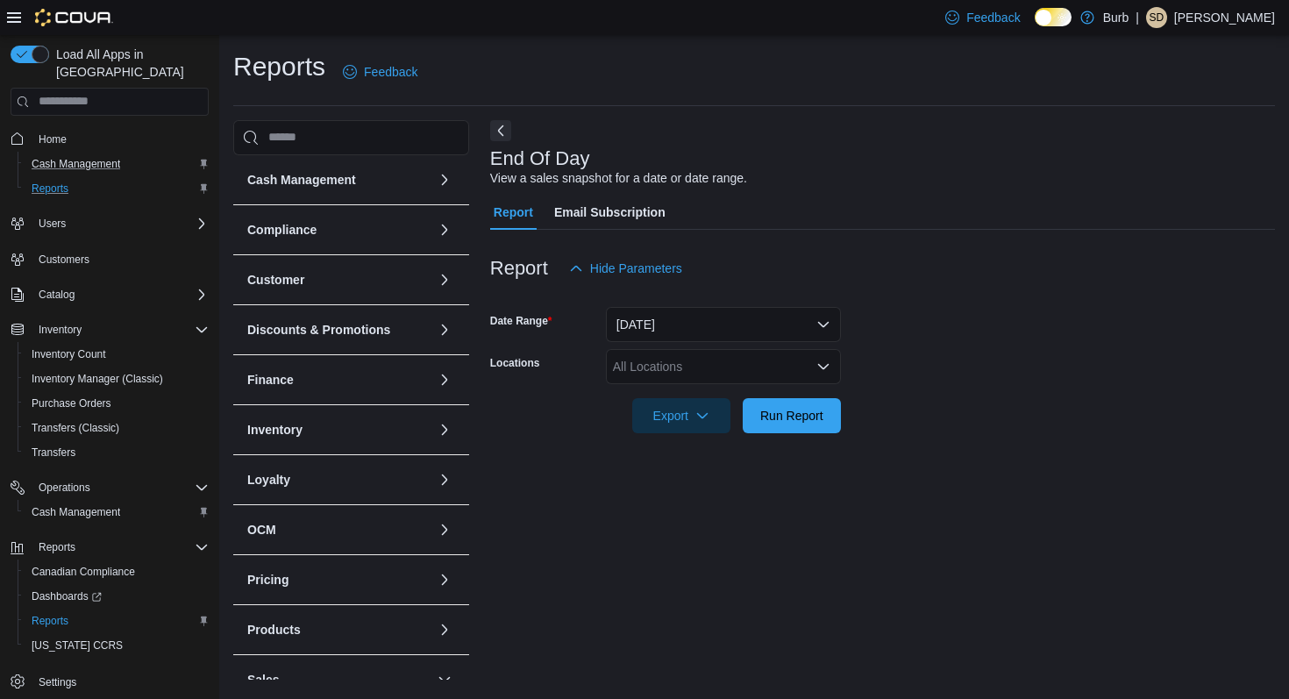
click at [704, 363] on div "All Locations" at bounding box center [723, 366] width 235 height 35
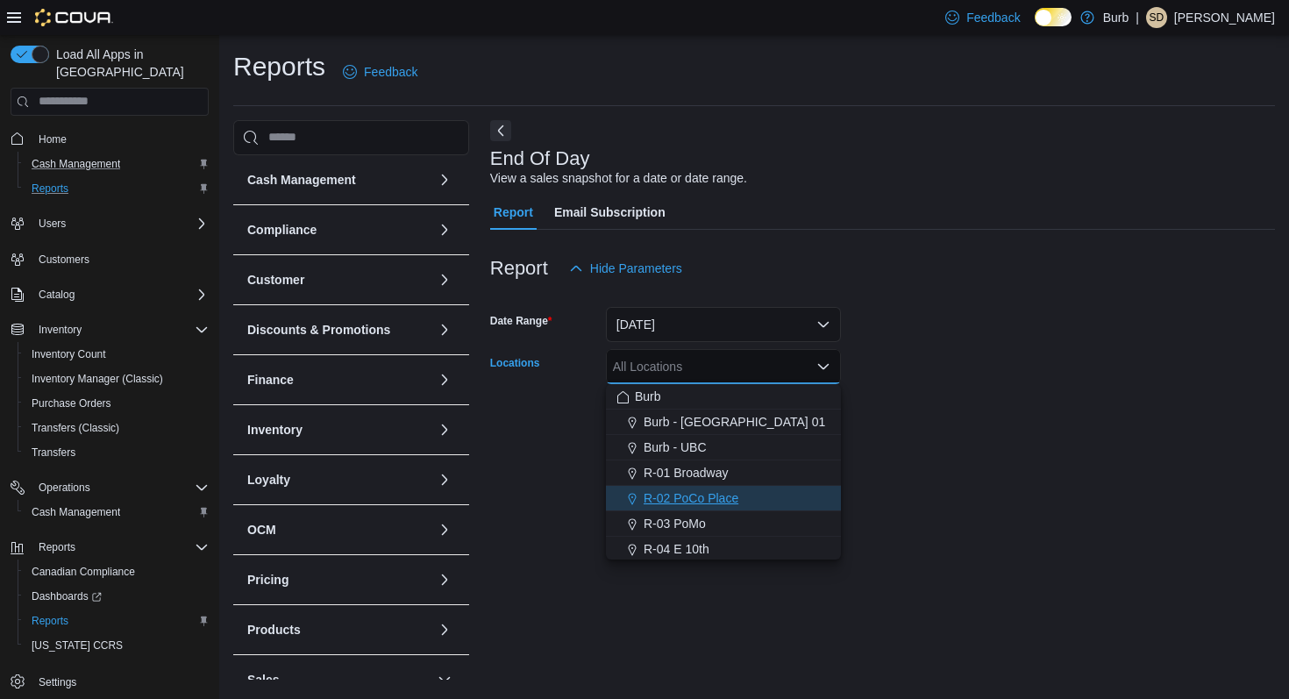
click at [707, 498] on span "R-02 PoCo Place" at bounding box center [691, 498] width 95 height 18
click at [874, 404] on form "Date Range [DATE] Locations R-02 [GEOGRAPHIC_DATA] Combo box. Selected. R-02 [G…" at bounding box center [882, 359] width 785 height 147
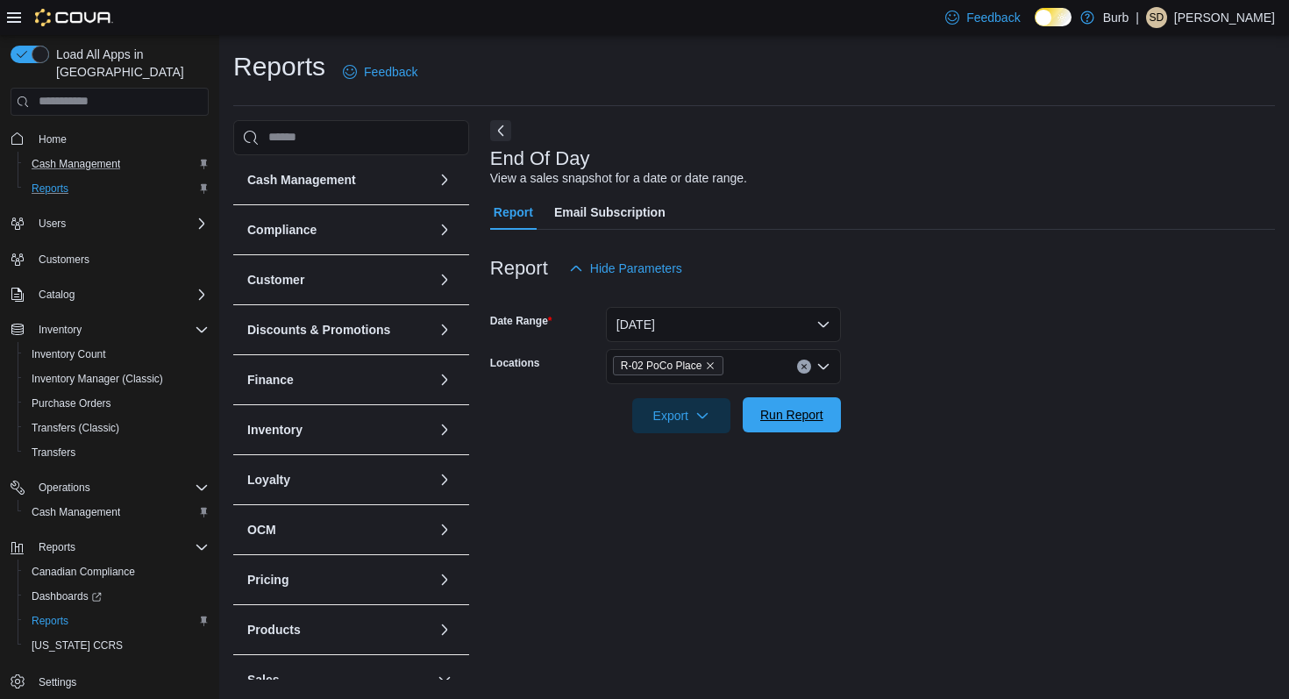
click at [811, 421] on span "Run Report" at bounding box center [792, 415] width 63 height 18
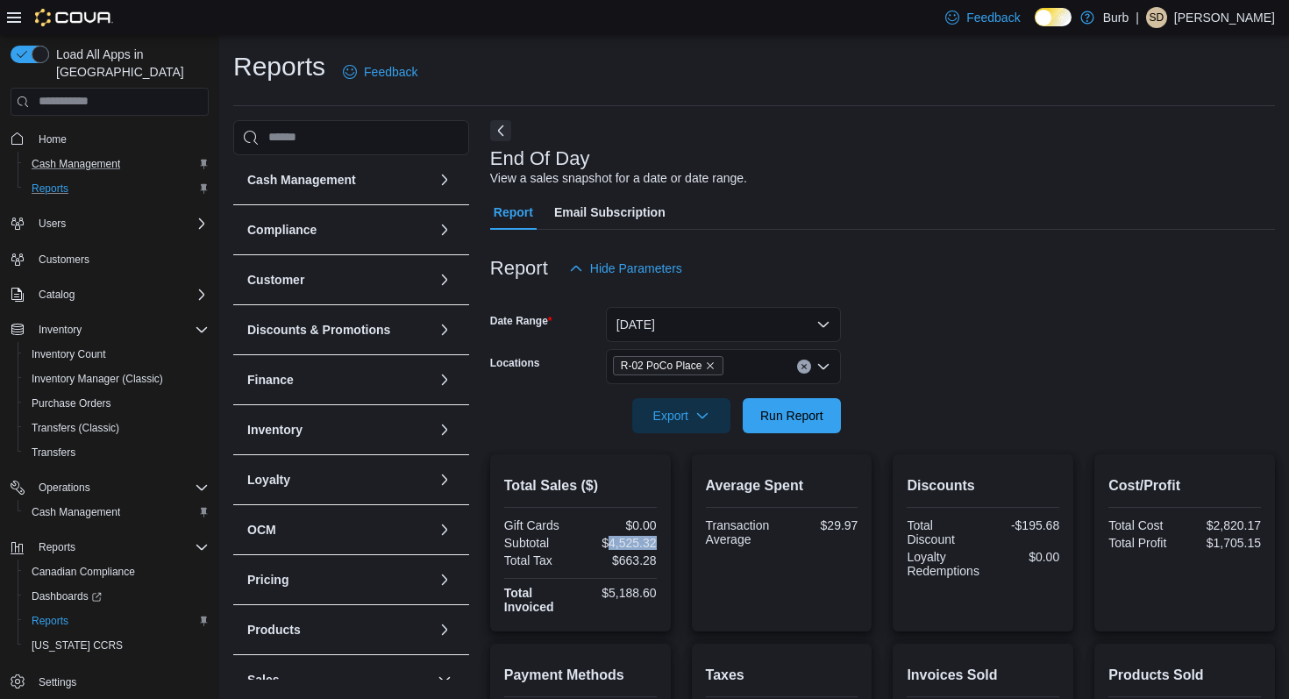
drag, startPoint x: 606, startPoint y: 542, endPoint x: 668, endPoint y: 544, distance: 61.4
click at [668, 544] on div "Total Sales ($) Gift Cards $0.00 Subtotal $4,525.32 Total Tax $663.28 Total Inv…" at bounding box center [580, 542] width 181 height 177
copy div "4,525.32"
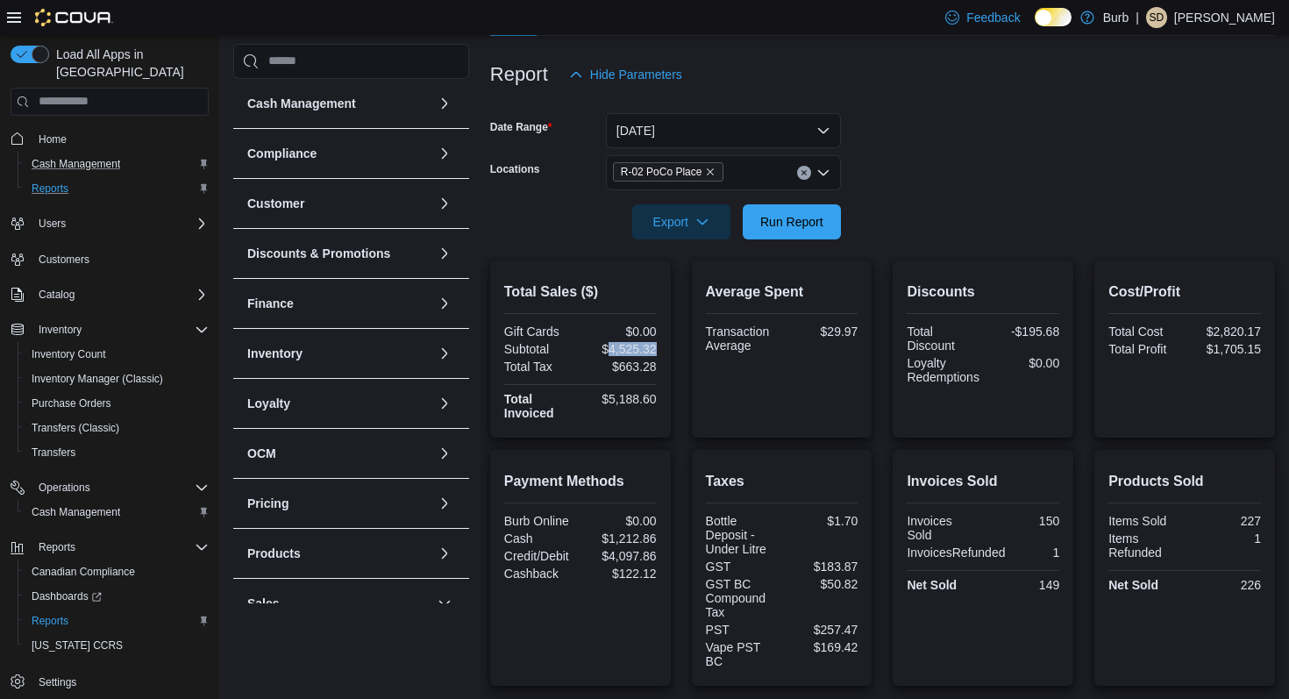
scroll to position [201, 0]
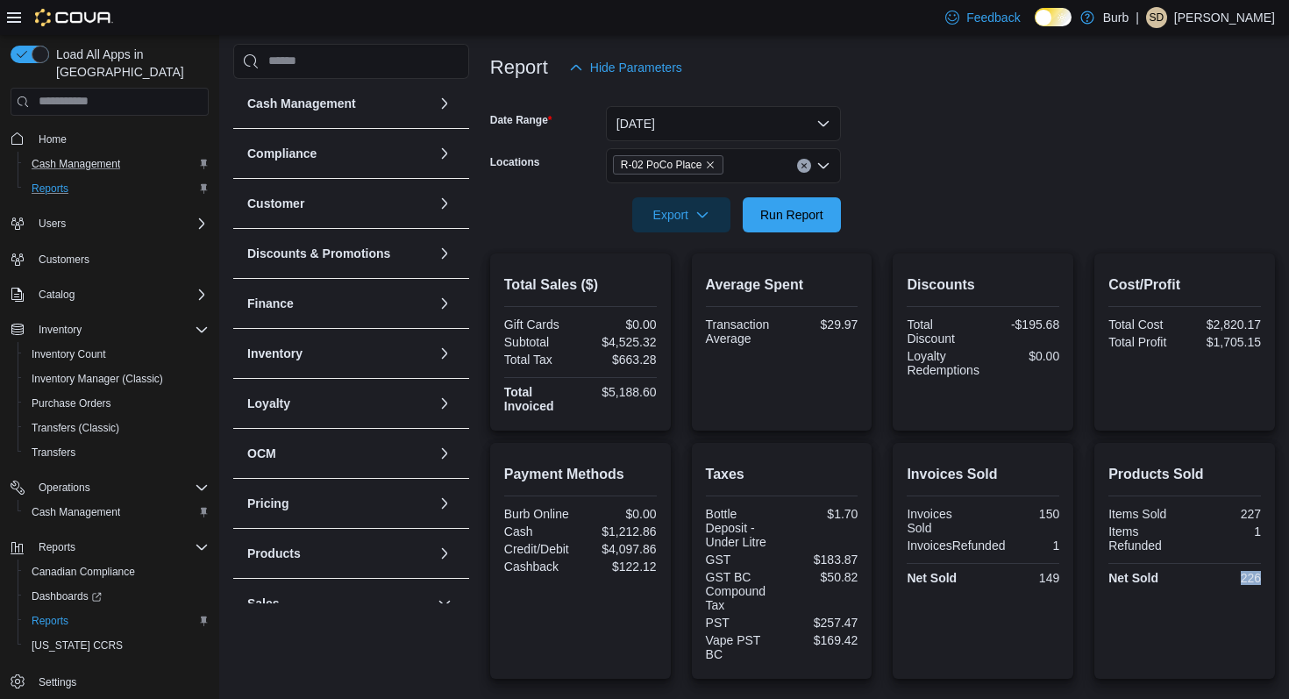
drag, startPoint x: 1238, startPoint y: 578, endPoint x: 1276, endPoint y: 578, distance: 38.6
click at [1276, 578] on div "Reports Feedback Cash Management Cash Management Cash Out Details Compliance OC…" at bounding box center [754, 397] width 1070 height 1126
copy div "226"
drag, startPoint x: 1037, startPoint y: 576, endPoint x: 1069, endPoint y: 577, distance: 32.5
click at [1069, 577] on div "Invoices Sold Invoices Sold 150 InvoicesRefunded 1 Net Sold 149" at bounding box center [983, 561] width 181 height 236
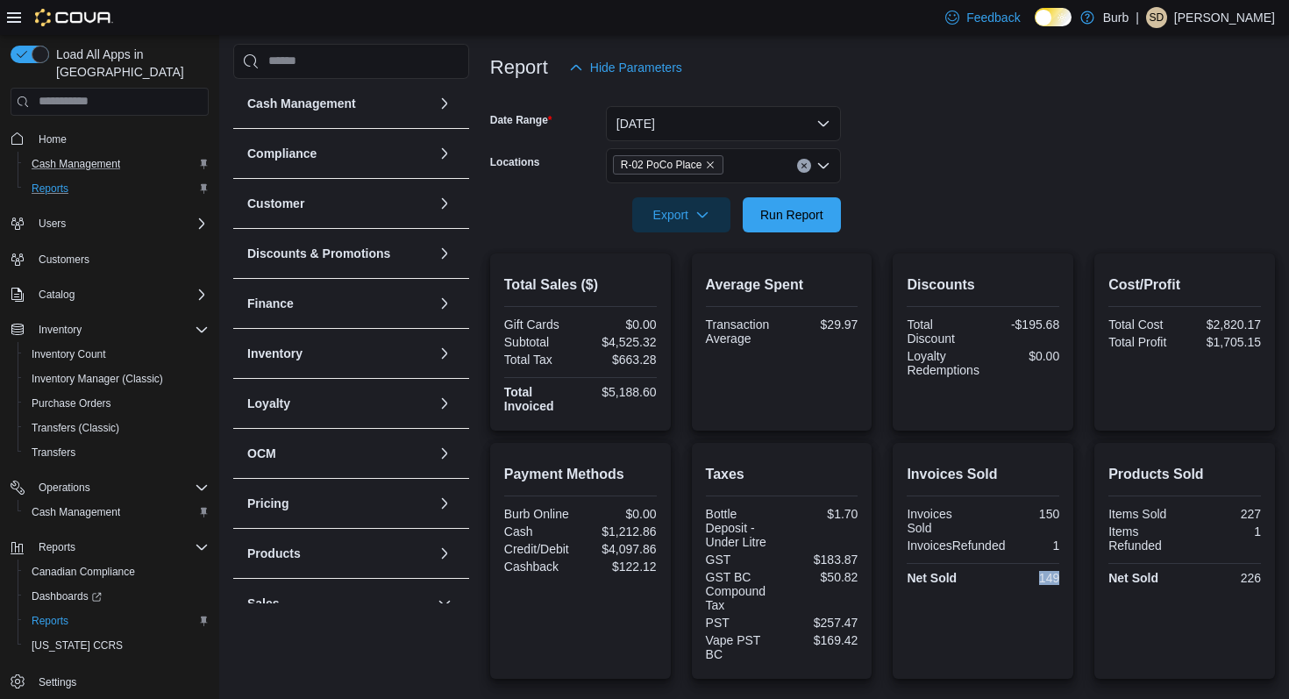
copy div "149"
